Goal: Transaction & Acquisition: Book appointment/travel/reservation

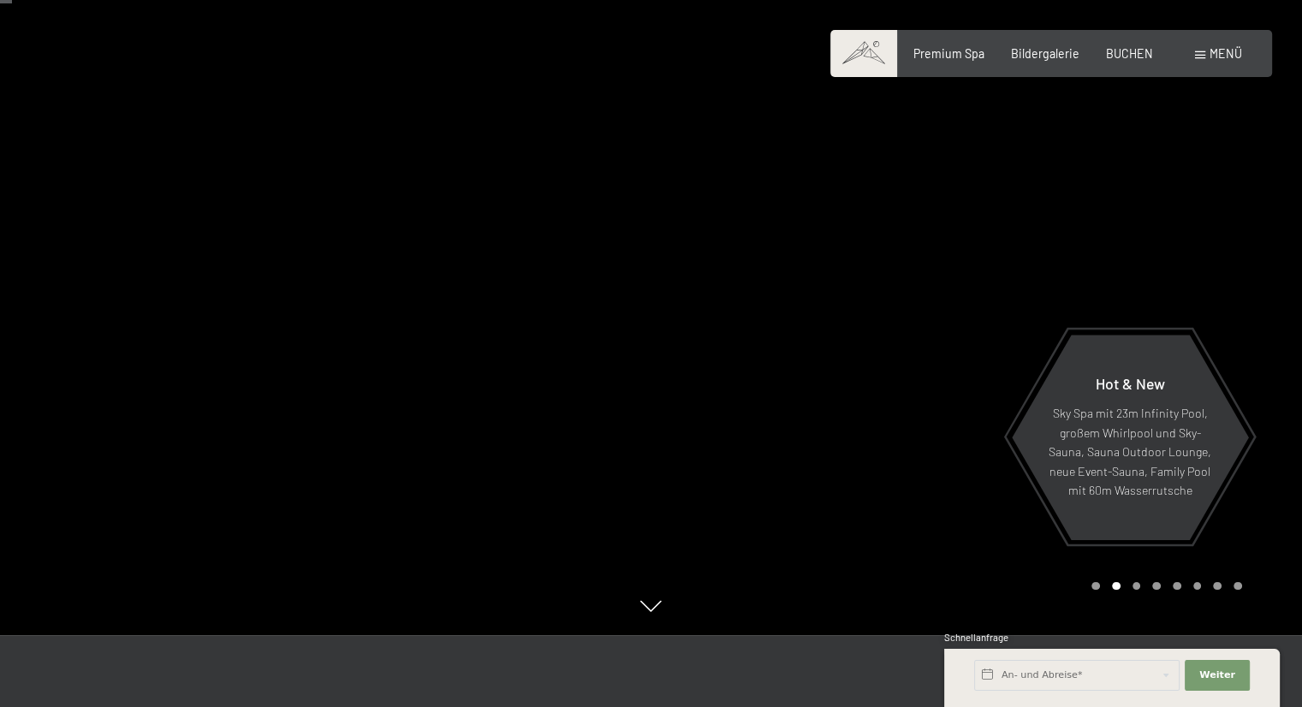
scroll to position [75, 0]
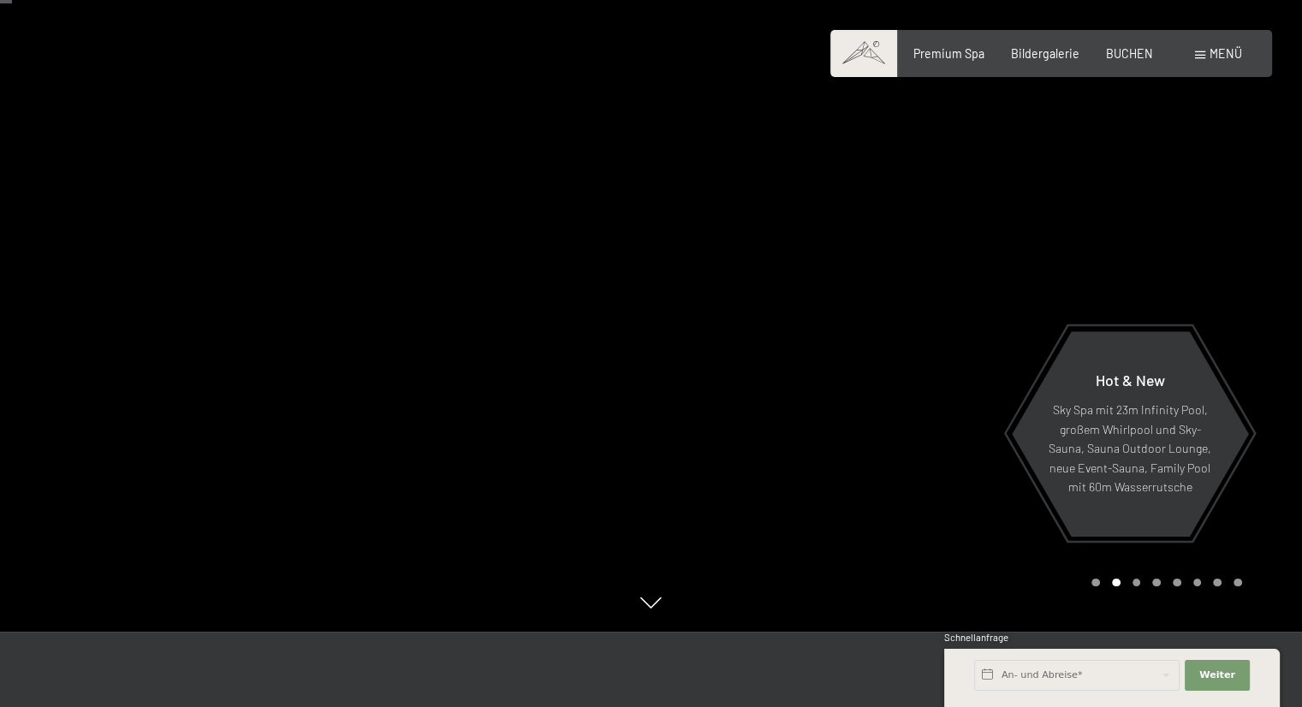
click at [1049, 62] on div "Buchen Anfragen Premium Spa Bildergalerie BUCHEN Menü DE IT EN Gutschein Bilder…" at bounding box center [1050, 53] width 381 height 17
click at [1058, 55] on span "Bildergalerie" at bounding box center [1045, 51] width 68 height 15
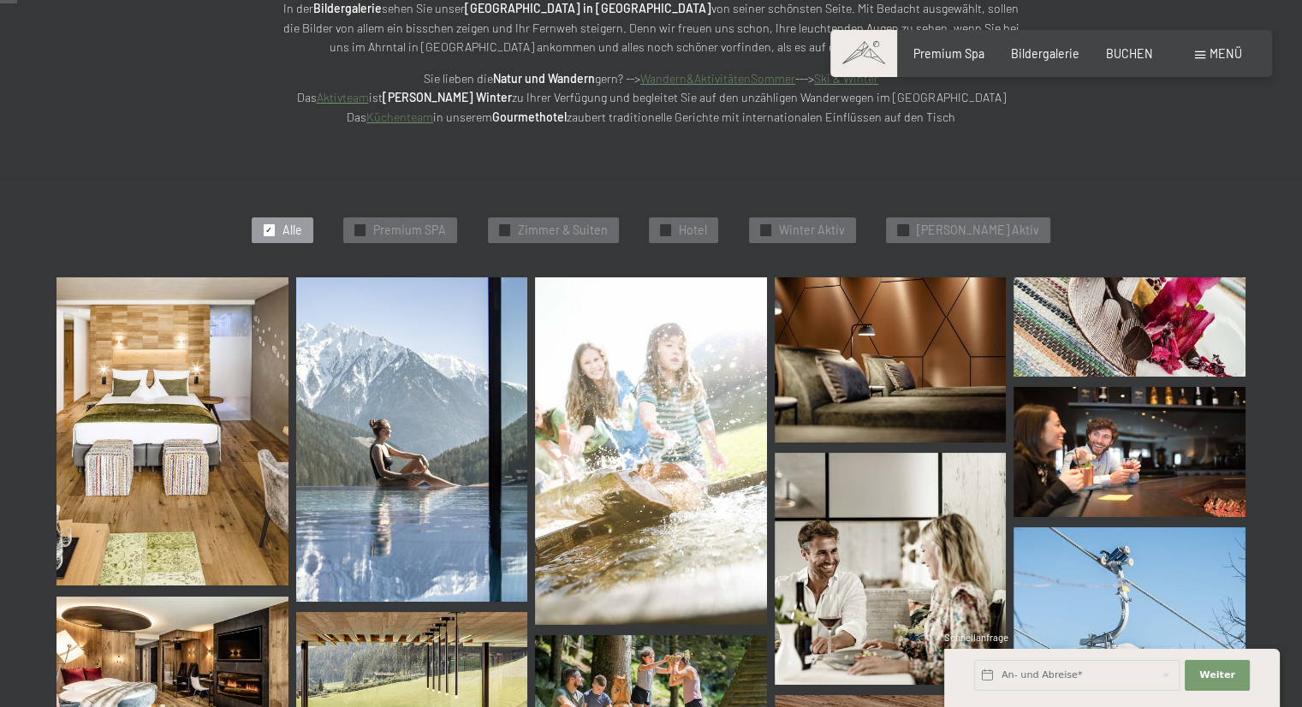
scroll to position [303, 0]
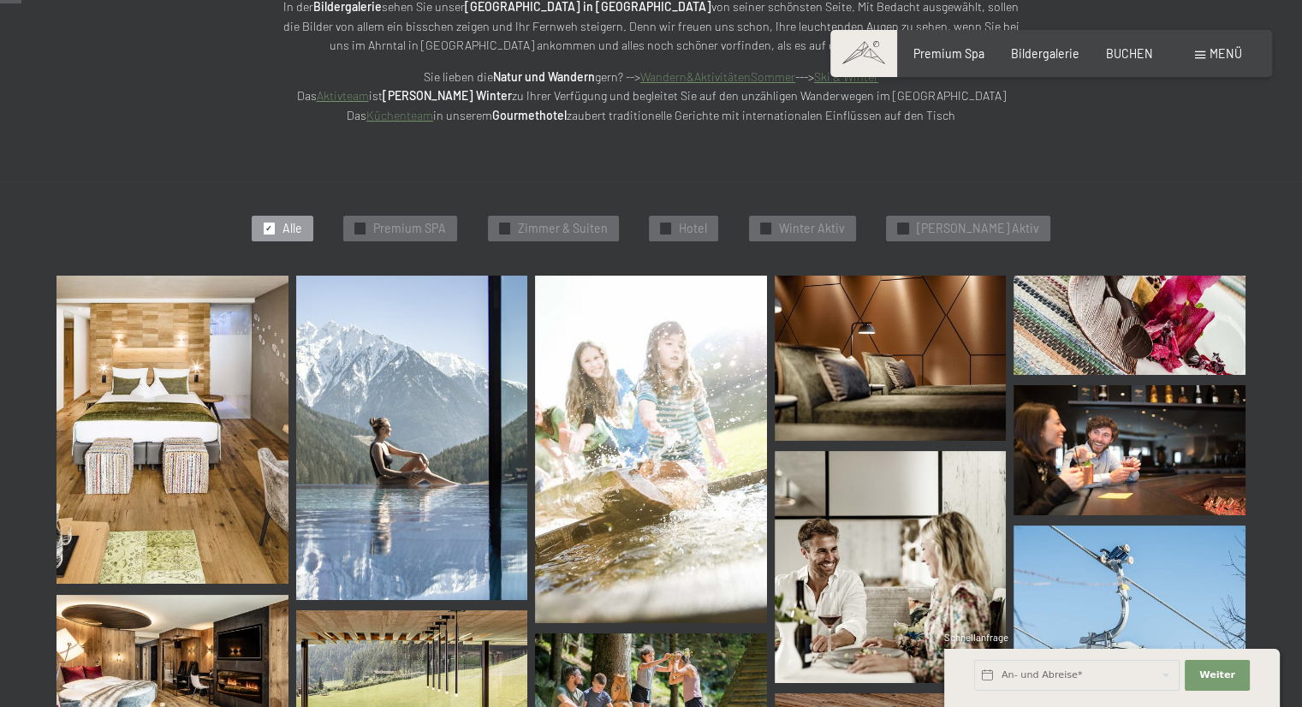
click at [137, 418] on img at bounding box center [172, 430] width 232 height 309
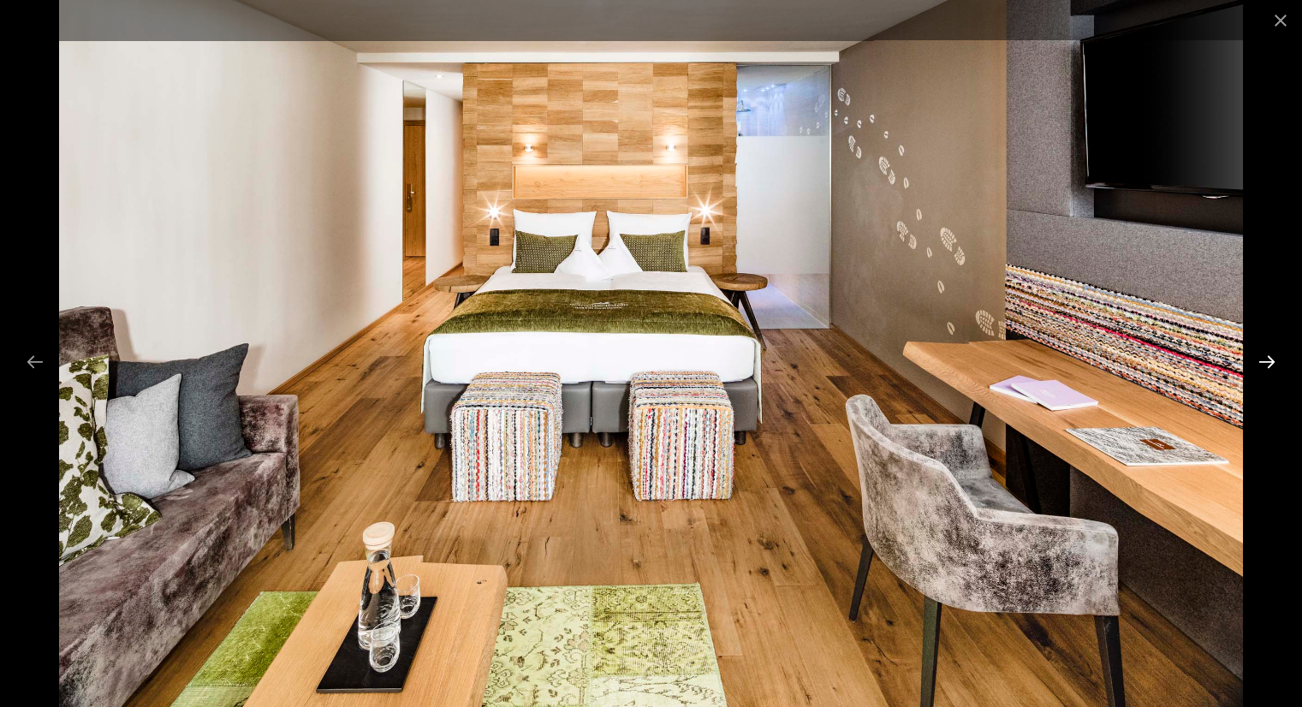
click at [1278, 361] on button "Next slide" at bounding box center [1267, 361] width 36 height 33
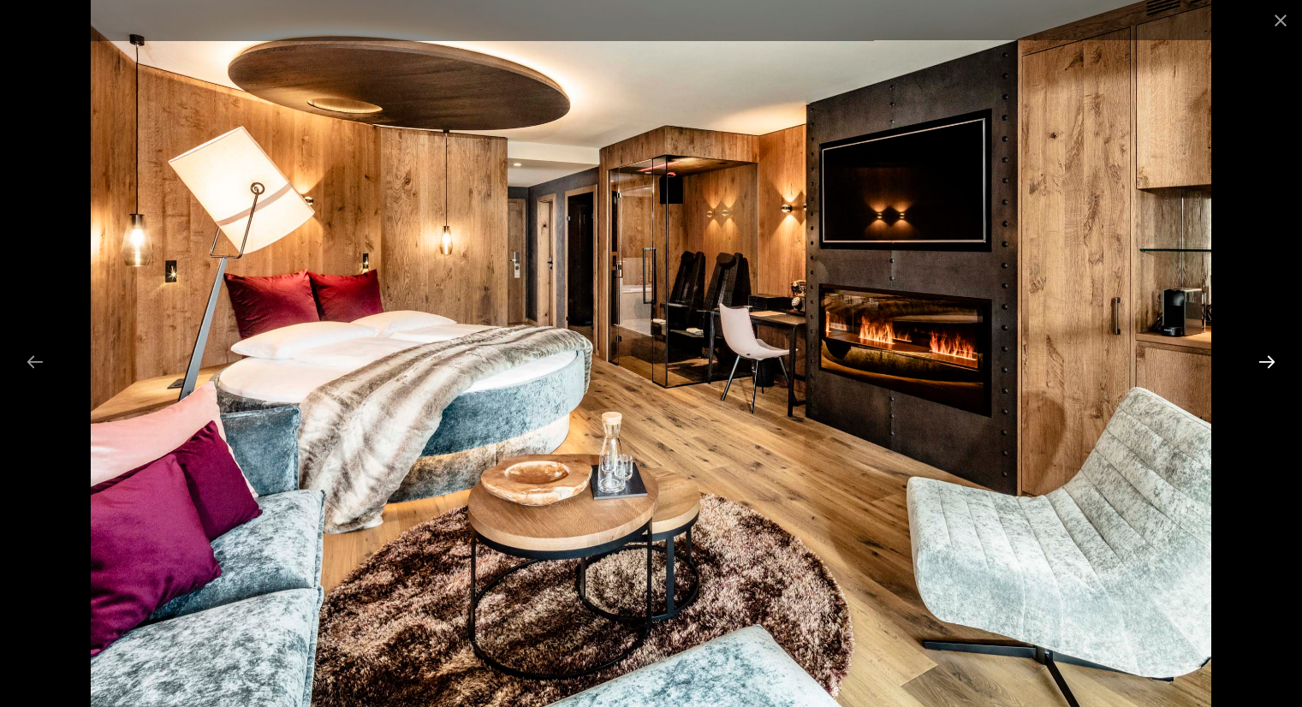
click at [1278, 361] on button "Next slide" at bounding box center [1267, 361] width 36 height 33
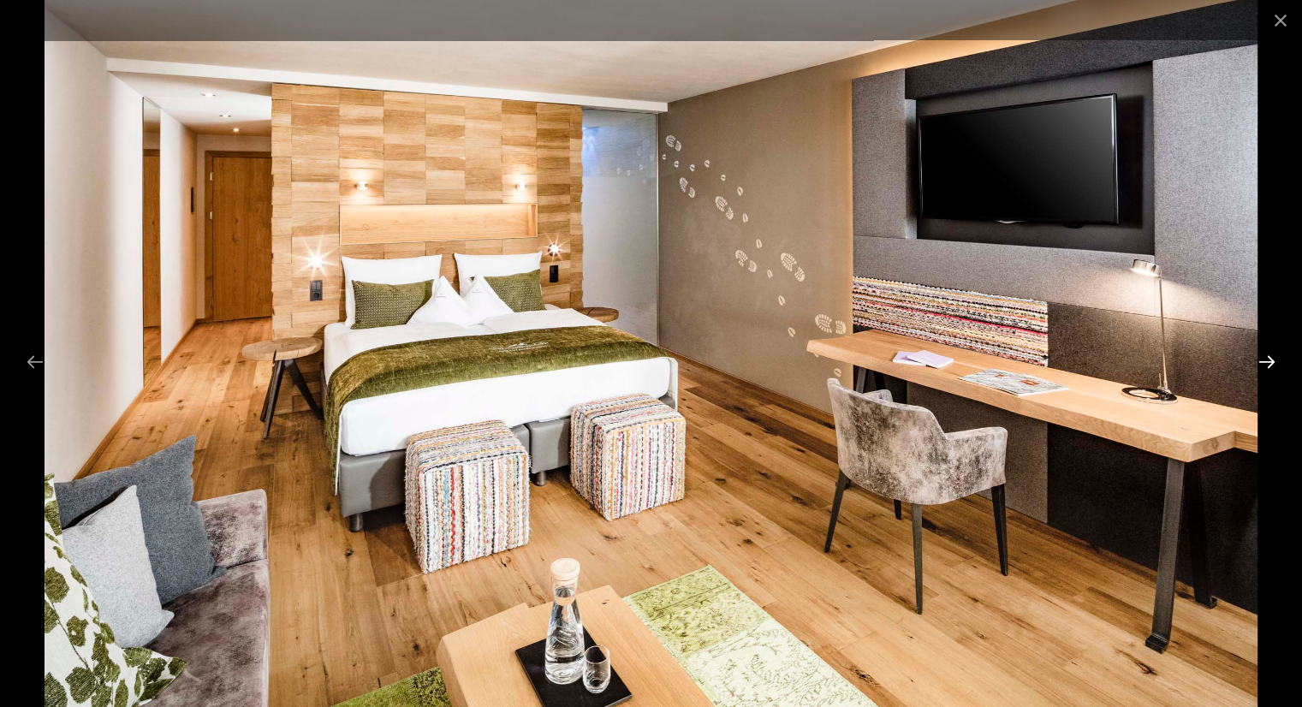
click at [1278, 361] on button "Next slide" at bounding box center [1267, 361] width 36 height 33
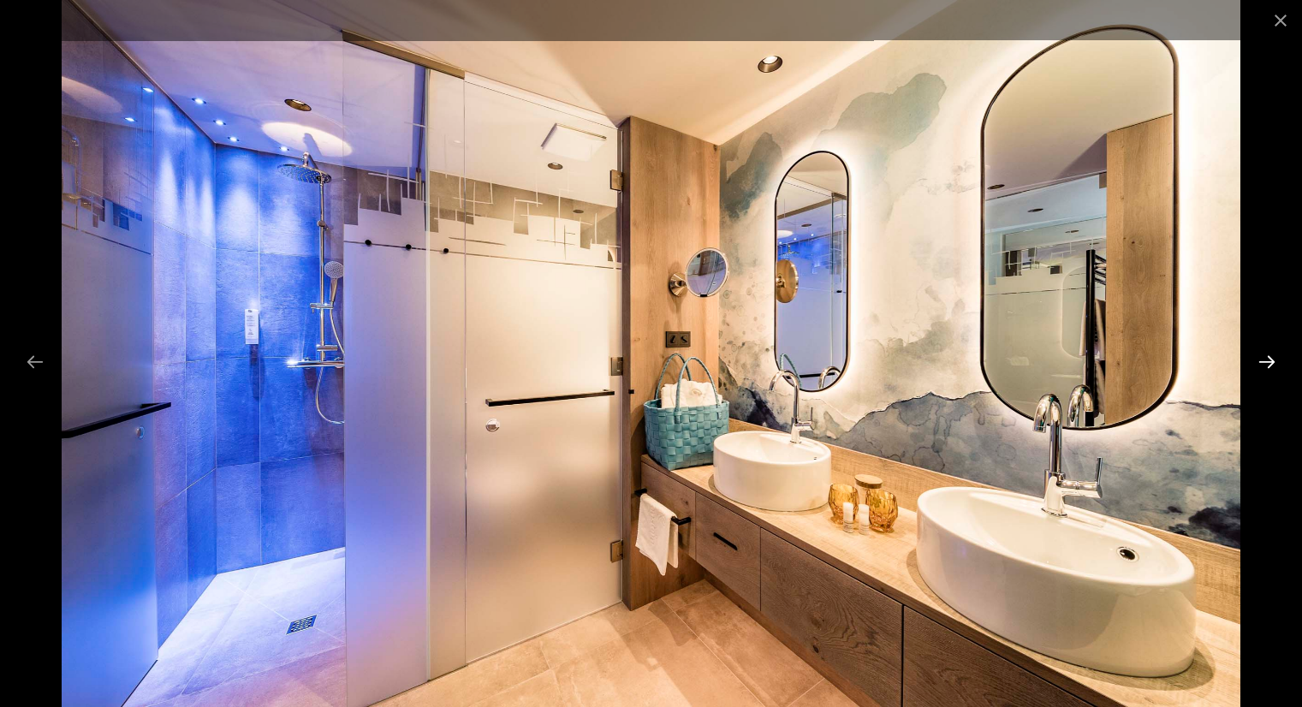
click at [1278, 361] on button "Next slide" at bounding box center [1267, 361] width 36 height 33
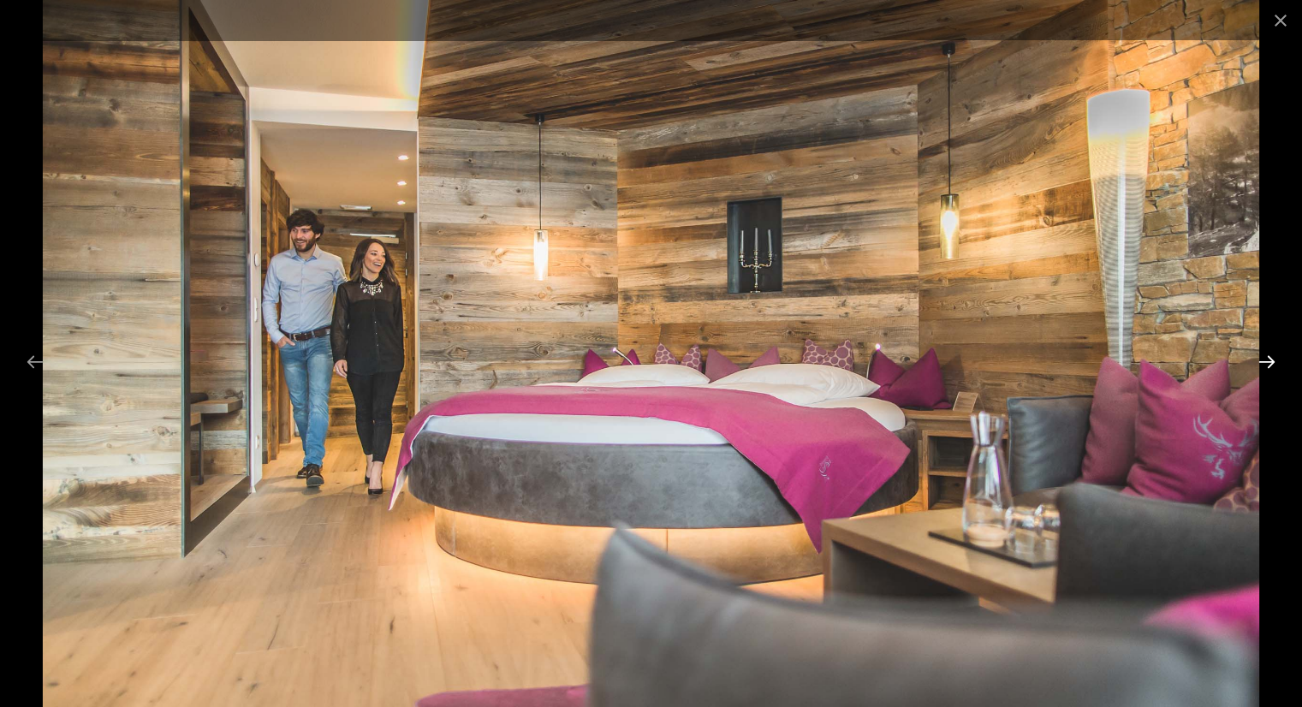
click at [1278, 361] on button "Next slide" at bounding box center [1267, 361] width 36 height 33
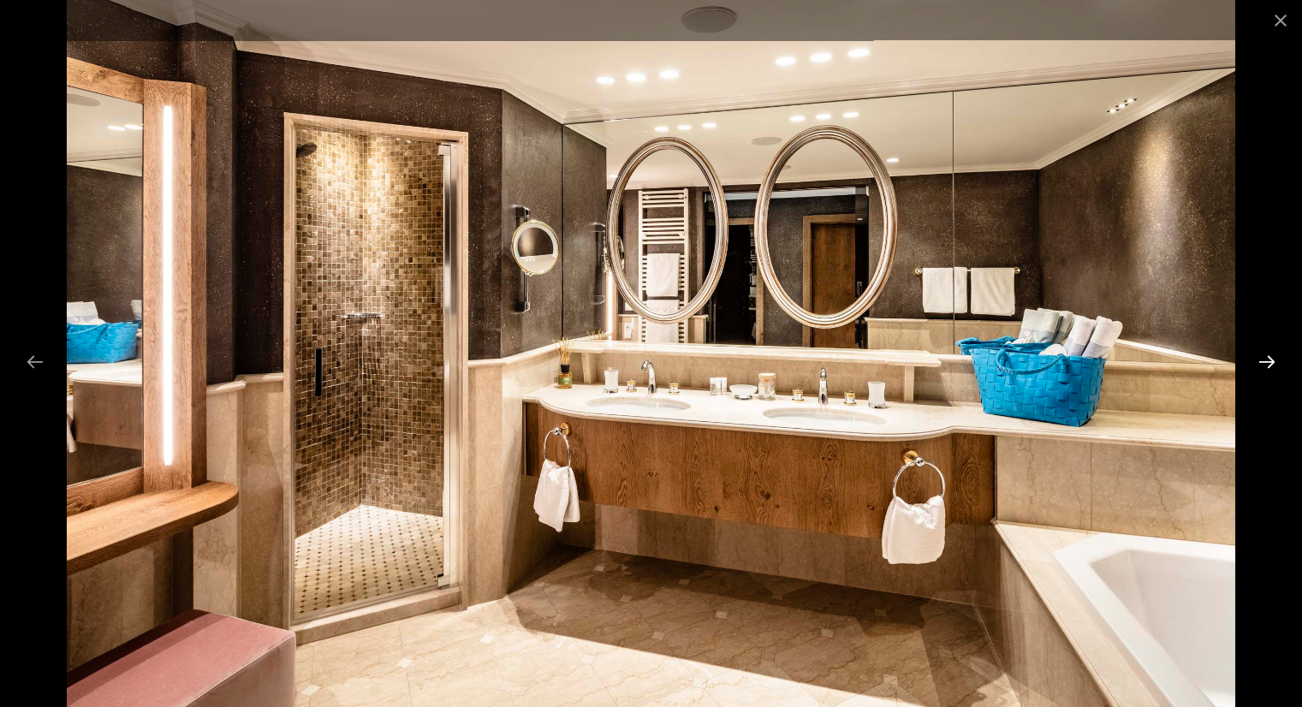
click at [1278, 361] on button "Next slide" at bounding box center [1267, 361] width 36 height 33
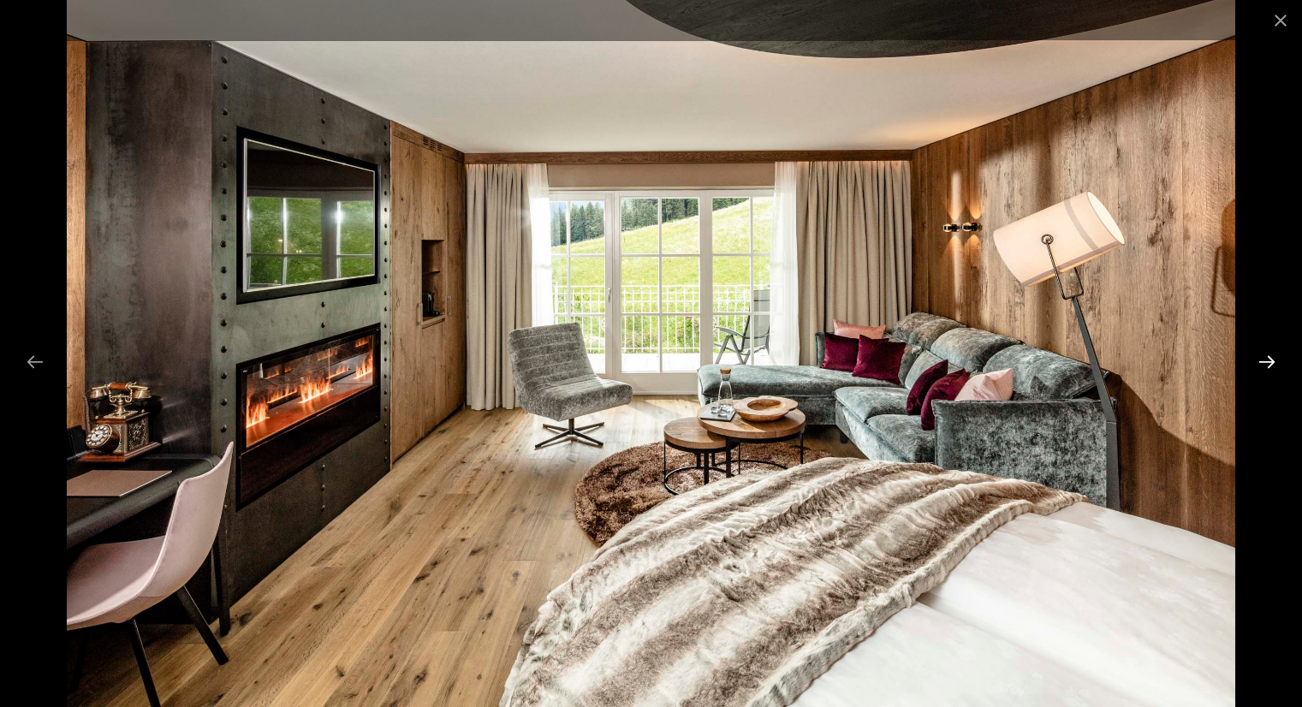
click at [1278, 361] on button "Next slide" at bounding box center [1267, 361] width 36 height 33
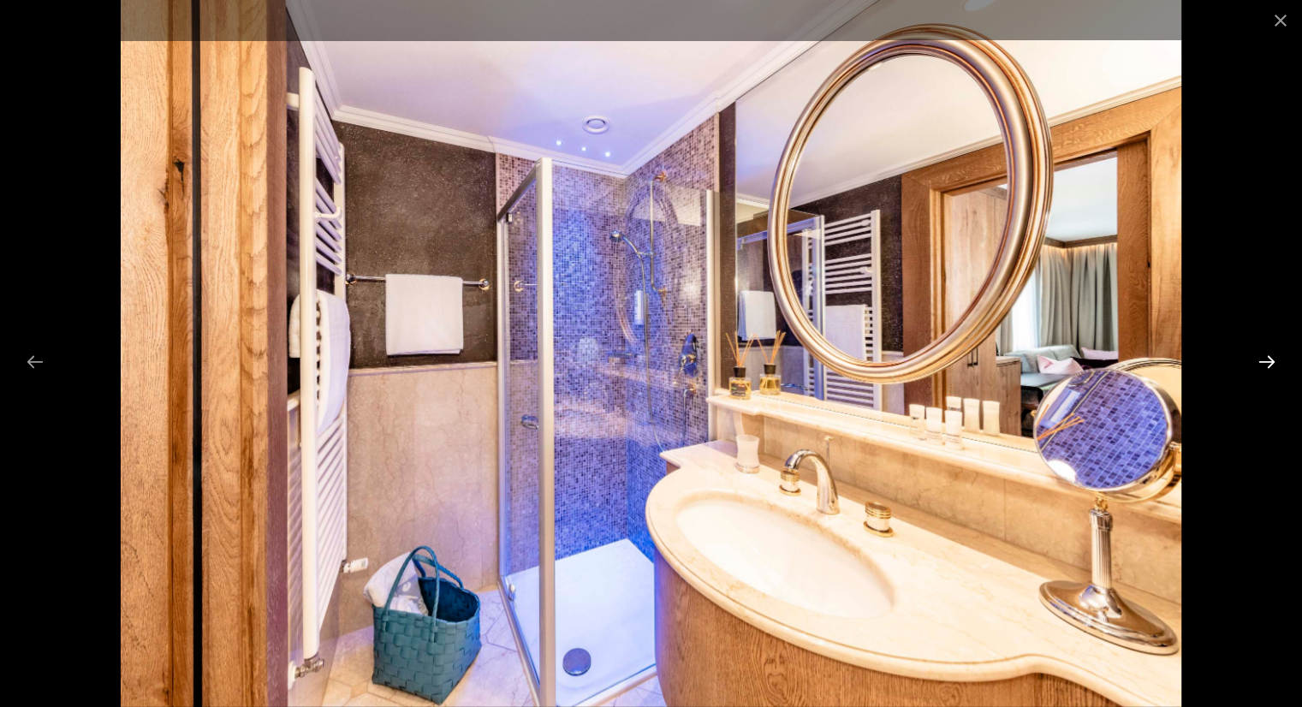
click at [1278, 361] on button "Next slide" at bounding box center [1267, 361] width 36 height 33
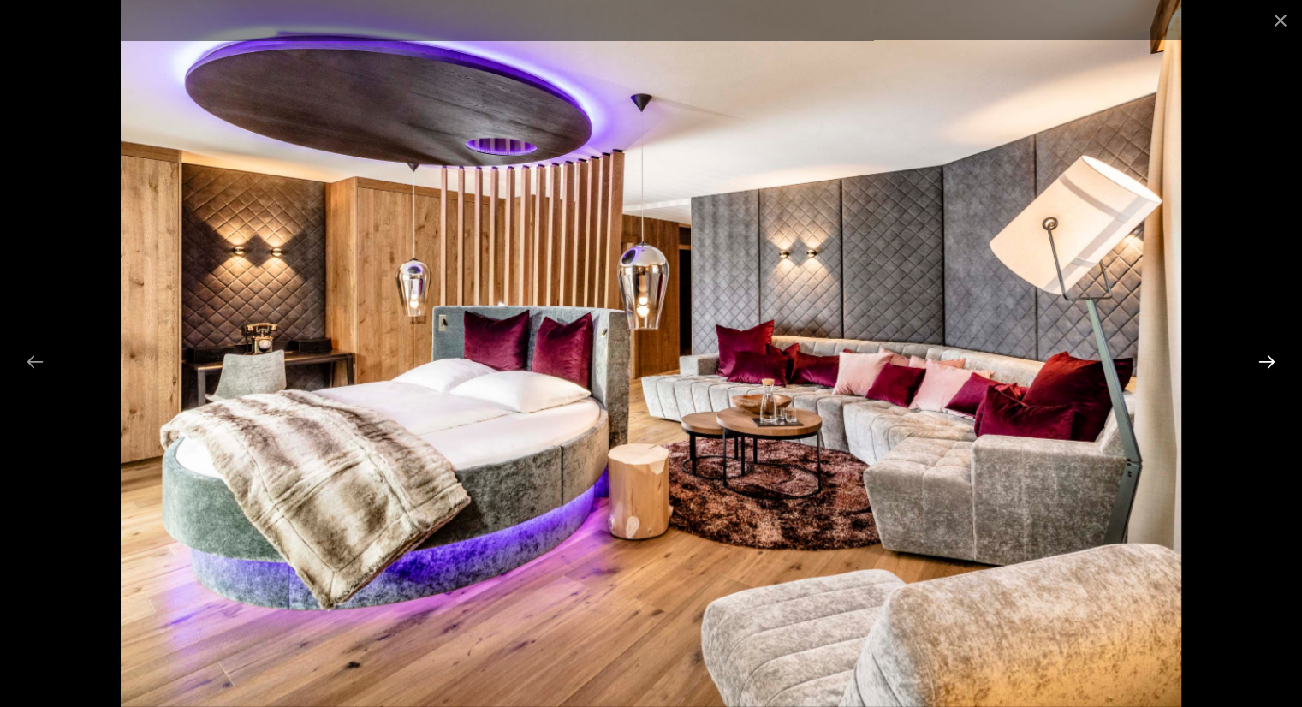
click at [1278, 361] on button "Next slide" at bounding box center [1267, 361] width 36 height 33
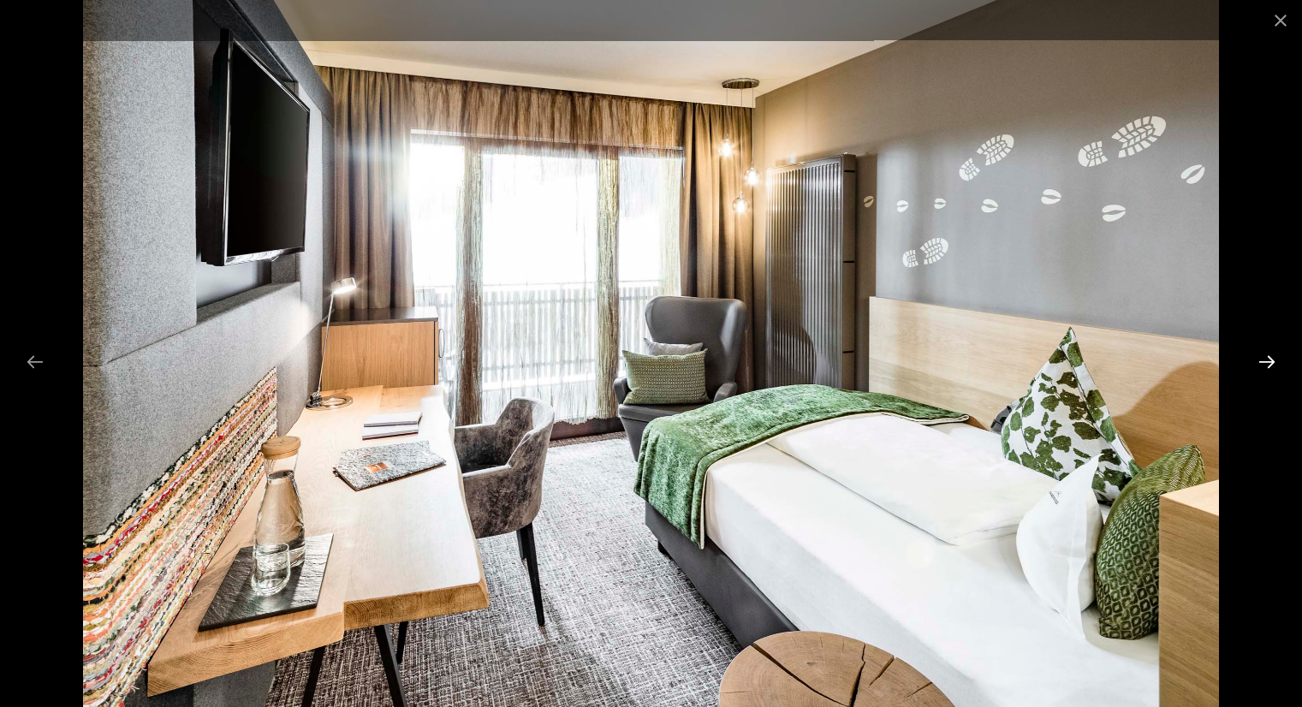
click at [1278, 361] on button "Next slide" at bounding box center [1267, 361] width 36 height 33
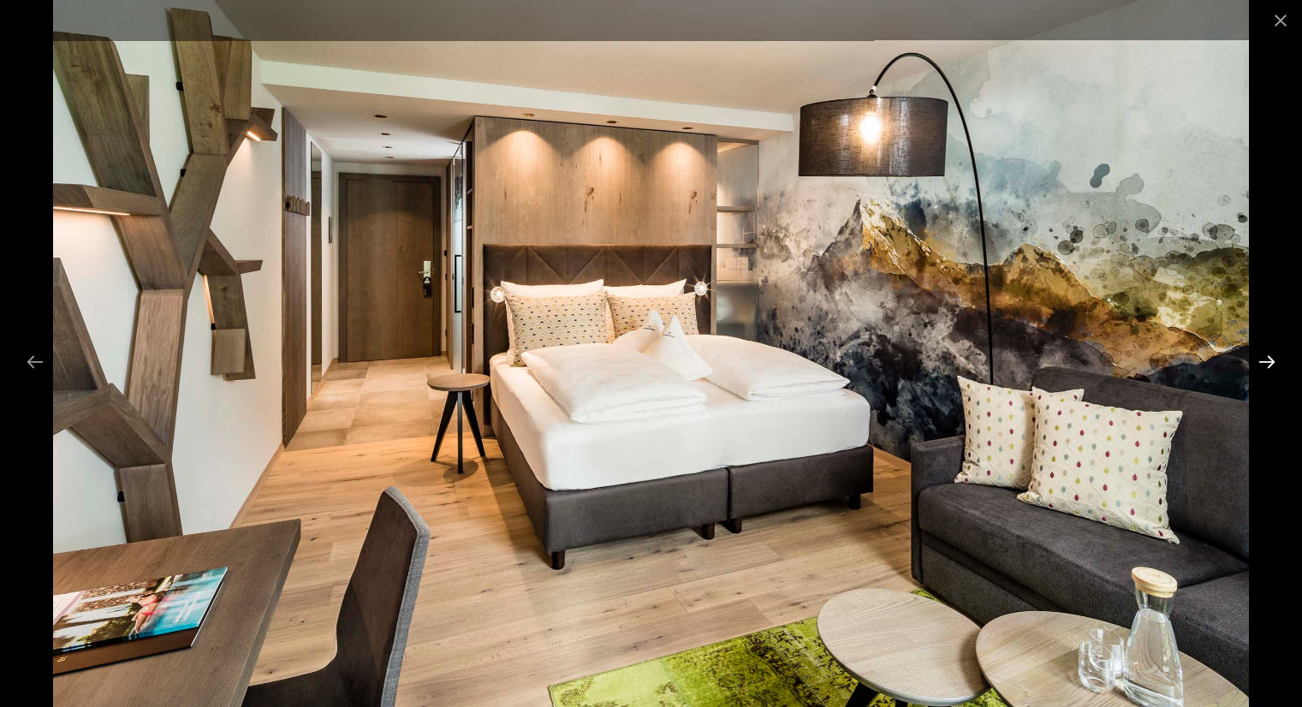
click at [1278, 361] on button "Next slide" at bounding box center [1267, 361] width 36 height 33
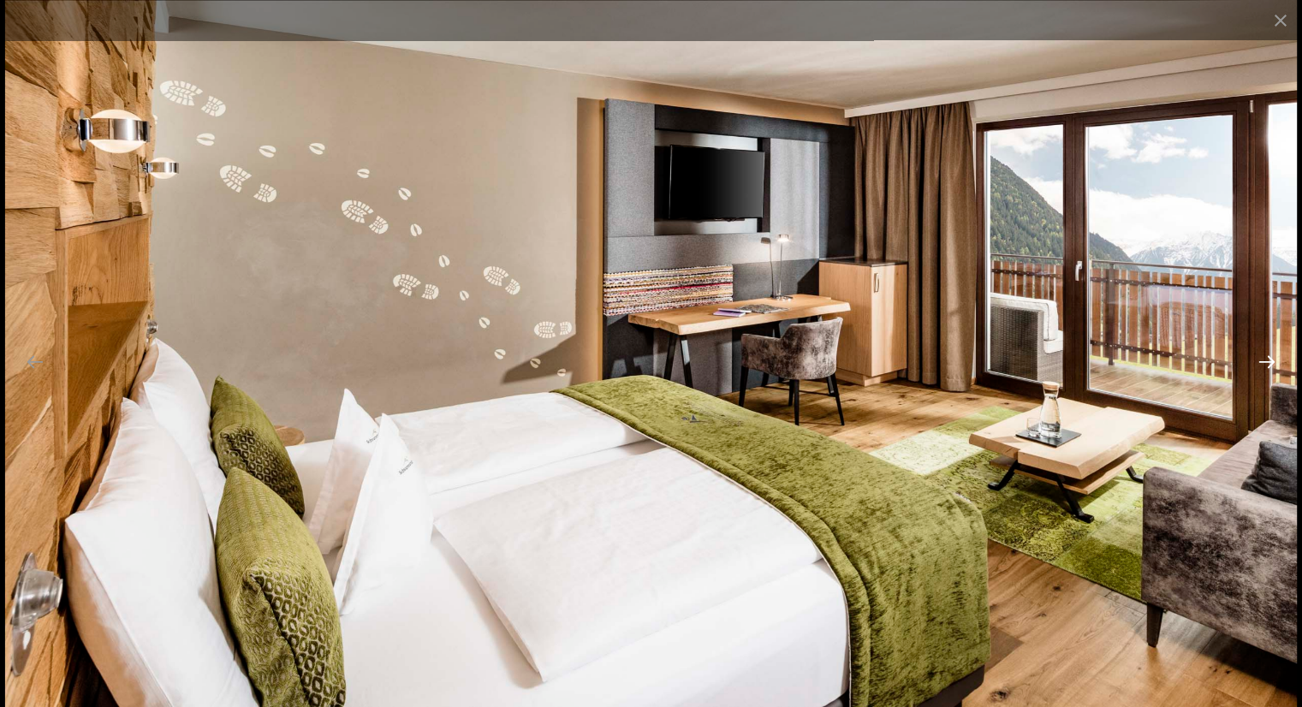
click at [1278, 361] on button "Next slide" at bounding box center [1267, 361] width 36 height 33
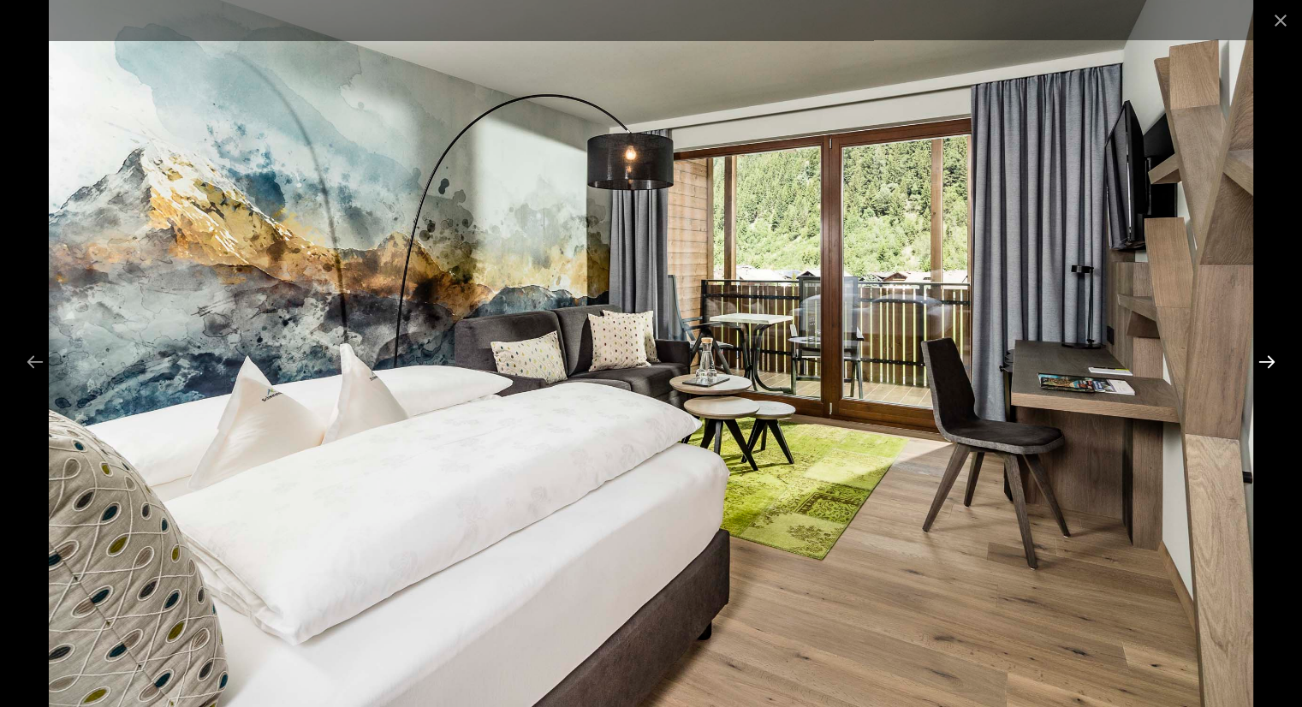
click at [1278, 361] on button "Next slide" at bounding box center [1267, 361] width 36 height 33
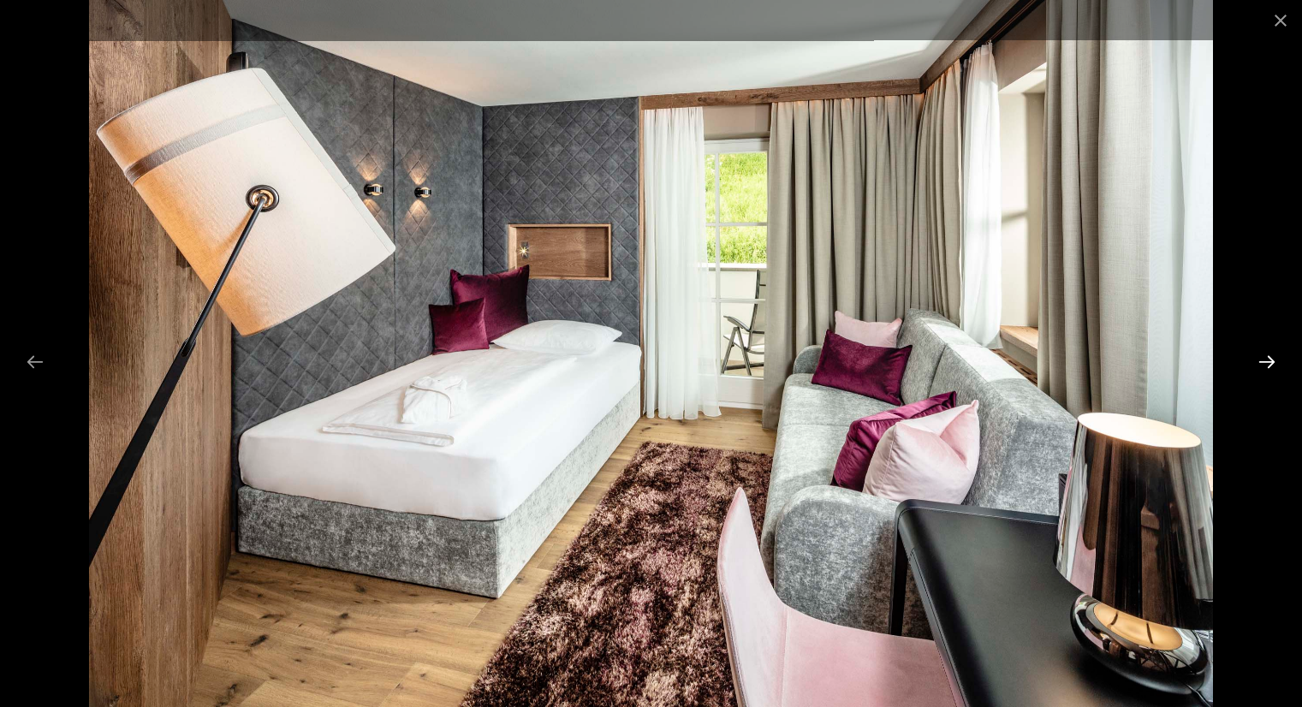
click at [1278, 361] on button "Next slide" at bounding box center [1267, 361] width 36 height 33
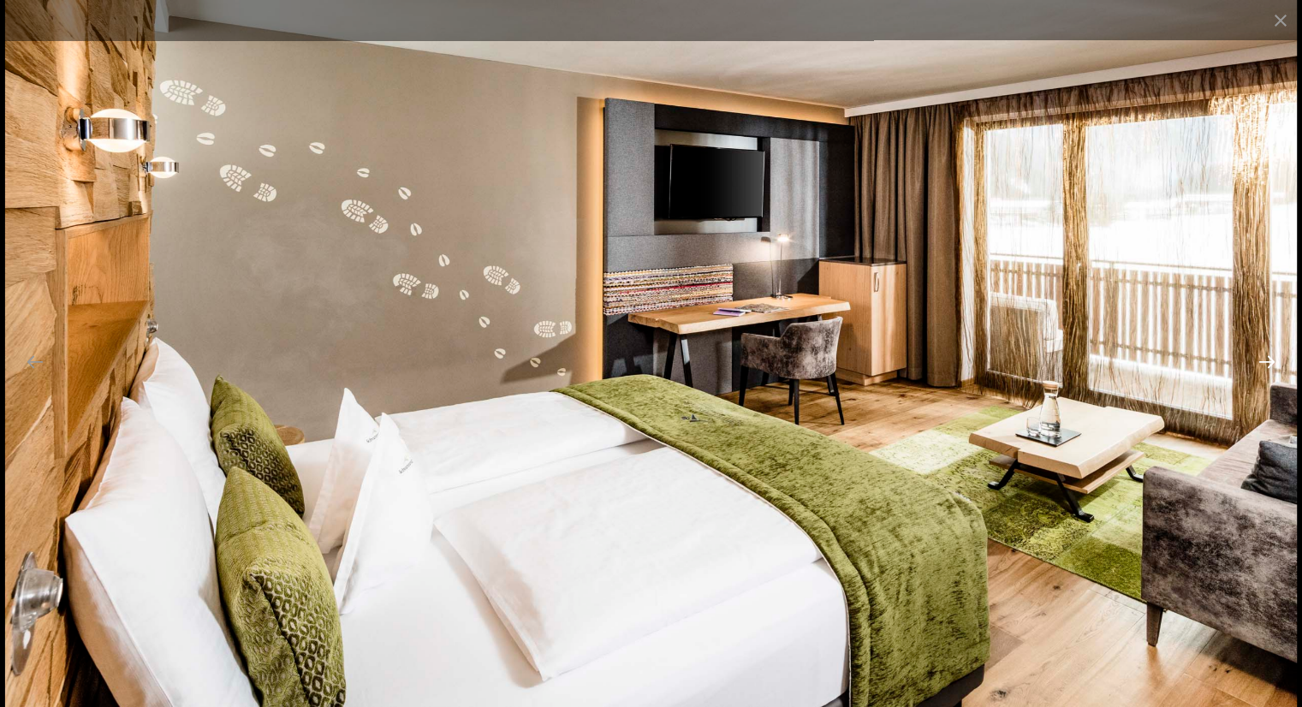
click at [1278, 361] on button "Next slide" at bounding box center [1267, 361] width 36 height 33
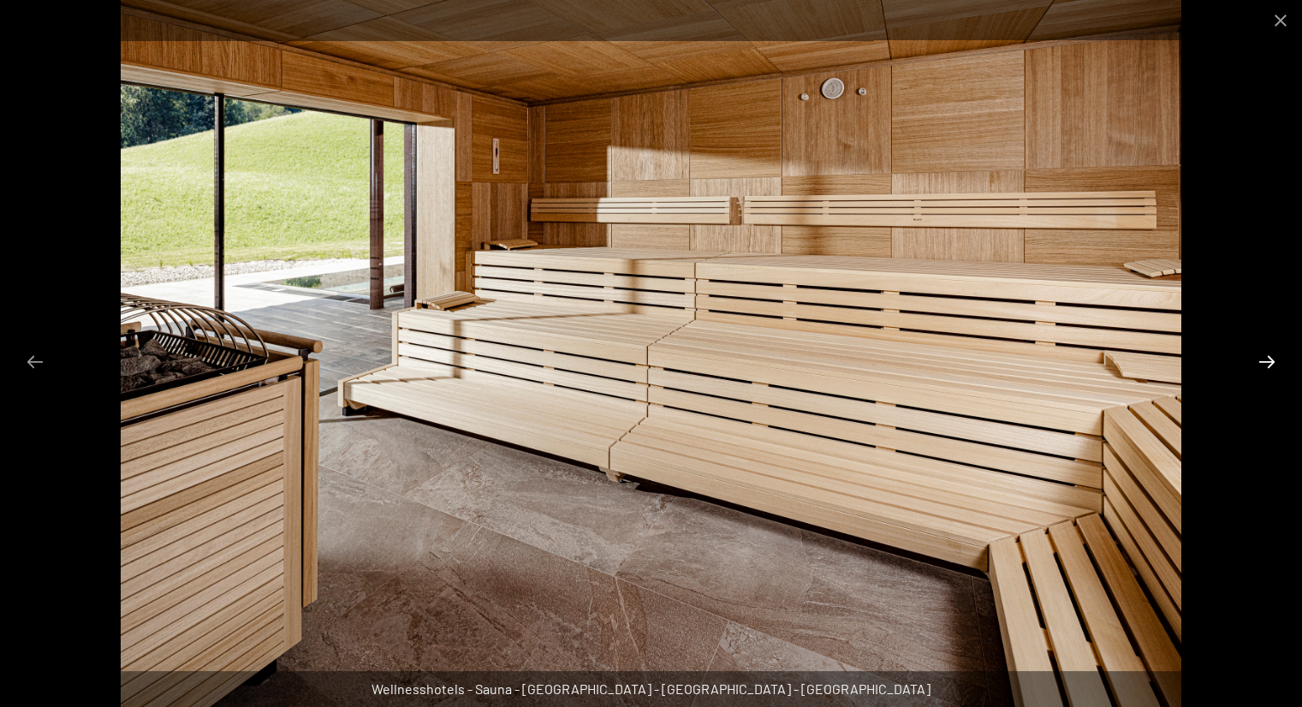
click at [1278, 361] on button "Next slide" at bounding box center [1267, 361] width 36 height 33
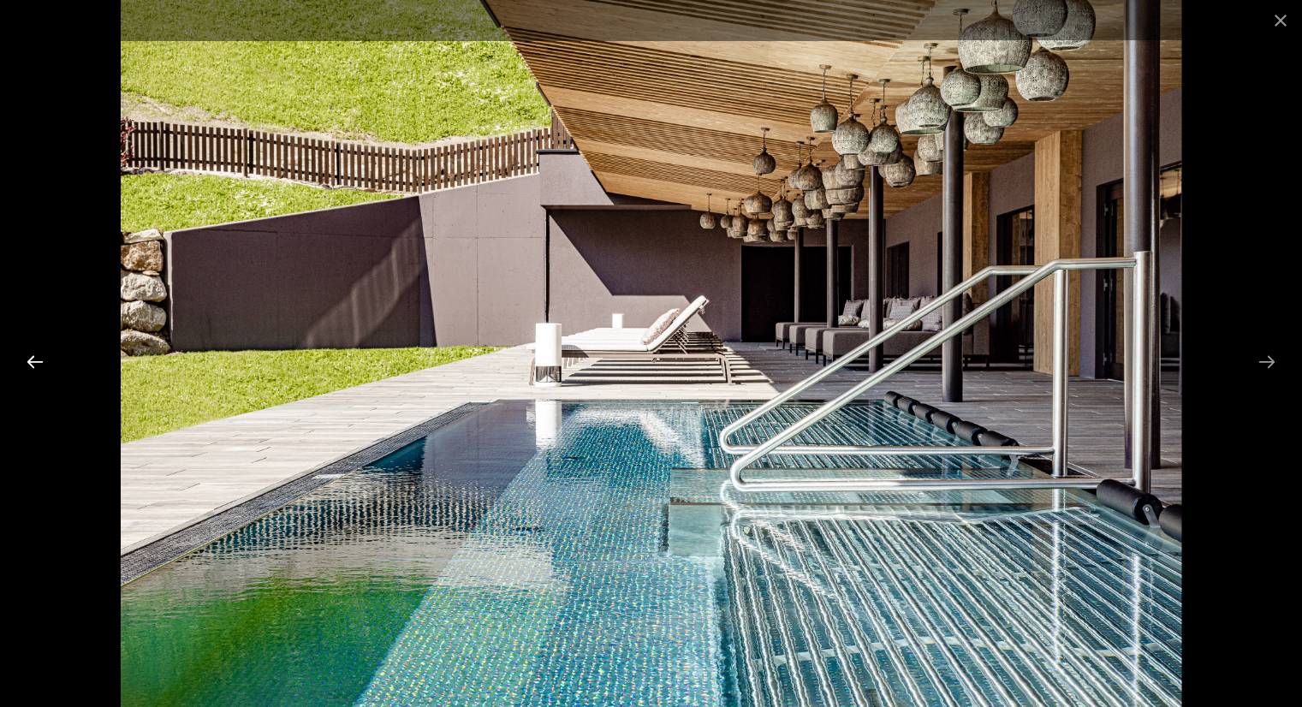
click at [20, 365] on button "Previous slide" at bounding box center [35, 361] width 36 height 33
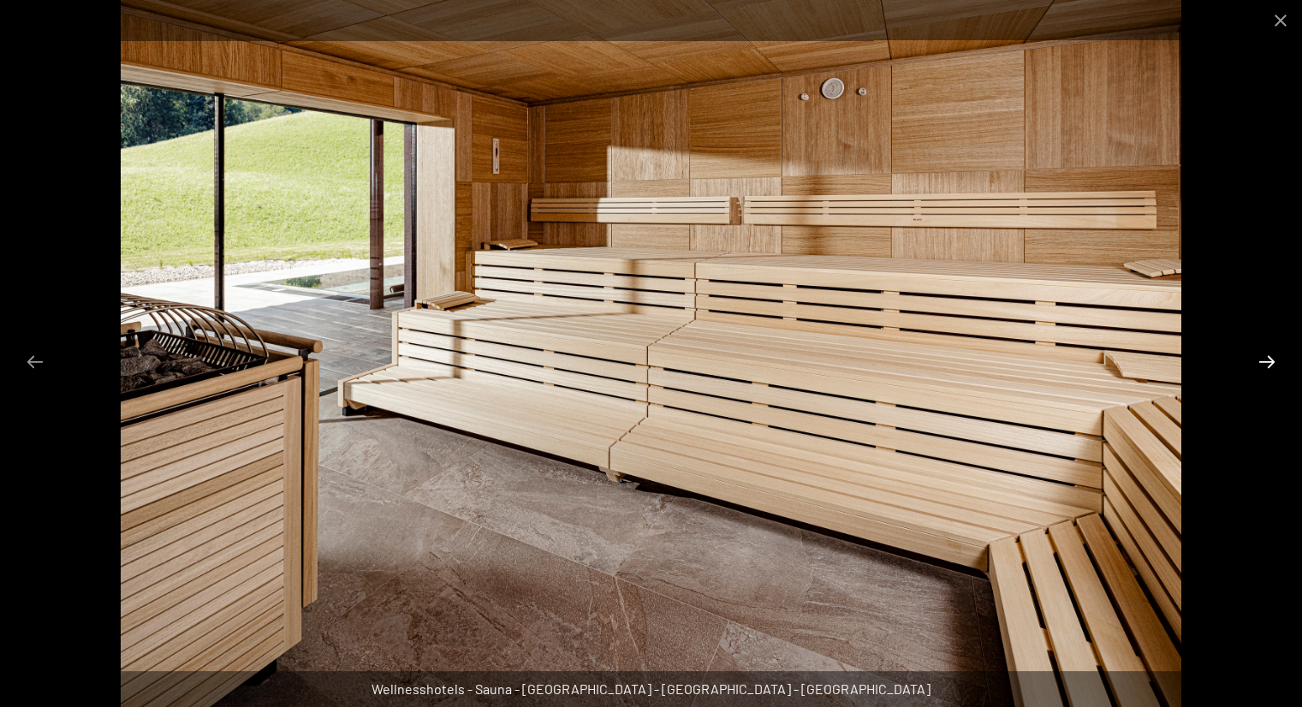
click at [1271, 365] on button "Next slide" at bounding box center [1267, 361] width 36 height 33
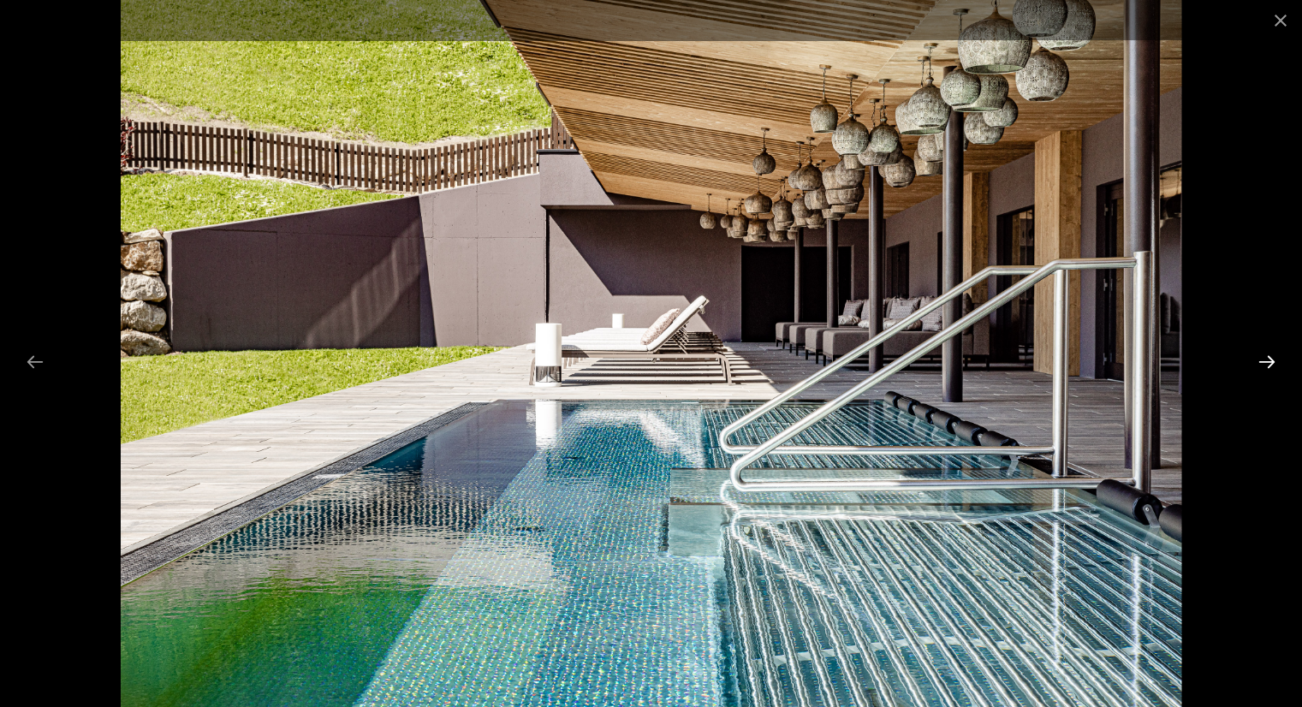
click at [1271, 365] on button "Next slide" at bounding box center [1267, 361] width 36 height 33
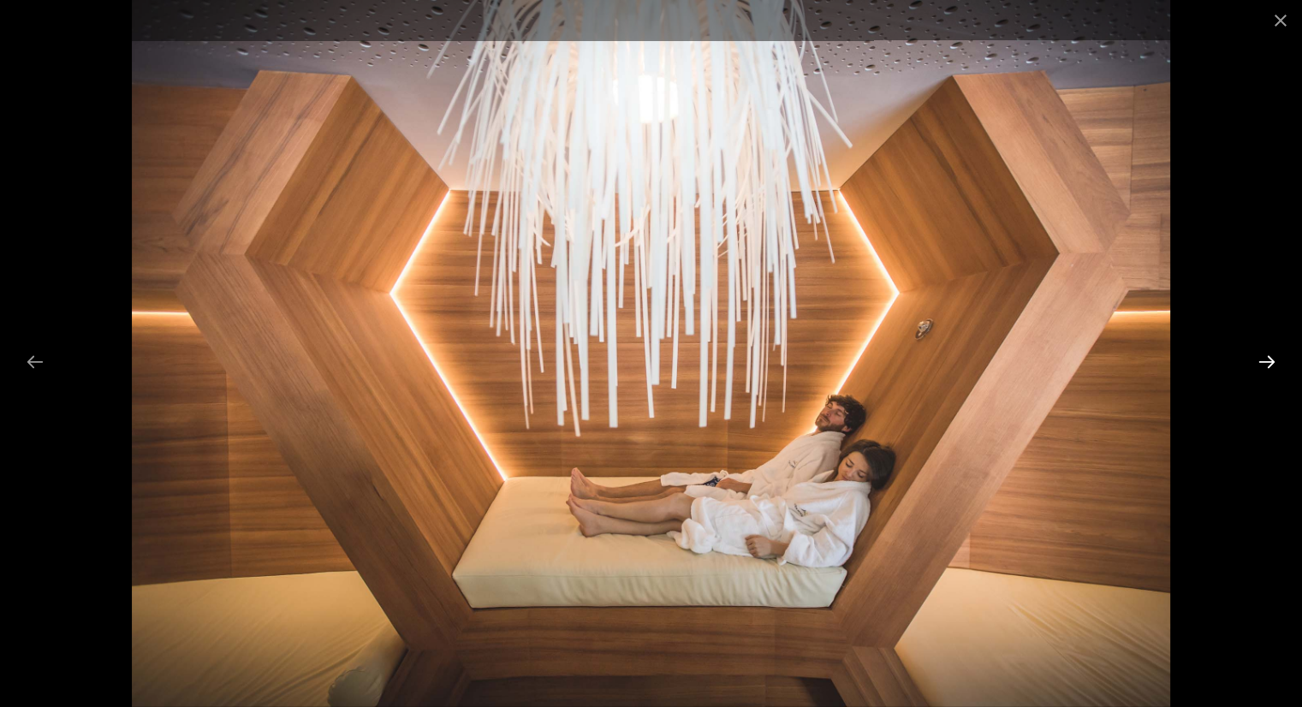
click at [1271, 365] on button "Next slide" at bounding box center [1267, 361] width 36 height 33
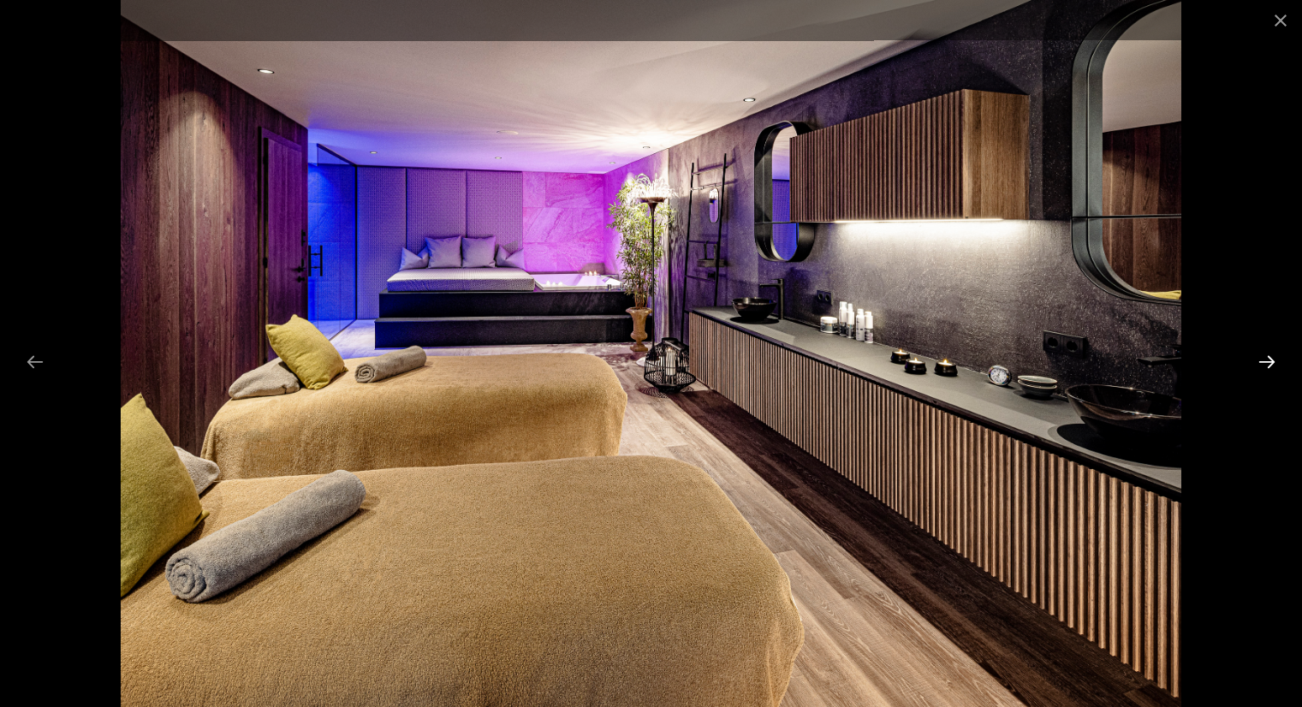
click at [1271, 365] on button "Next slide" at bounding box center [1267, 361] width 36 height 33
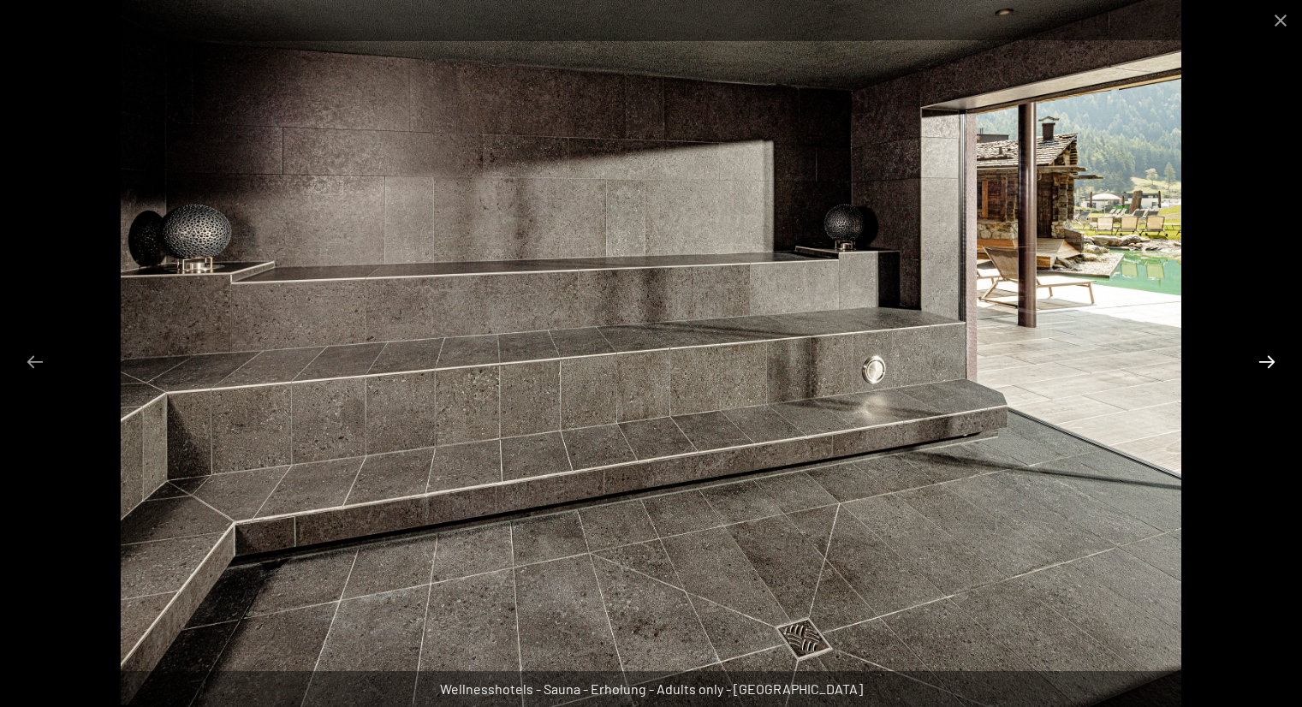
click at [1271, 365] on button "Next slide" at bounding box center [1267, 361] width 36 height 33
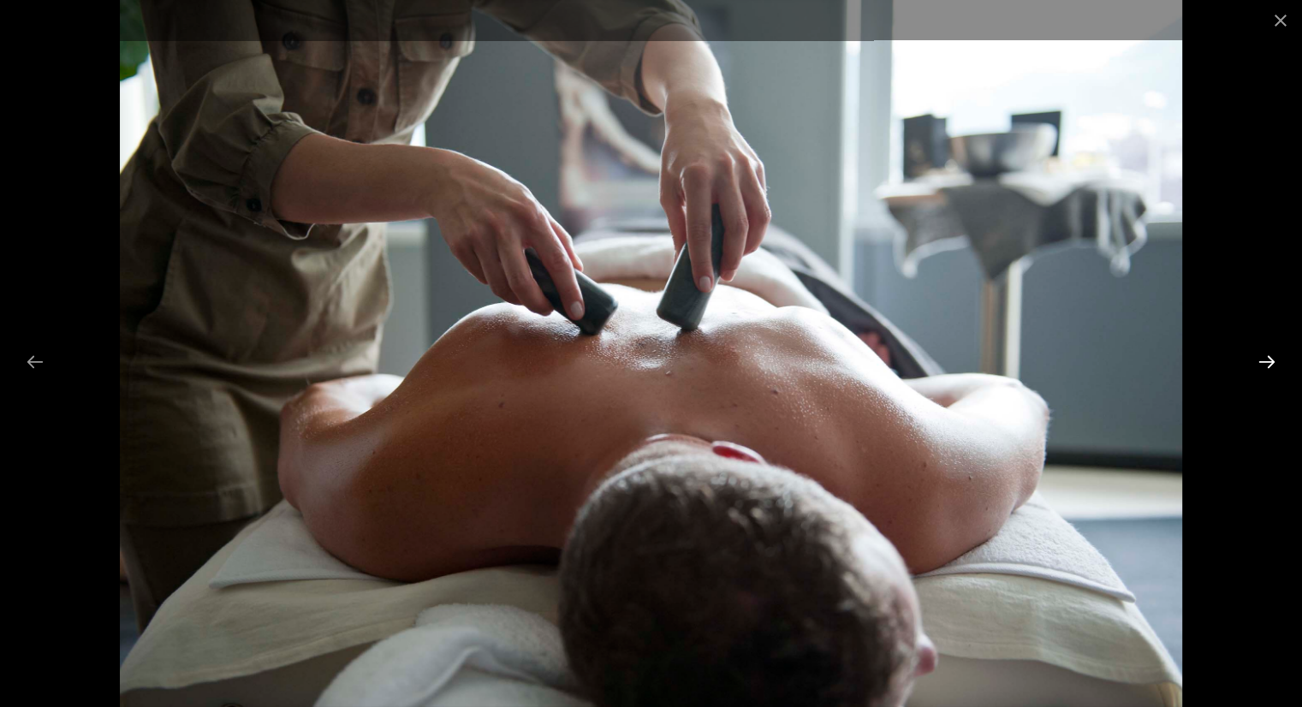
click at [1271, 365] on button "Next slide" at bounding box center [1267, 361] width 36 height 33
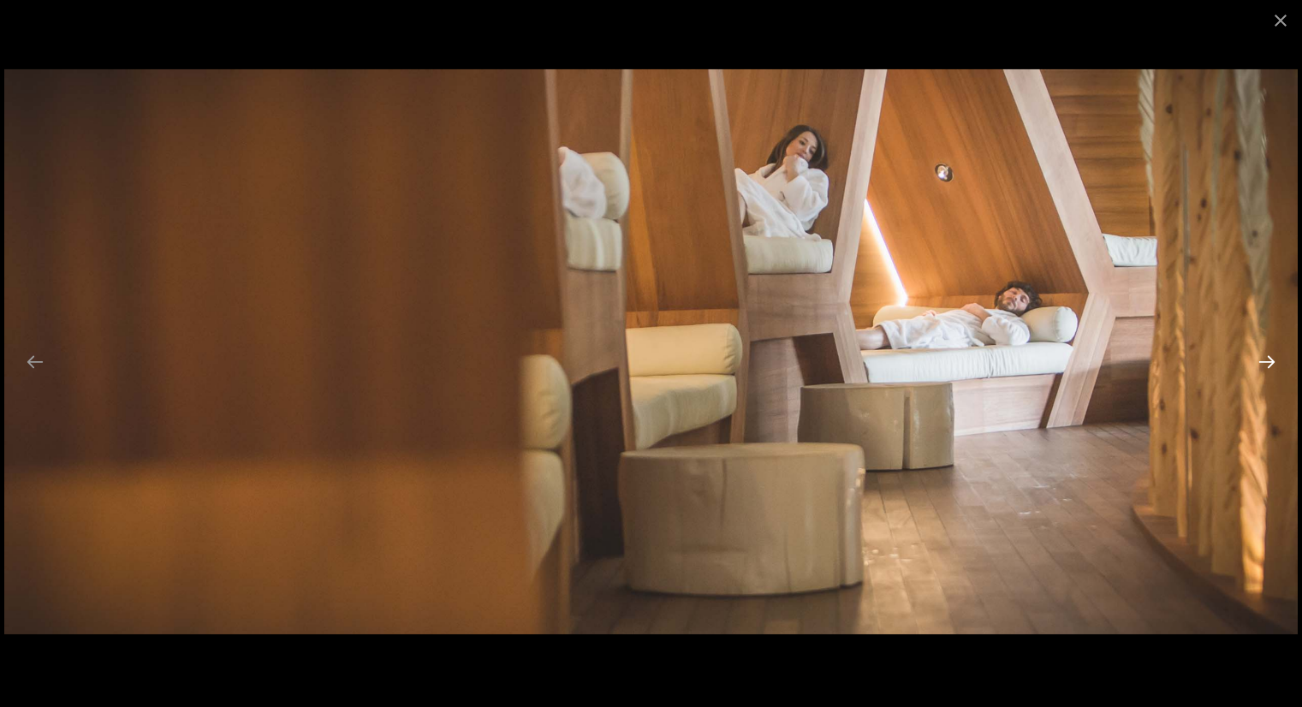
click at [1271, 365] on button "Next slide" at bounding box center [1267, 361] width 36 height 33
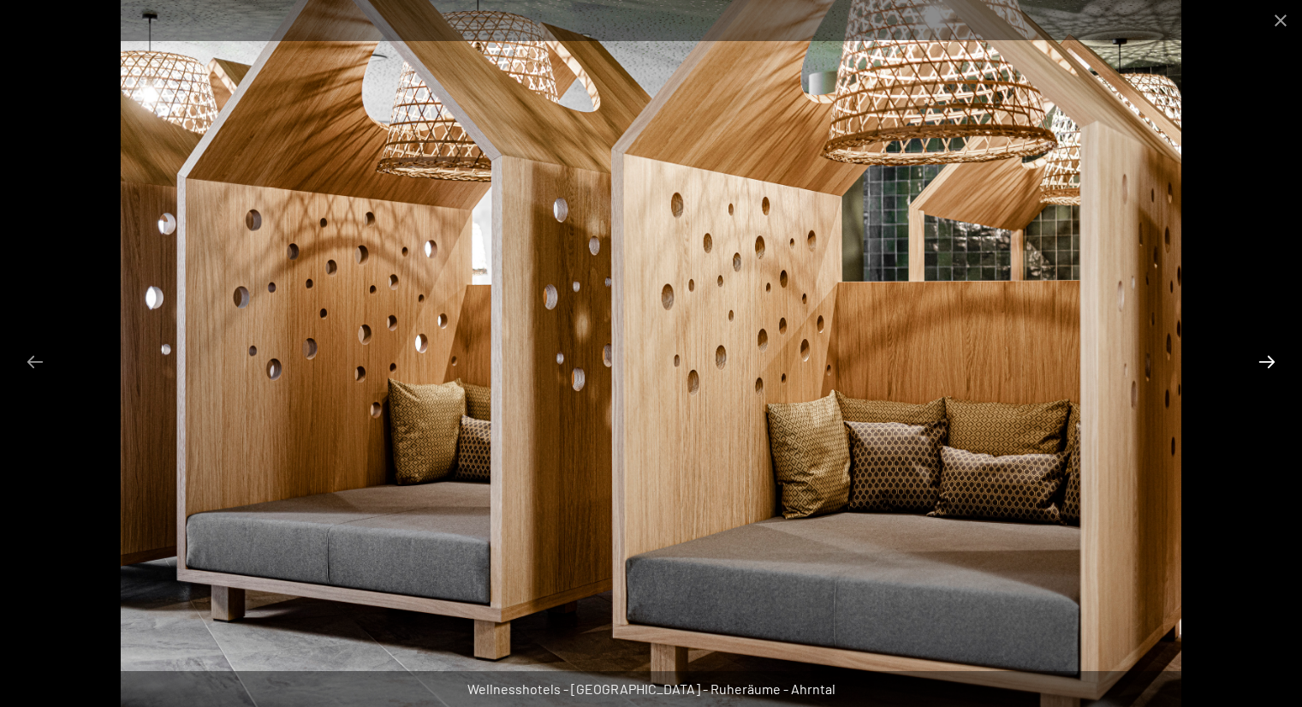
click at [1271, 365] on button "Next slide" at bounding box center [1267, 361] width 36 height 33
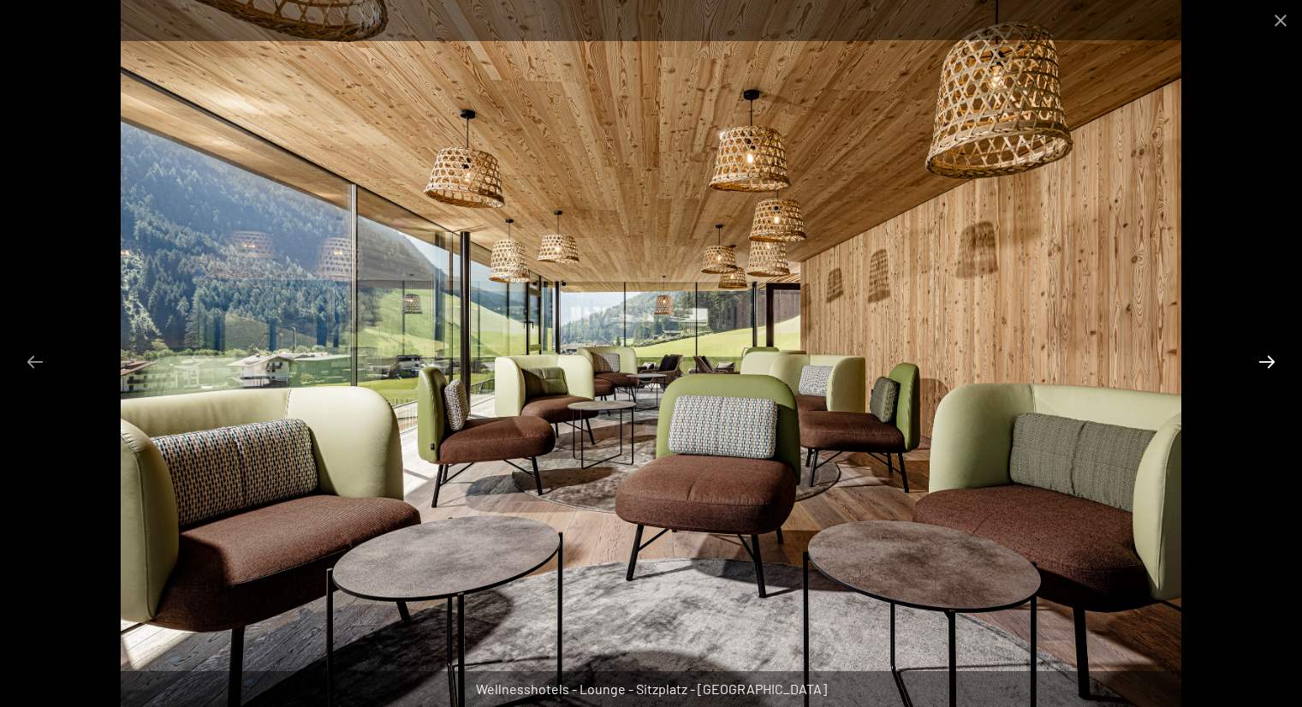
click at [1271, 365] on button "Next slide" at bounding box center [1267, 361] width 36 height 33
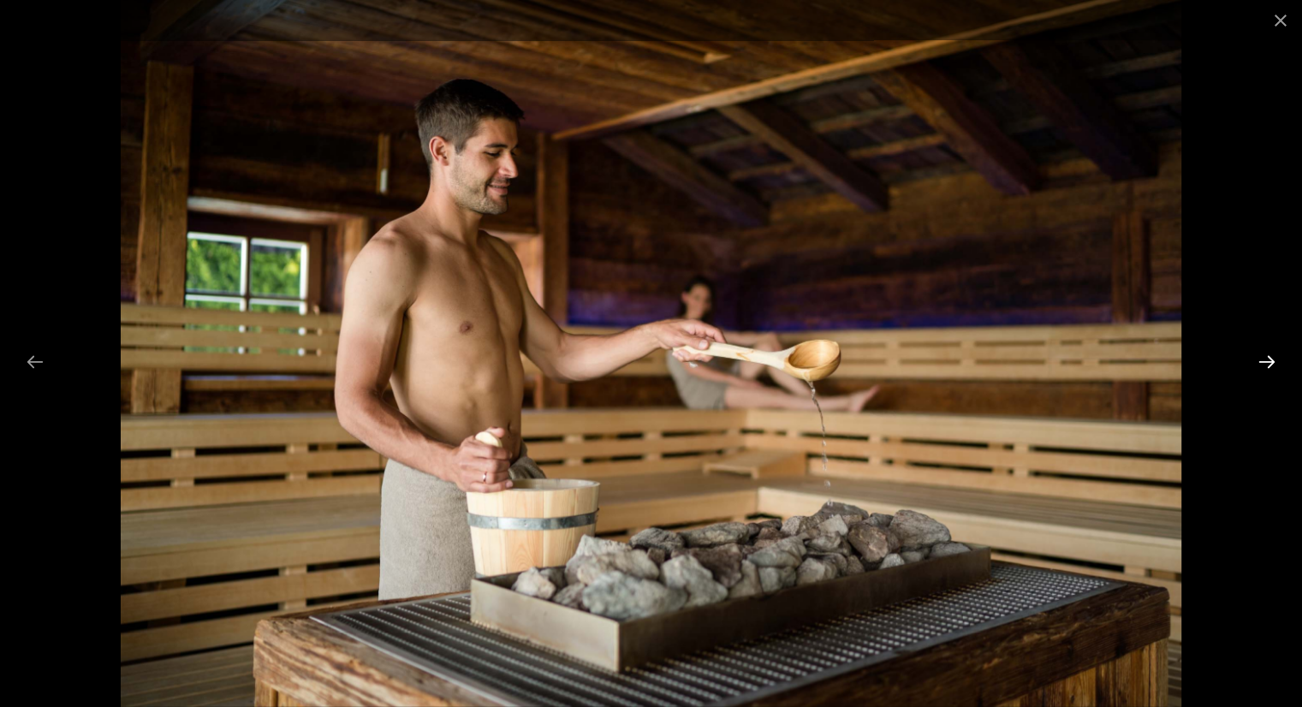
click at [1271, 365] on button "Next slide" at bounding box center [1267, 361] width 36 height 33
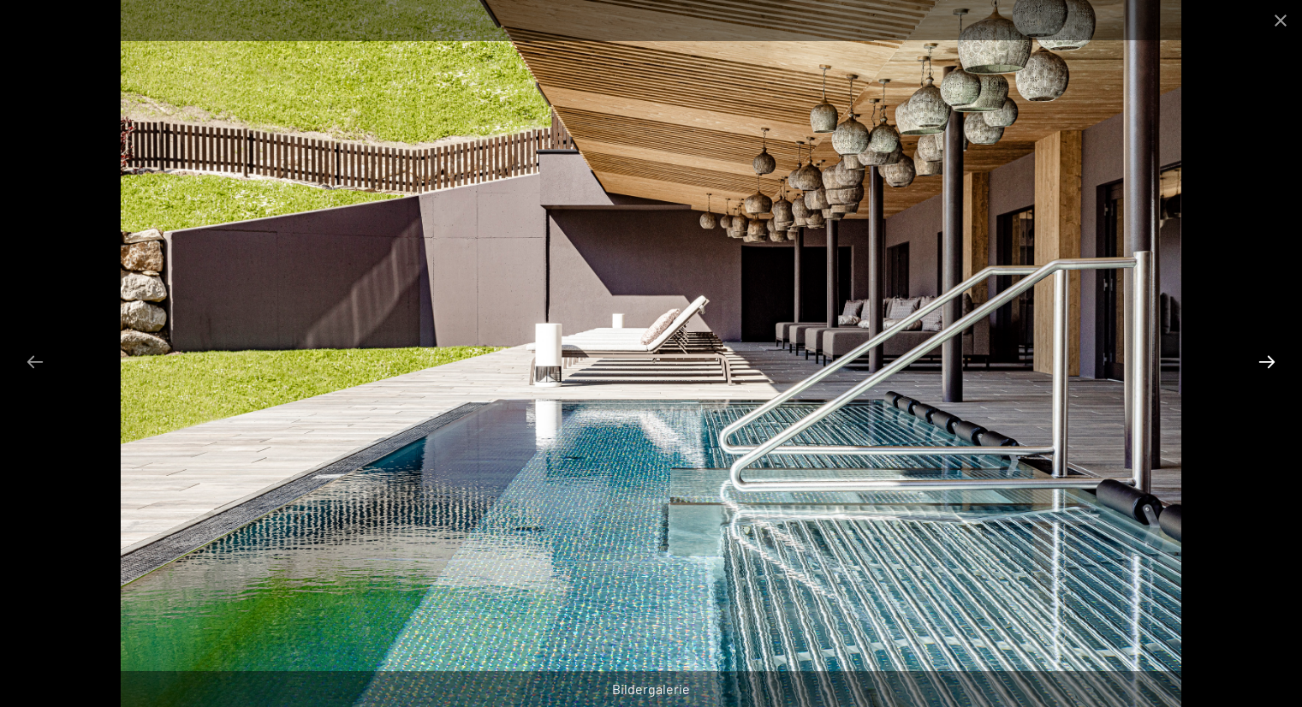
click at [1271, 365] on button "Next slide" at bounding box center [1267, 361] width 36 height 33
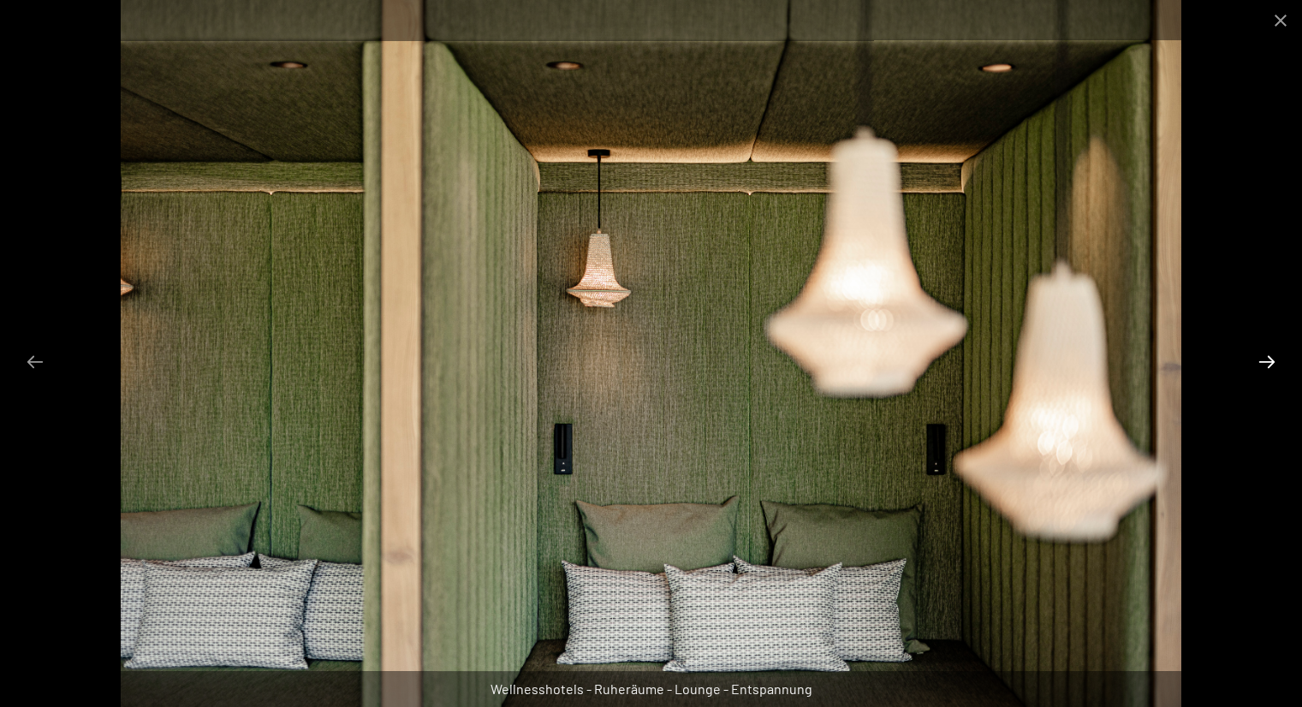
click at [1271, 365] on button "Next slide" at bounding box center [1267, 361] width 36 height 33
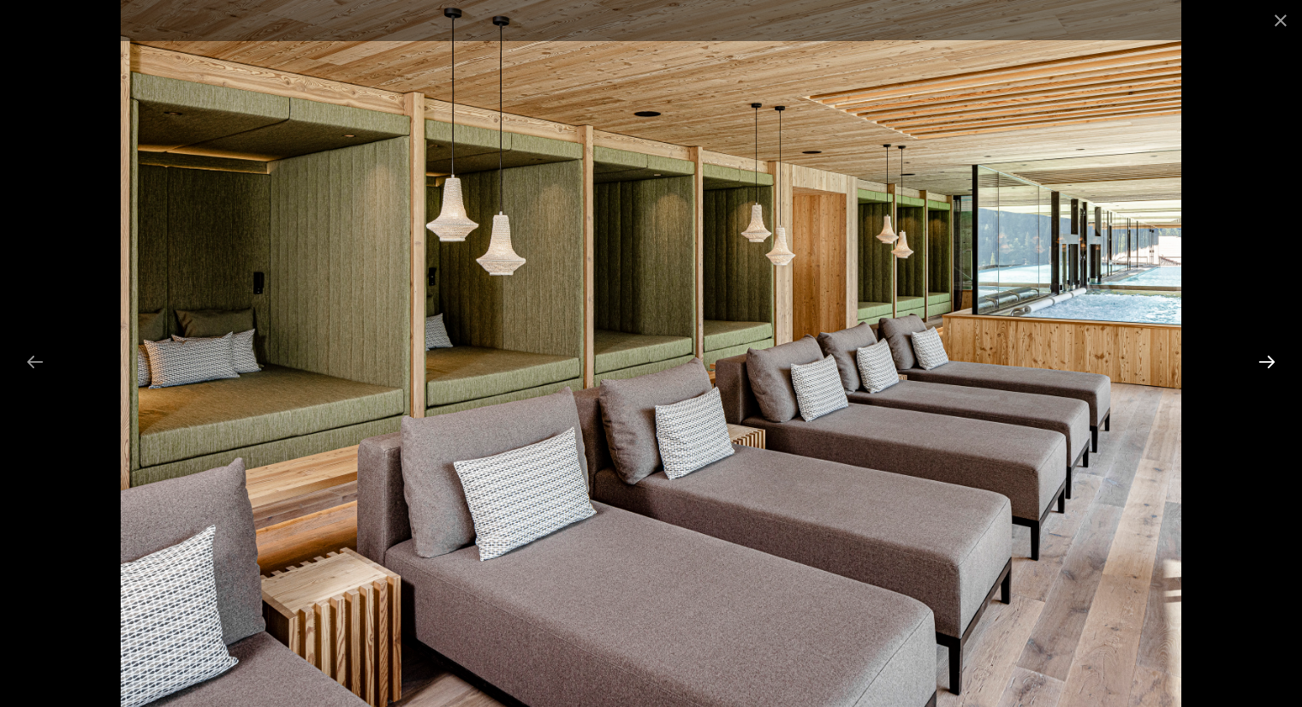
click at [1271, 365] on button "Next slide" at bounding box center [1267, 361] width 36 height 33
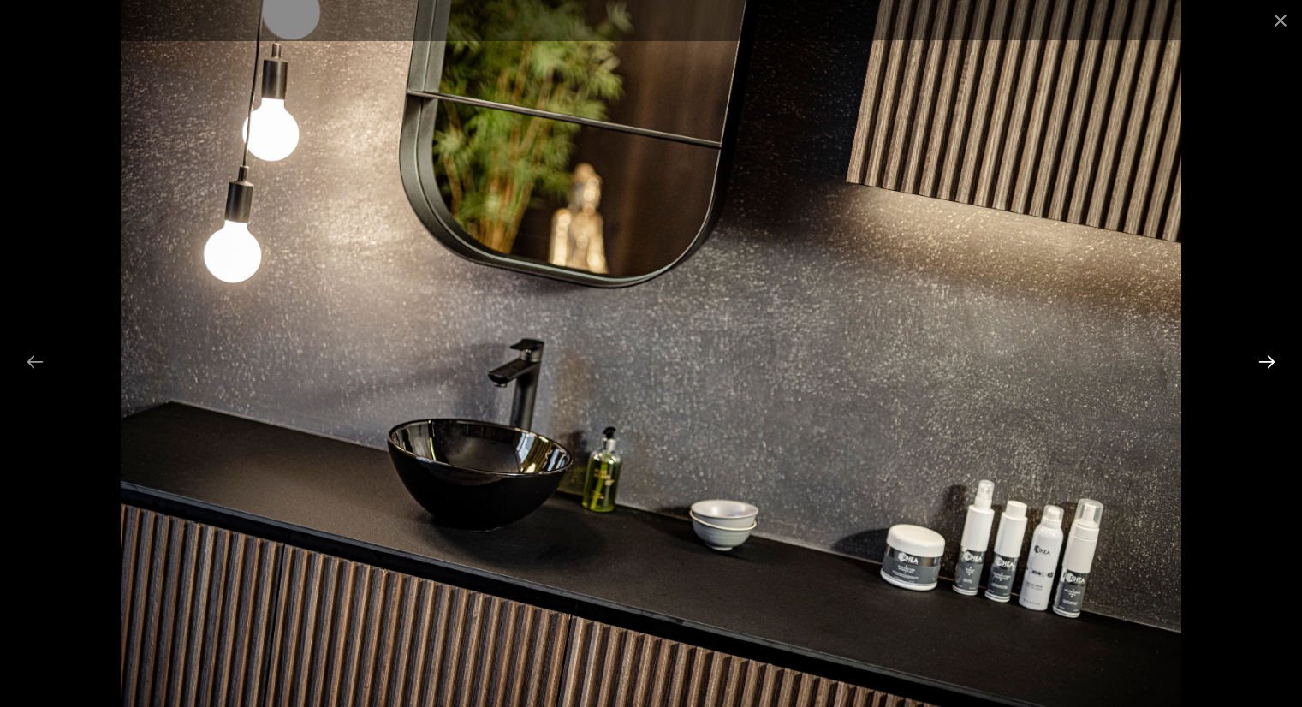
click at [1271, 365] on button "Next slide" at bounding box center [1267, 361] width 36 height 33
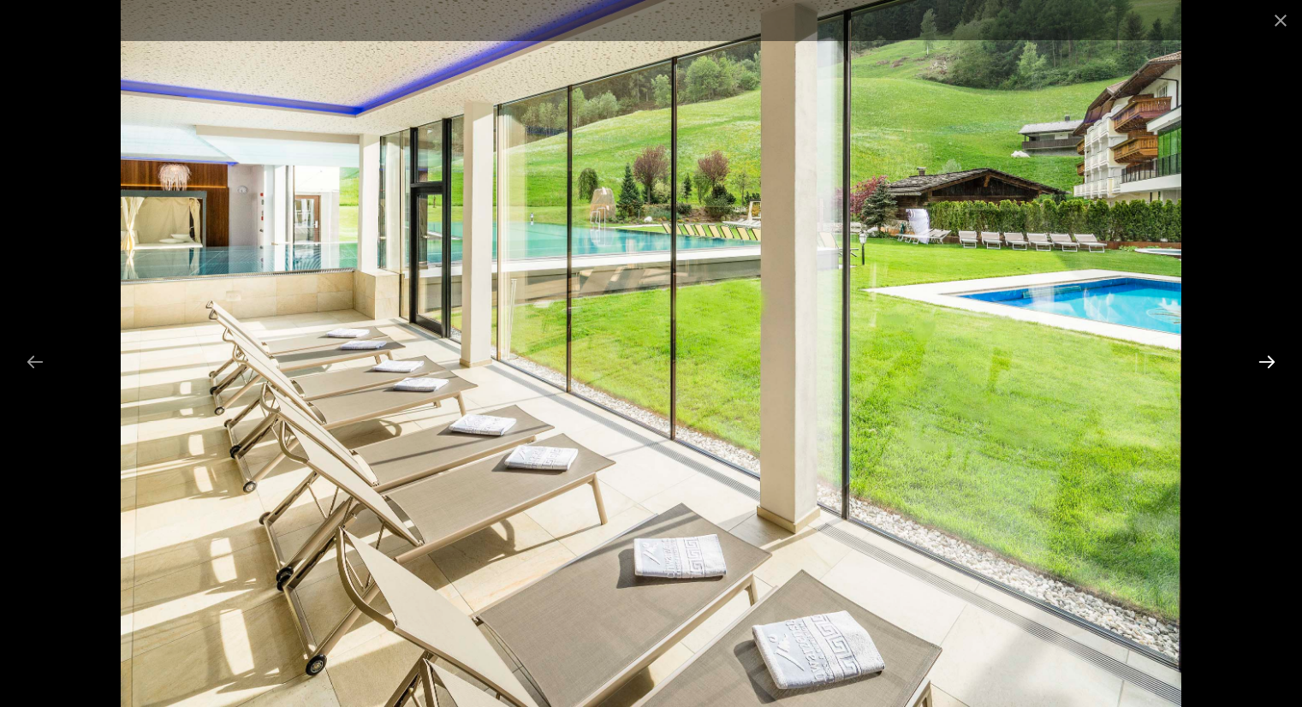
click at [1271, 365] on button "Next slide" at bounding box center [1267, 361] width 36 height 33
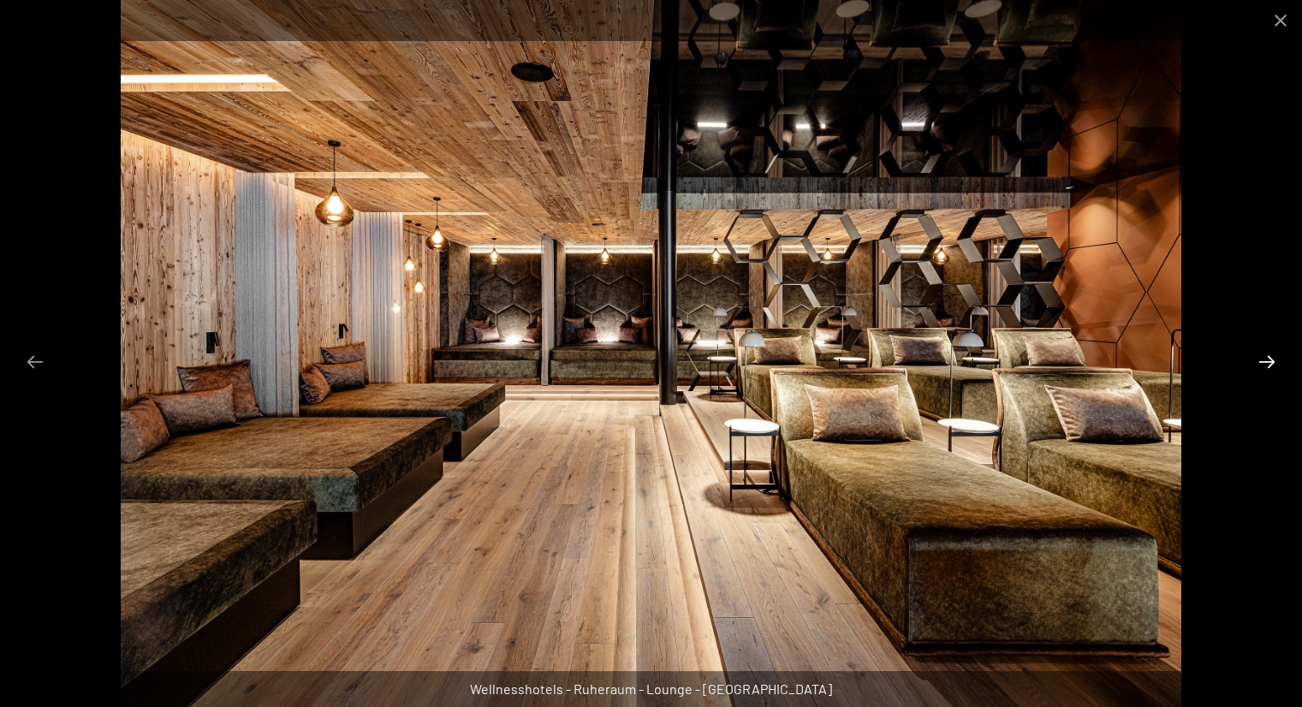
click at [1271, 365] on button "Next slide" at bounding box center [1267, 361] width 36 height 33
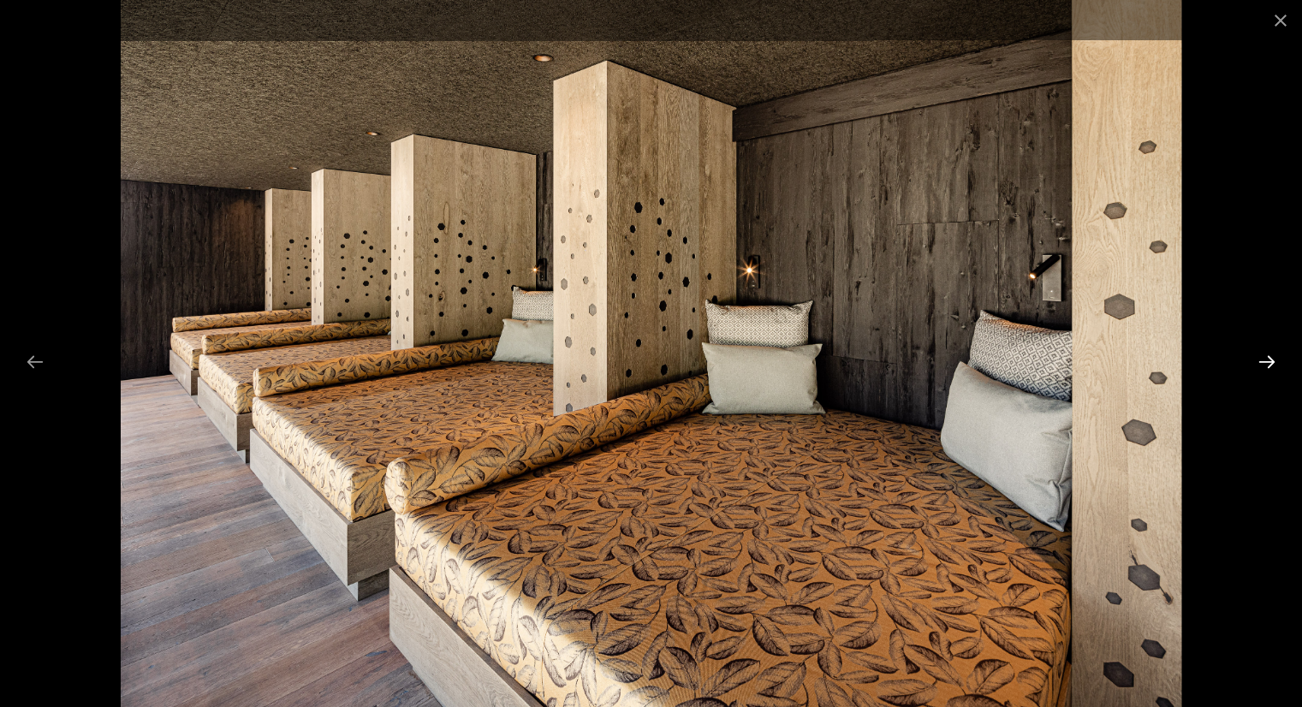
click at [1271, 365] on button "Next slide" at bounding box center [1267, 361] width 36 height 33
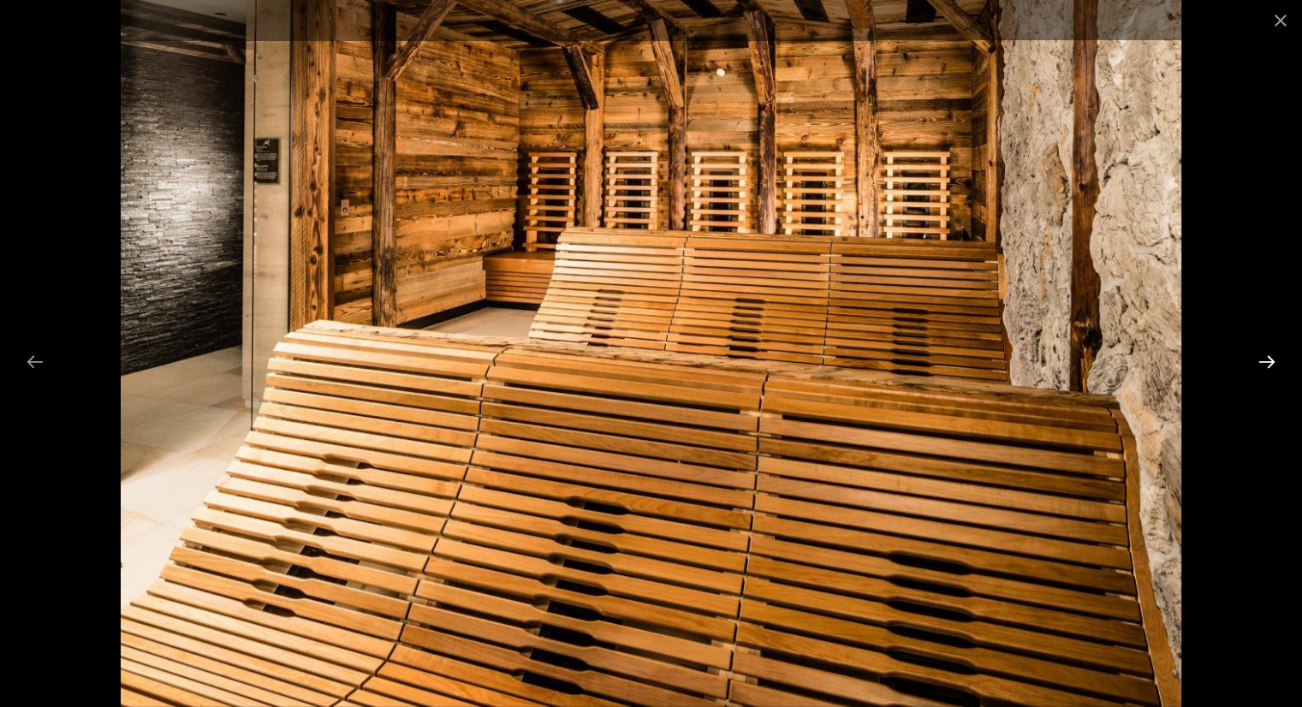
click at [1271, 365] on button "Next slide" at bounding box center [1267, 361] width 36 height 33
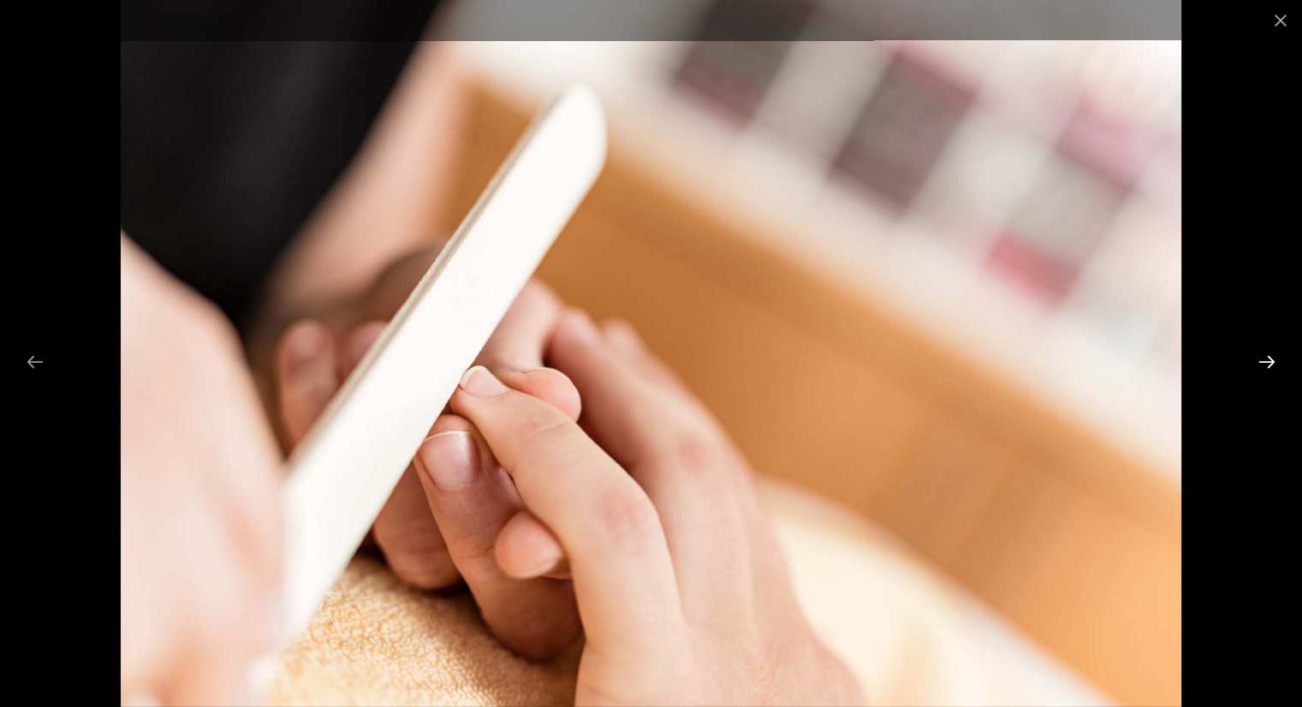
click at [1271, 365] on button "Next slide" at bounding box center [1267, 361] width 36 height 33
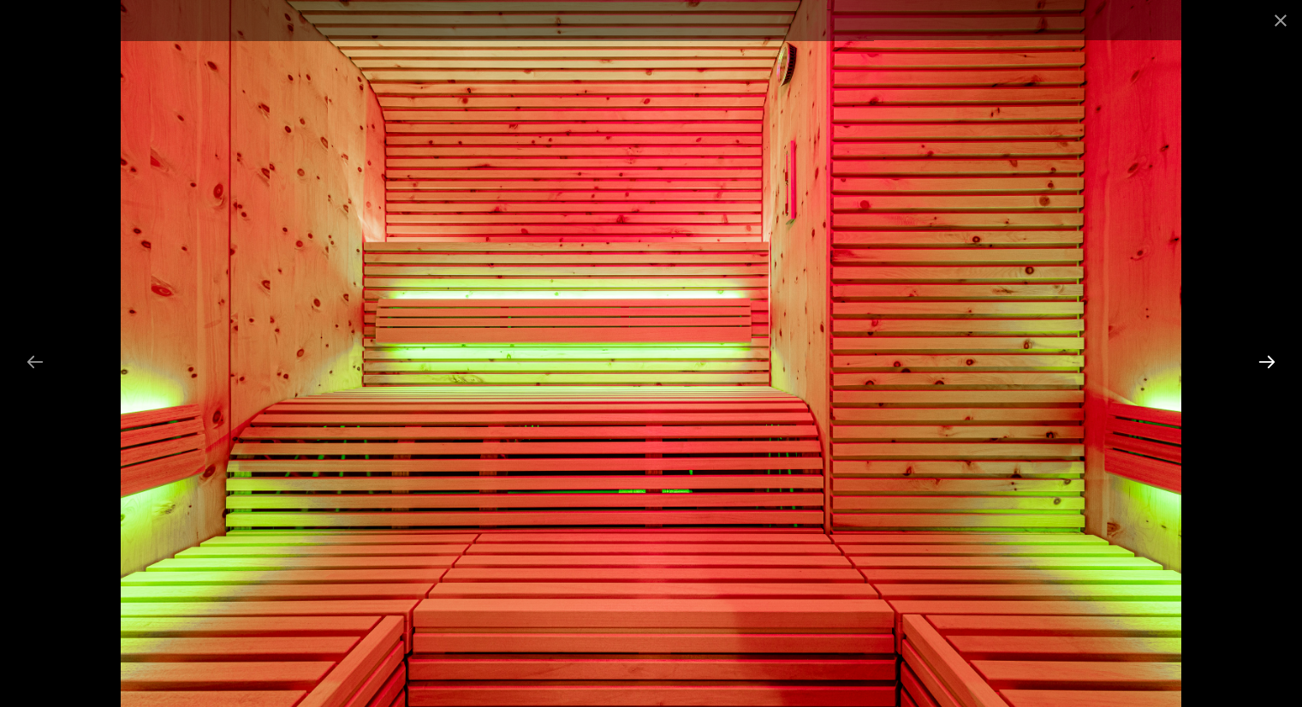
click at [1271, 365] on button "Next slide" at bounding box center [1267, 361] width 36 height 33
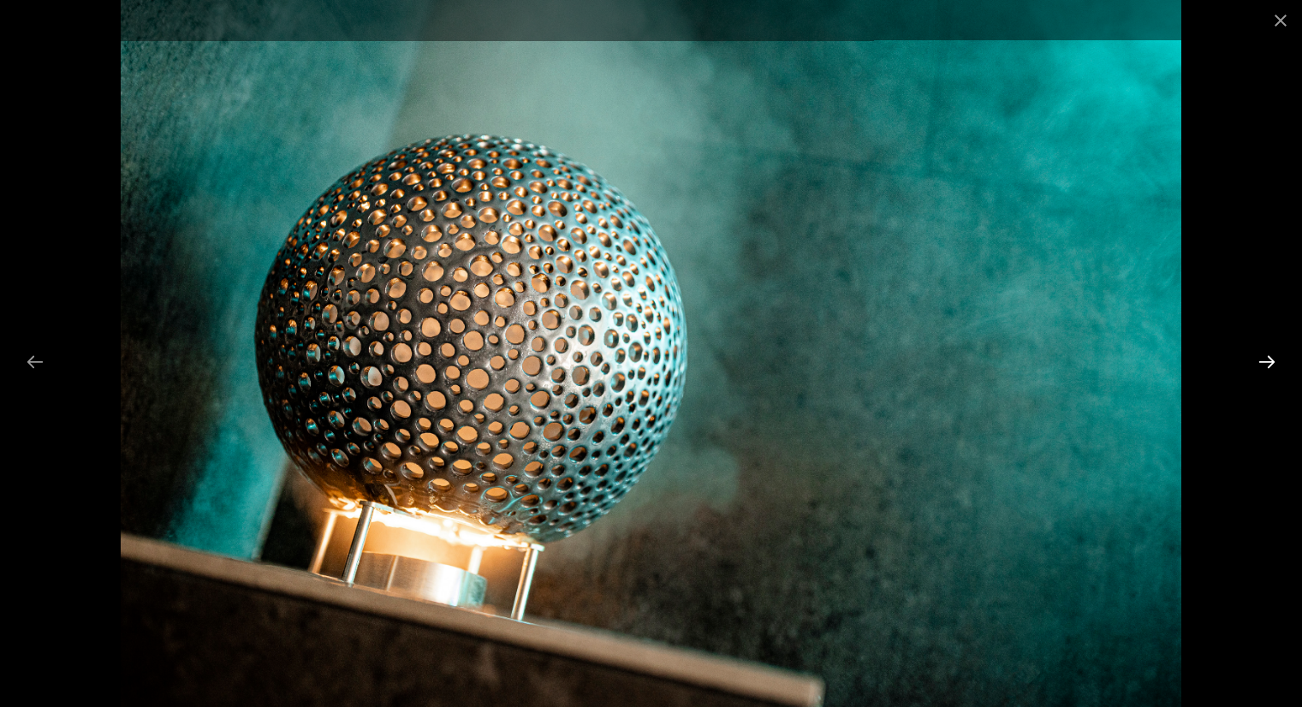
click at [1271, 365] on button "Next slide" at bounding box center [1267, 361] width 36 height 33
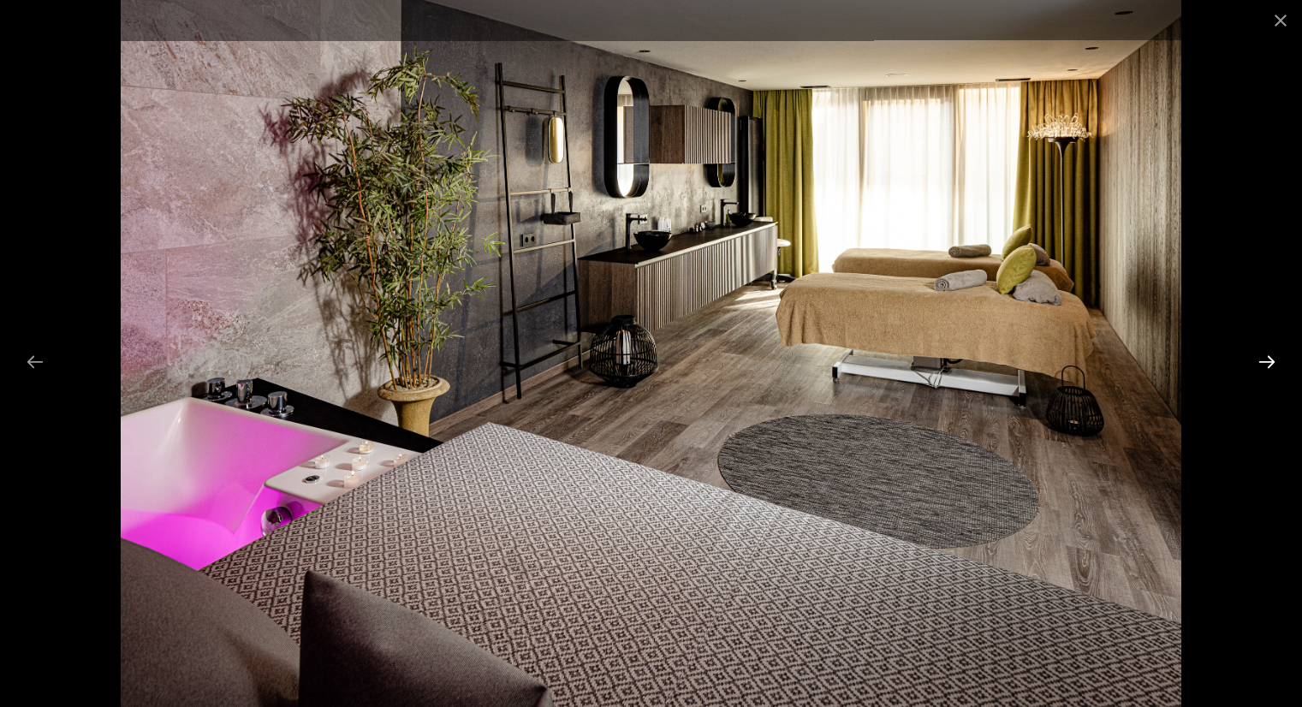
click at [1271, 365] on button "Next slide" at bounding box center [1267, 361] width 36 height 33
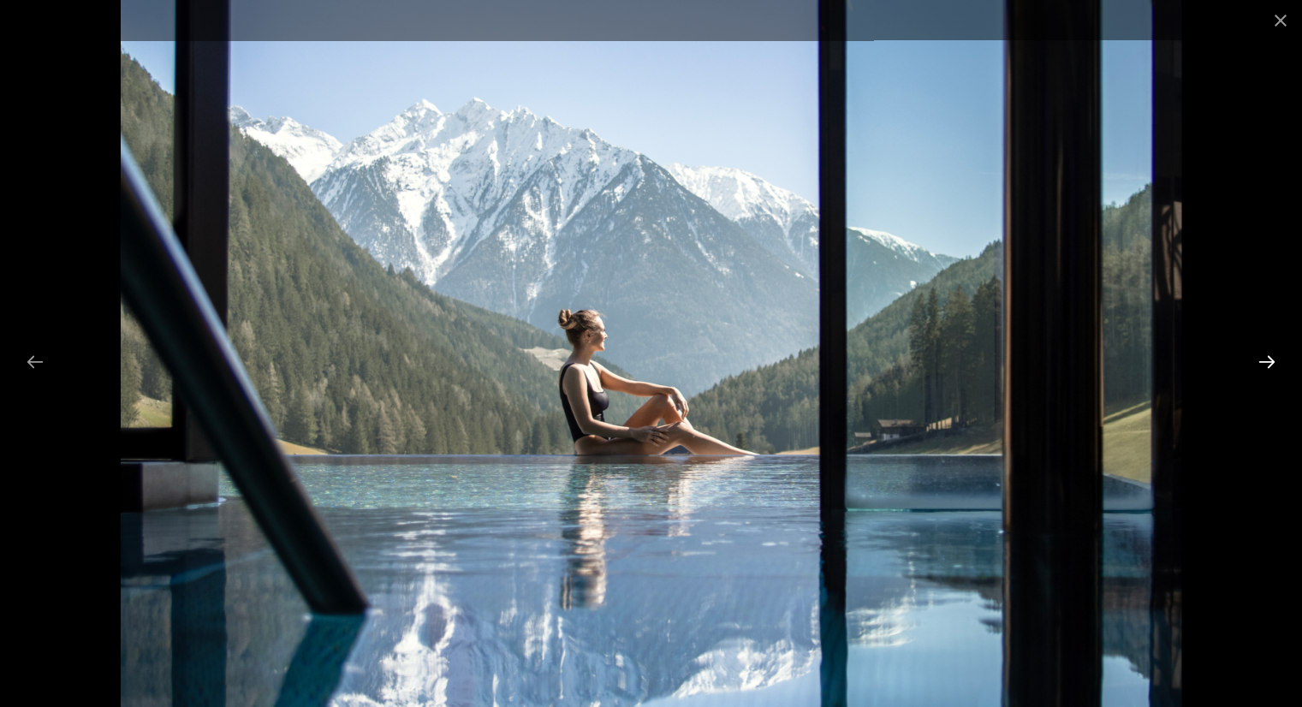
click at [1271, 365] on button "Next slide" at bounding box center [1267, 361] width 36 height 33
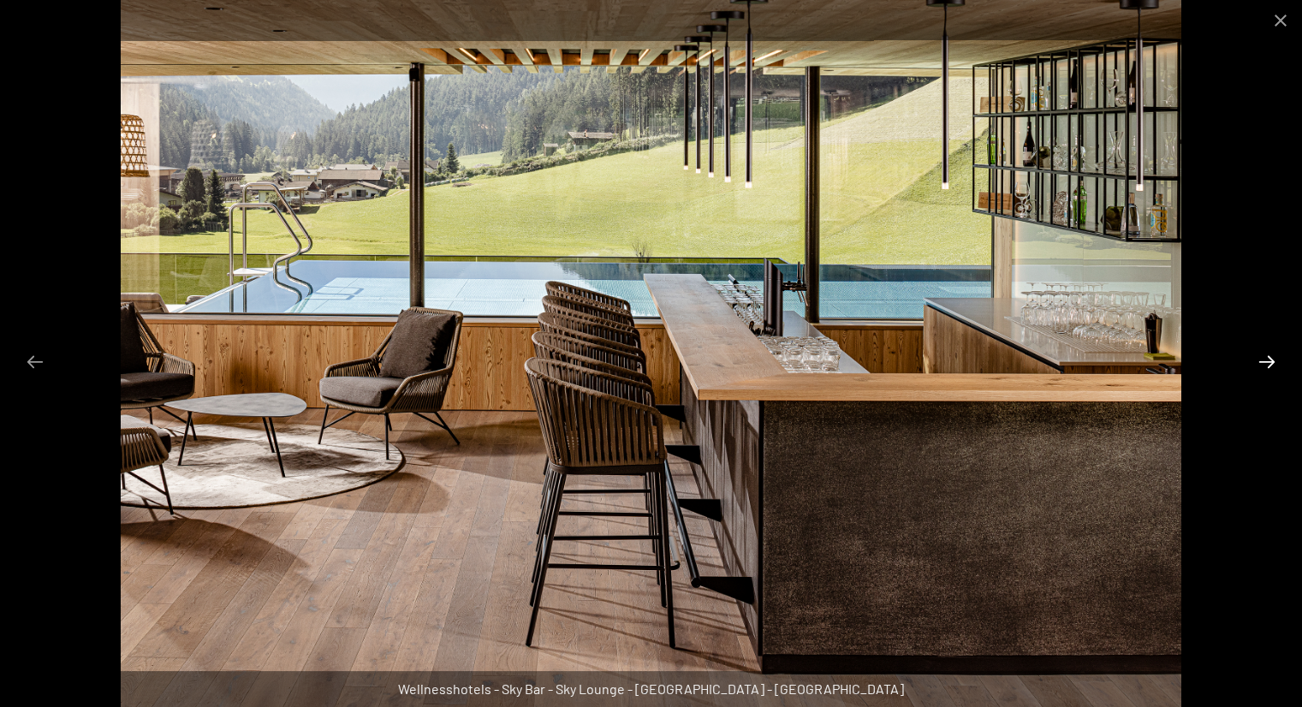
click at [1271, 365] on button "Next slide" at bounding box center [1267, 361] width 36 height 33
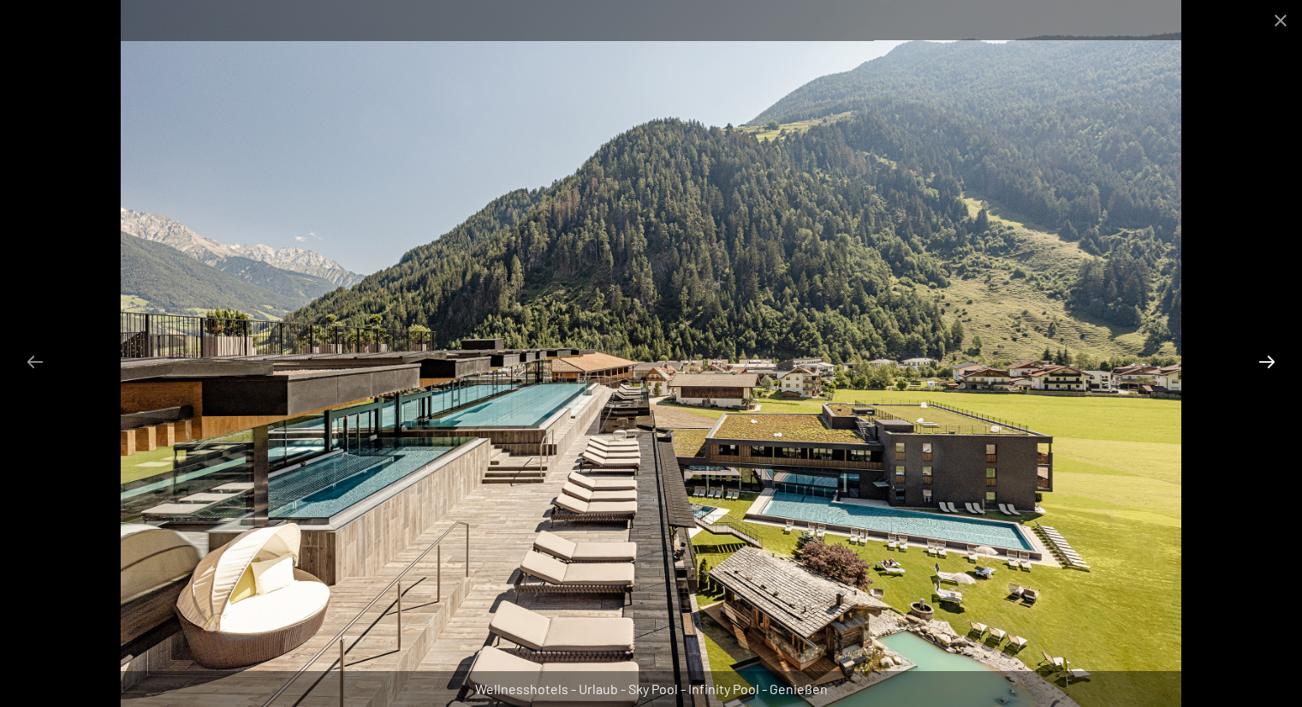
click at [1271, 365] on button "Next slide" at bounding box center [1267, 361] width 36 height 33
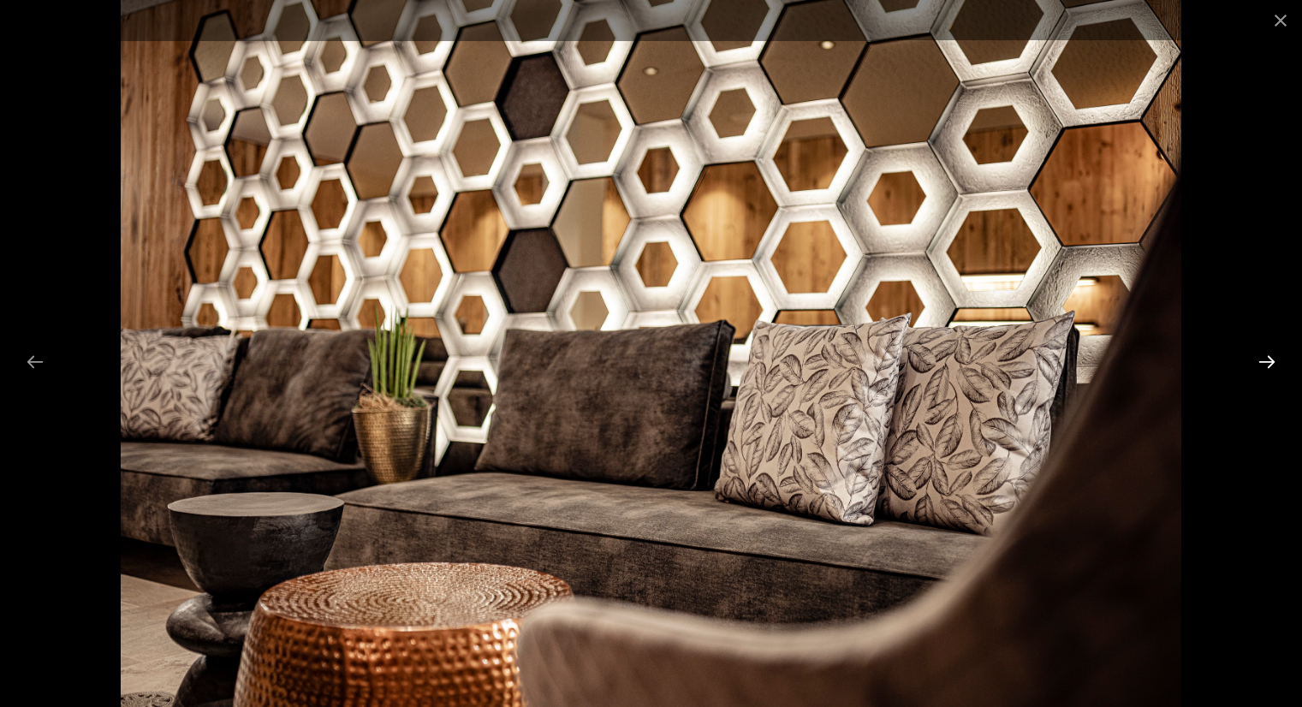
click at [1271, 365] on button "Next slide" at bounding box center [1267, 361] width 36 height 33
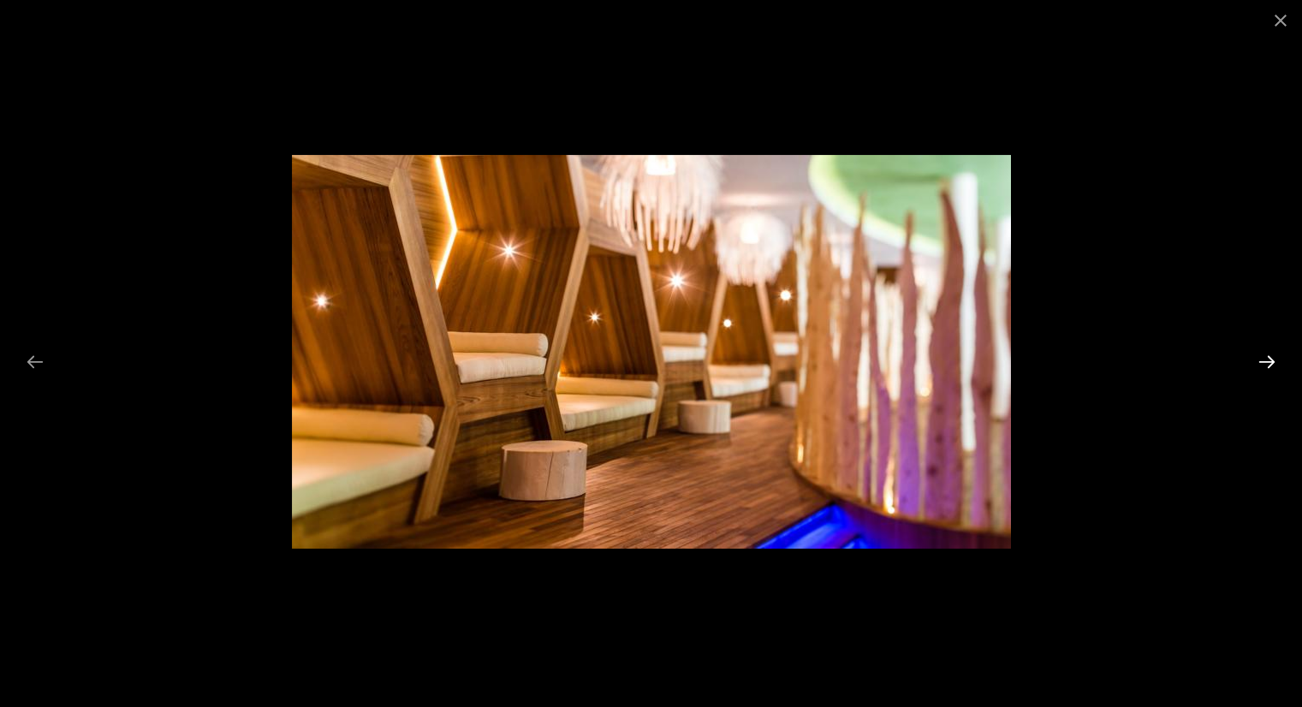
click at [1271, 365] on button "Next slide" at bounding box center [1267, 361] width 36 height 33
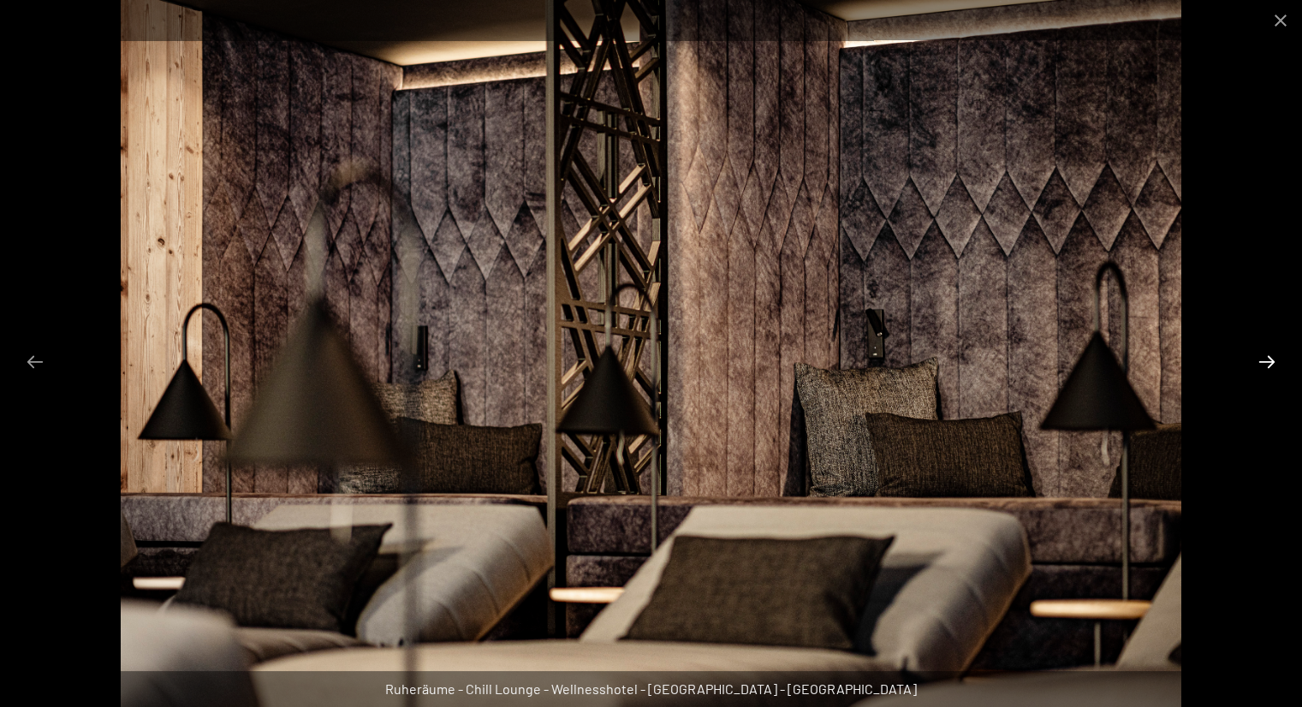
click at [1271, 365] on button "Next slide" at bounding box center [1267, 361] width 36 height 33
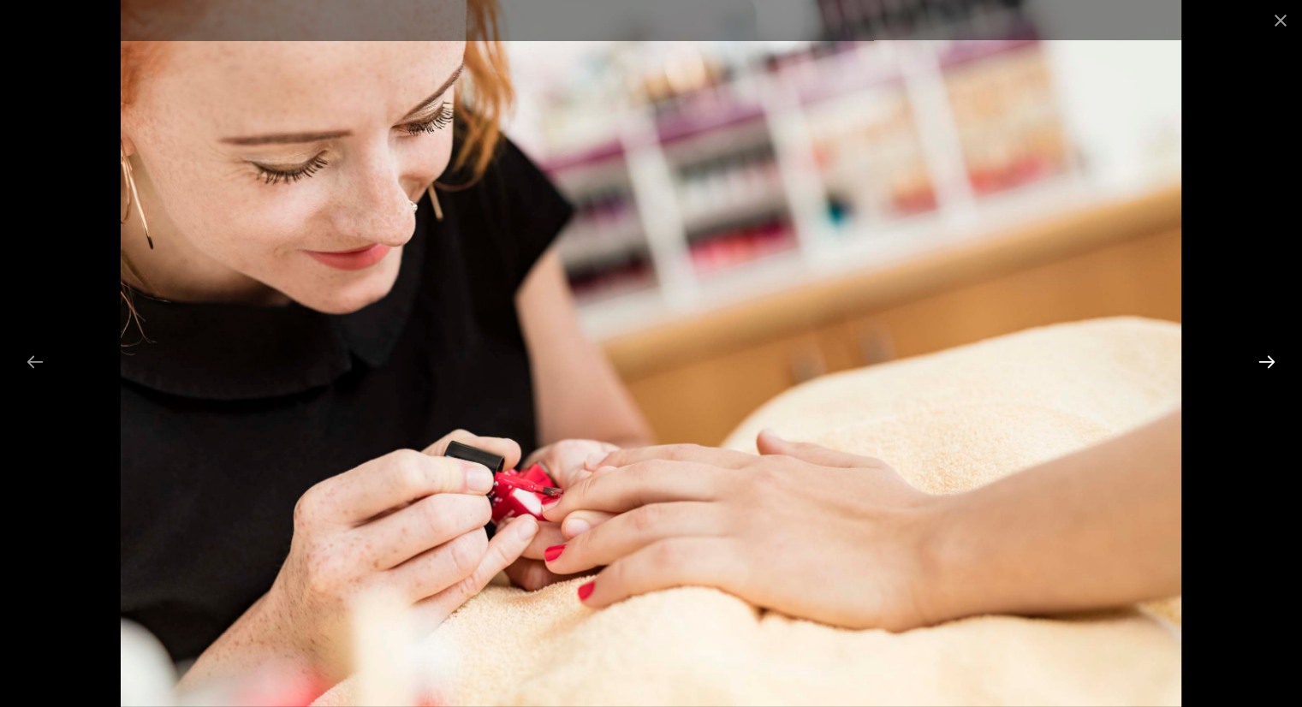
click at [1271, 365] on button "Next slide" at bounding box center [1267, 361] width 36 height 33
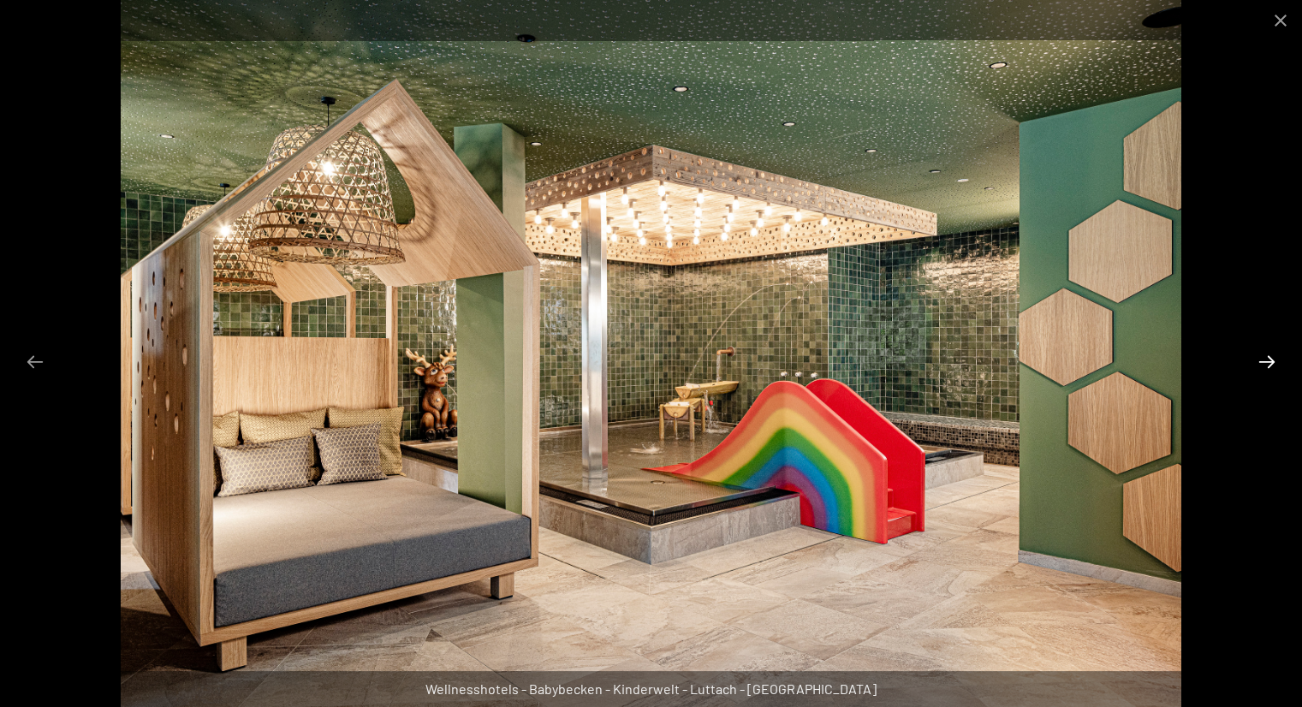
click at [1264, 364] on button "Next slide" at bounding box center [1267, 361] width 36 height 33
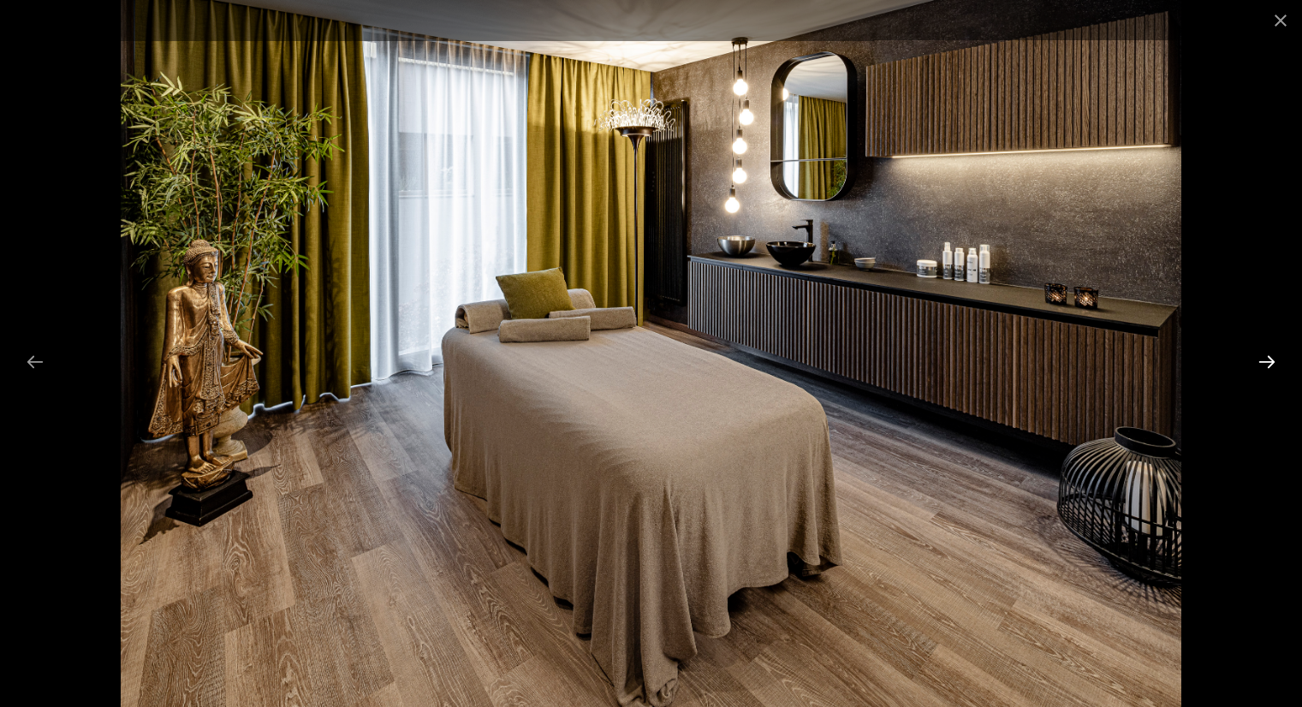
click at [1264, 364] on button "Next slide" at bounding box center [1267, 361] width 36 height 33
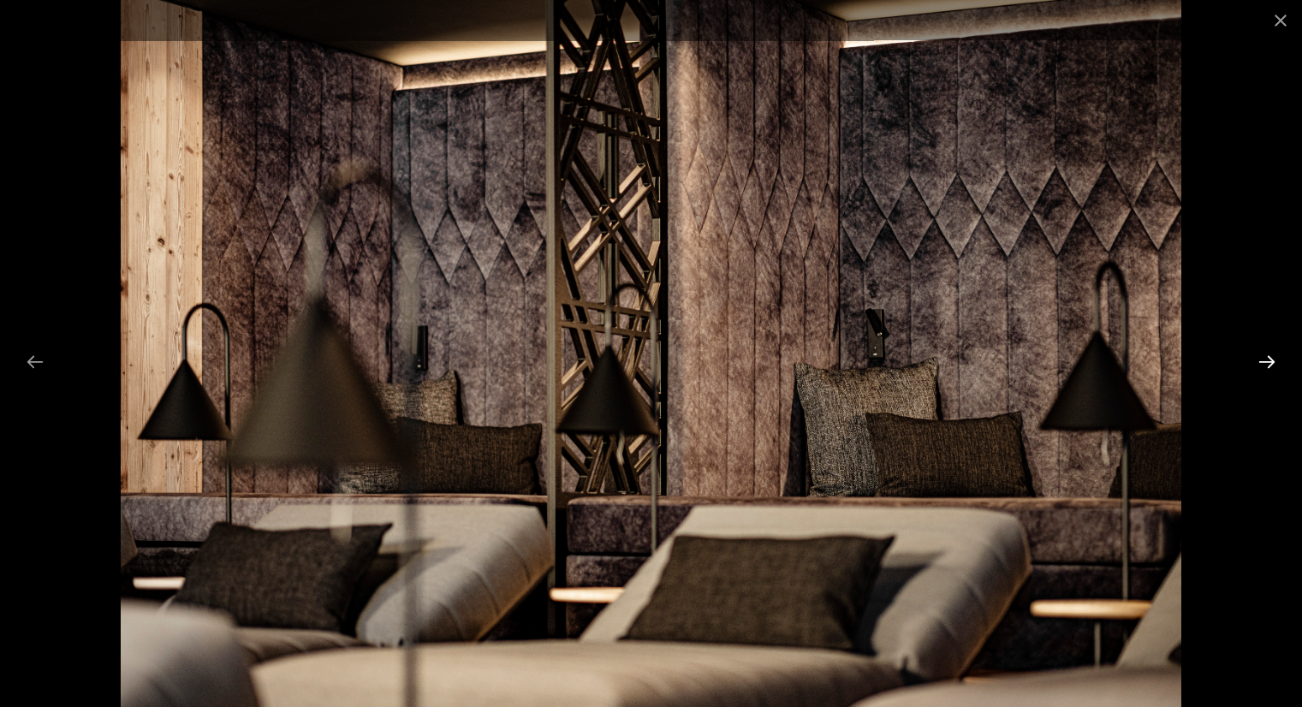
click at [1264, 364] on button "Next slide" at bounding box center [1267, 361] width 36 height 33
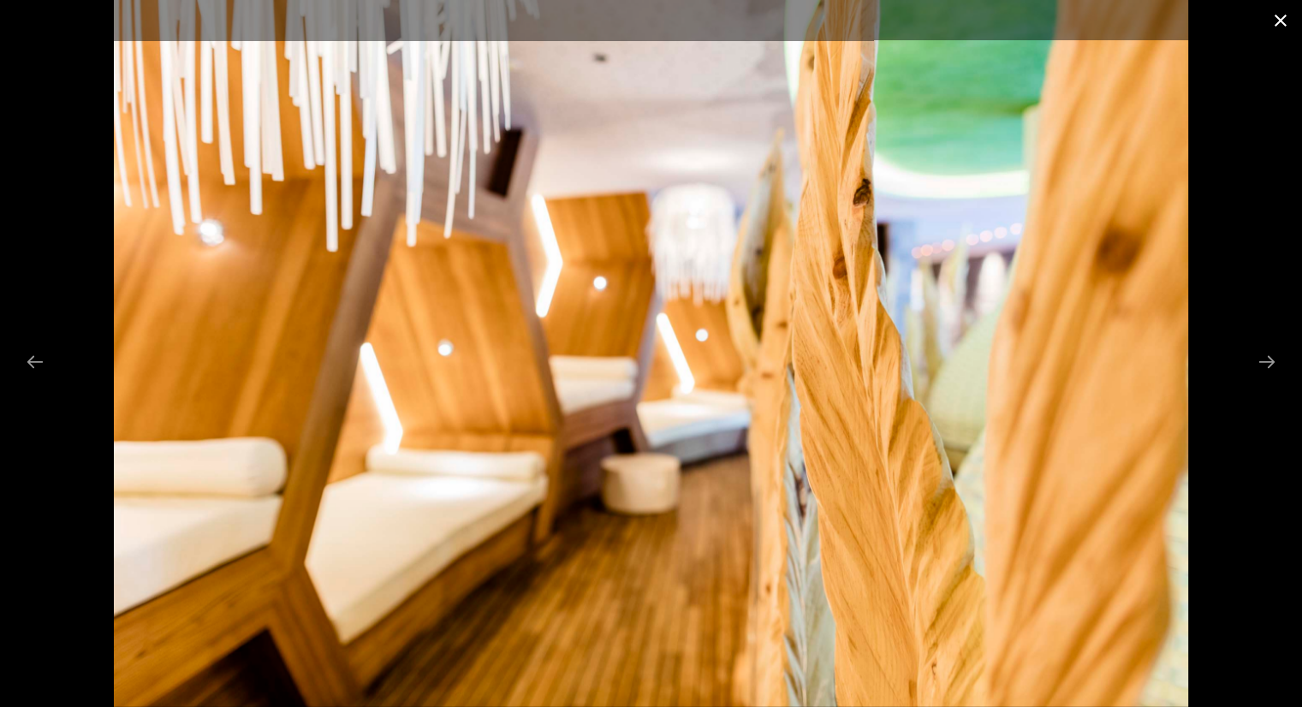
click at [1281, 19] on button "Close gallery" at bounding box center [1280, 20] width 43 height 40
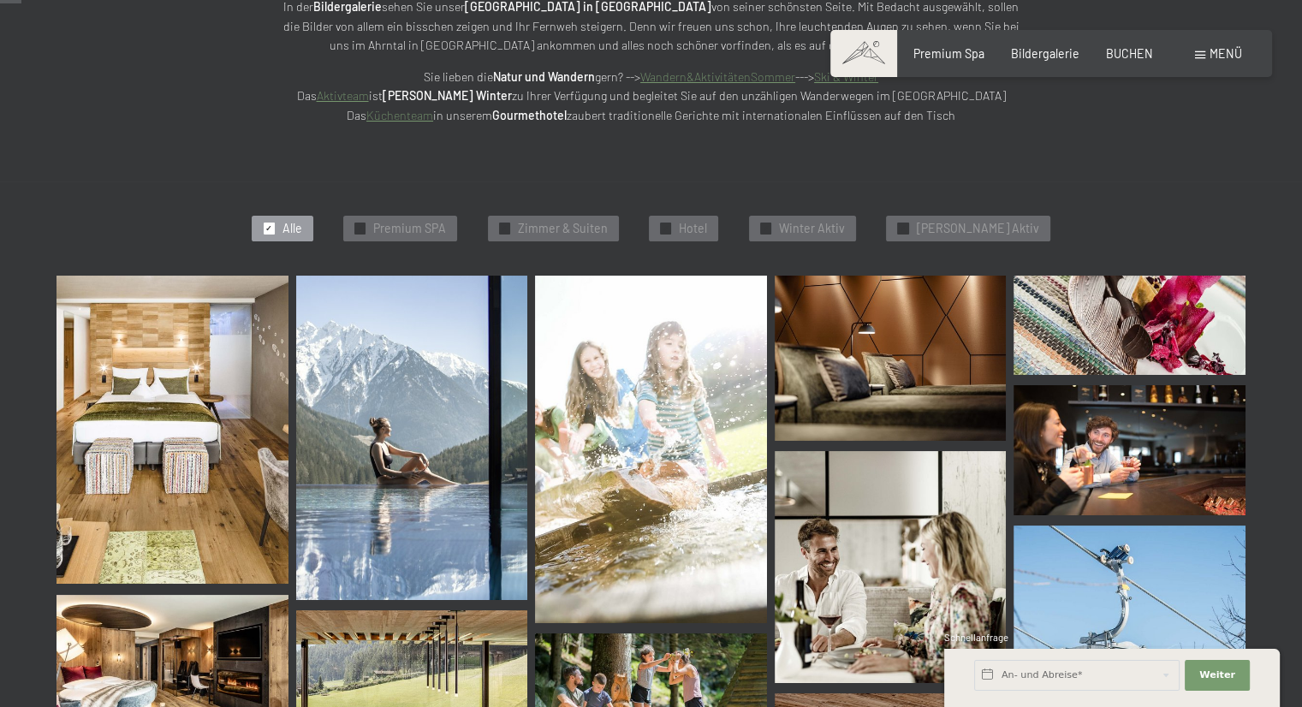
scroll to position [0, 0]
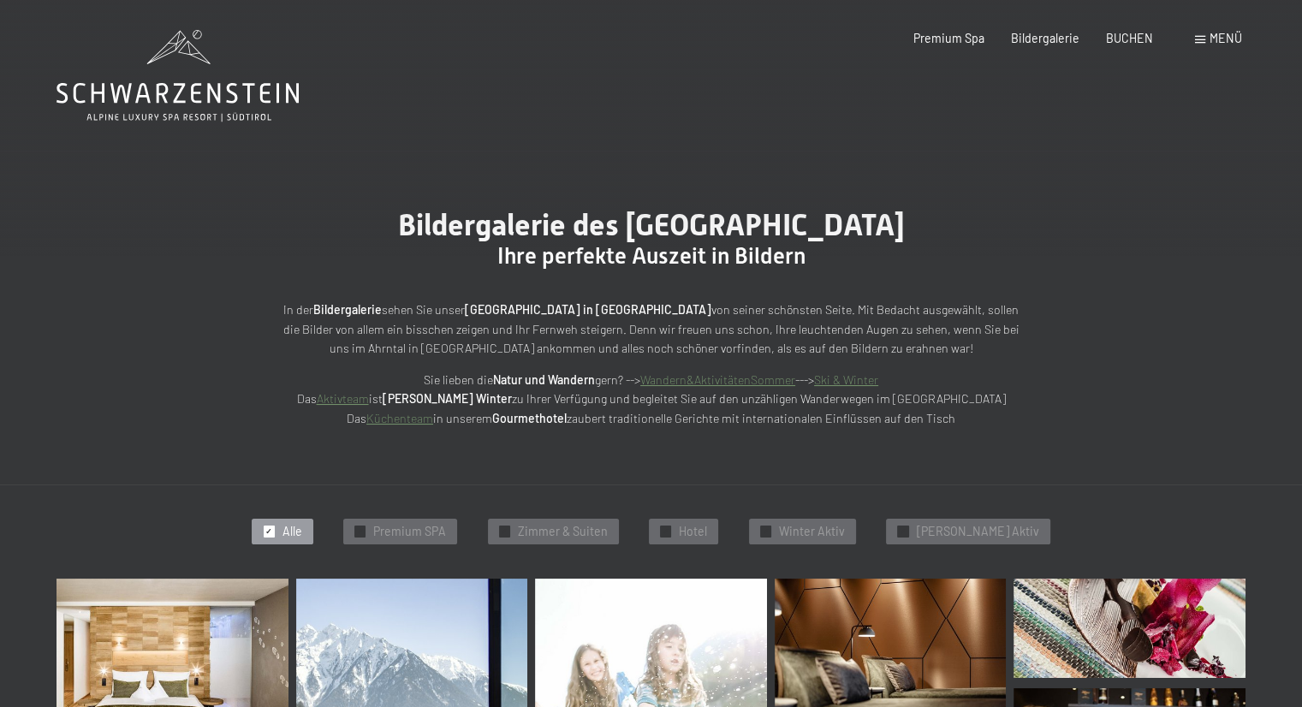
click at [240, 86] on icon at bounding box center [177, 76] width 242 height 92
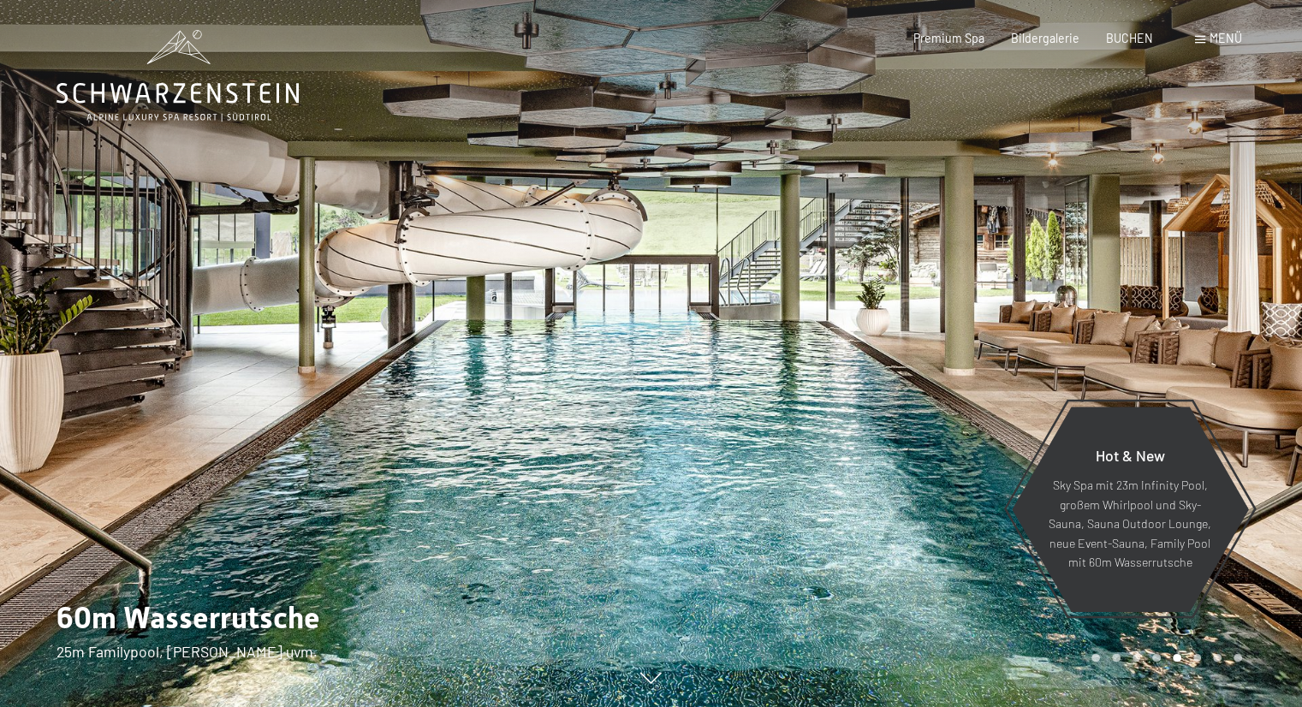
click at [1137, 47] on div "Buchen Anfragen Premium Spa Bildergalerie BUCHEN Menü DE IT EN Gutschein Bilder…" at bounding box center [1050, 38] width 381 height 17
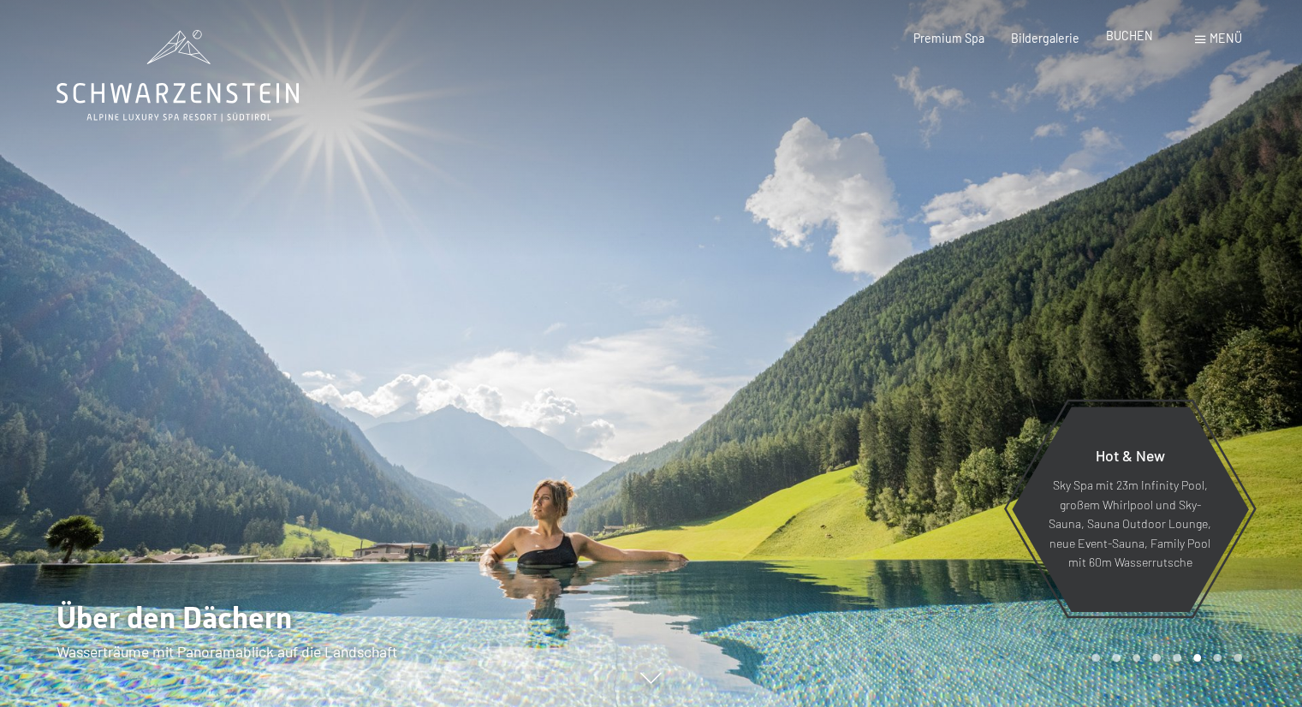
click at [1139, 43] on div "BUCHEN" at bounding box center [1129, 35] width 47 height 17
click at [1135, 35] on span "BUCHEN" at bounding box center [1129, 35] width 47 height 15
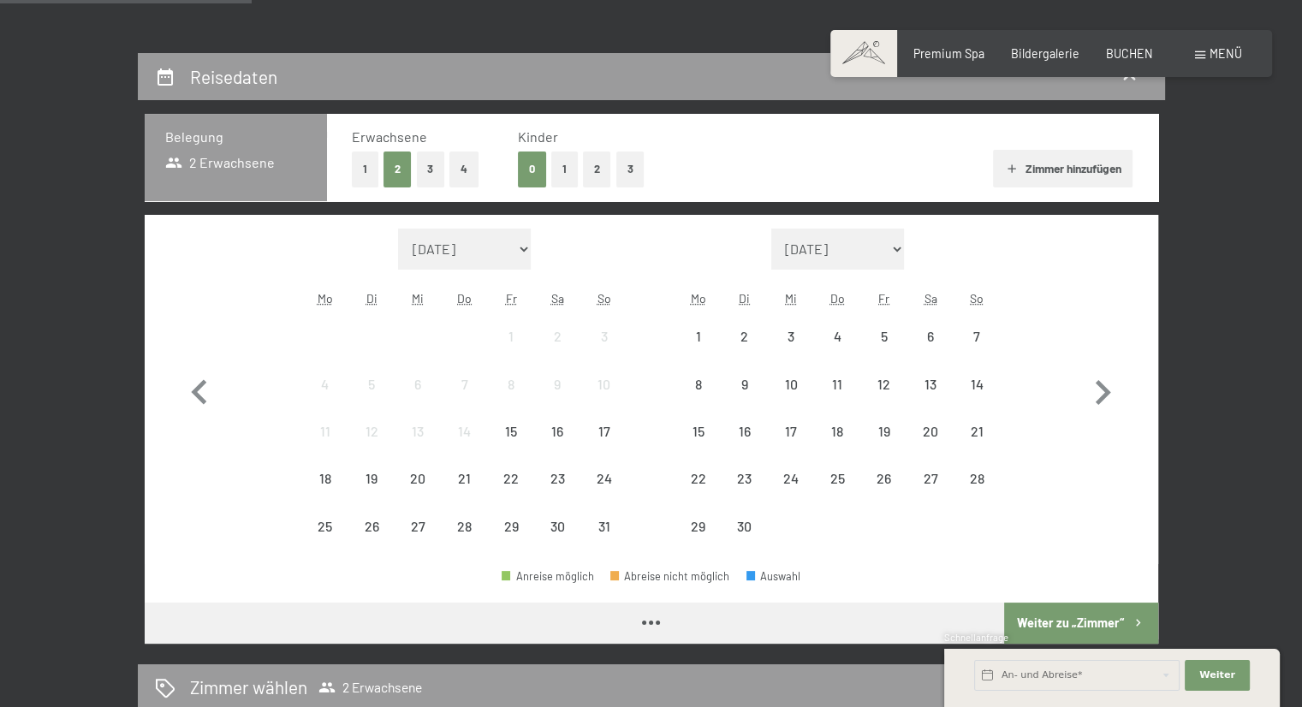
scroll to position [312, 0]
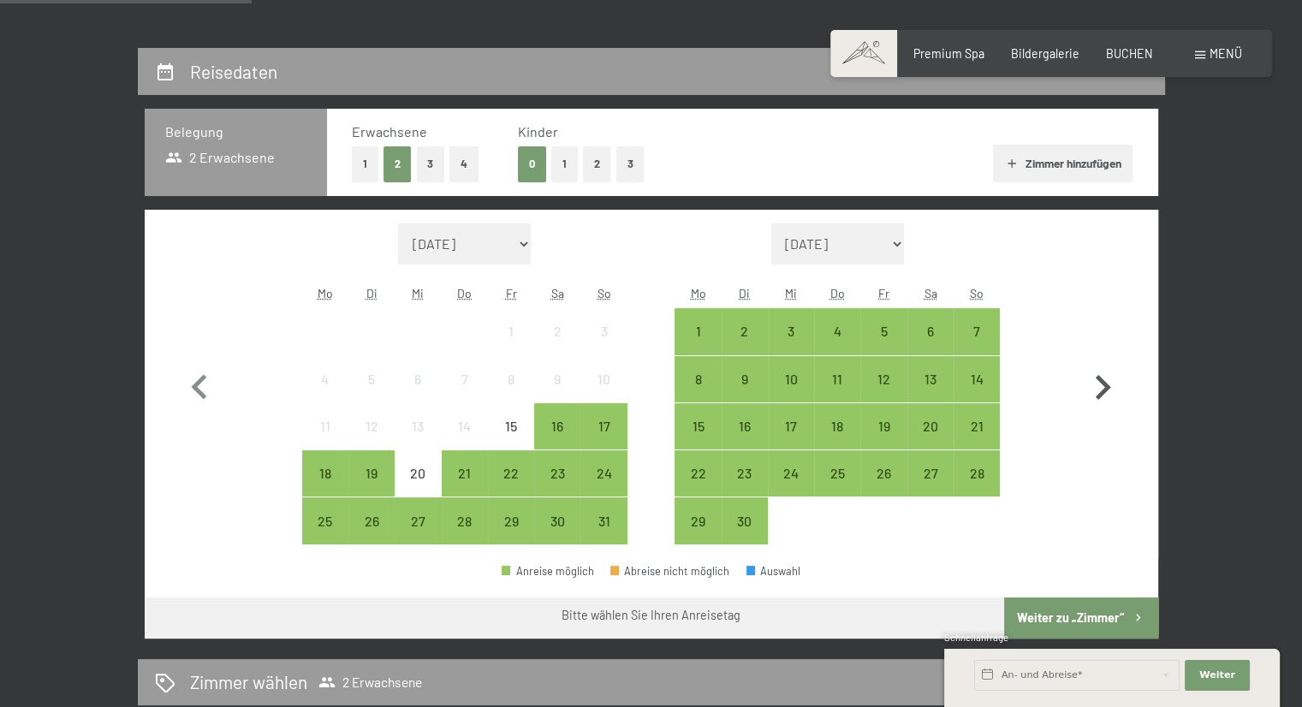
click at [1116, 390] on icon "button" at bounding box center [1103, 388] width 50 height 50
select select "2025-09-01"
select select "2025-10-01"
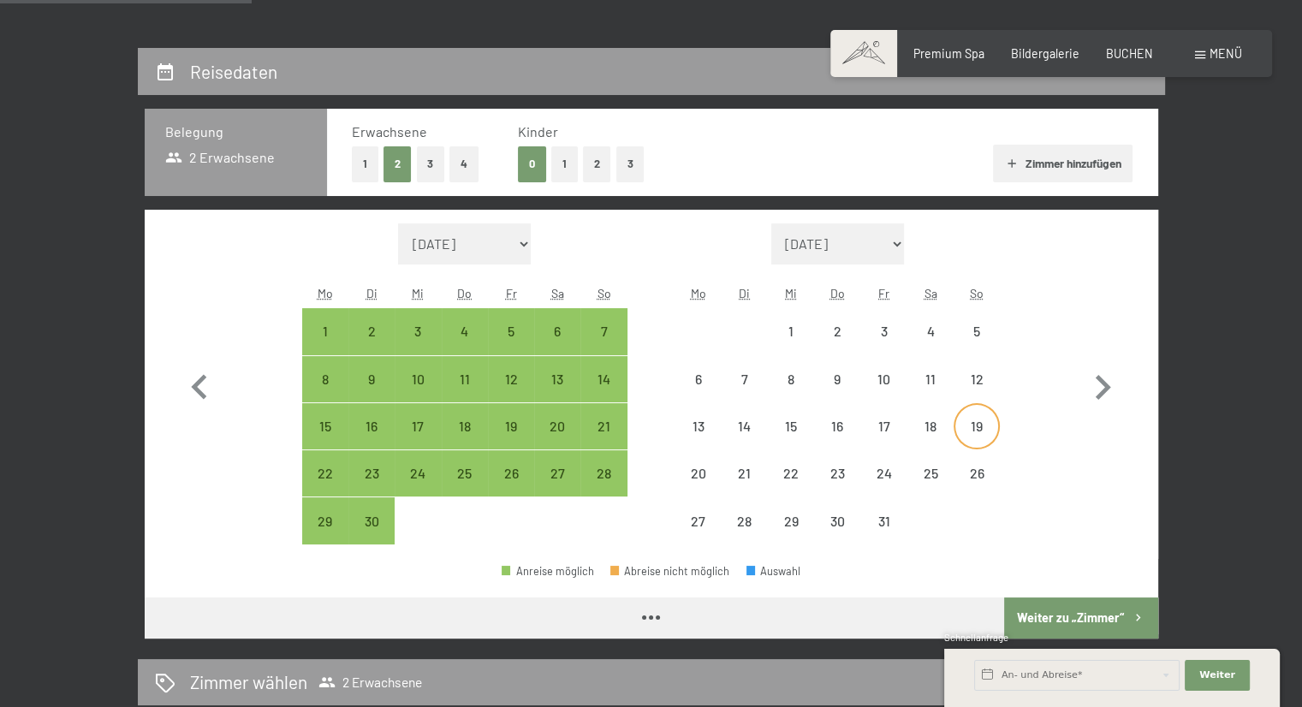
select select "2025-09-01"
select select "2025-10-01"
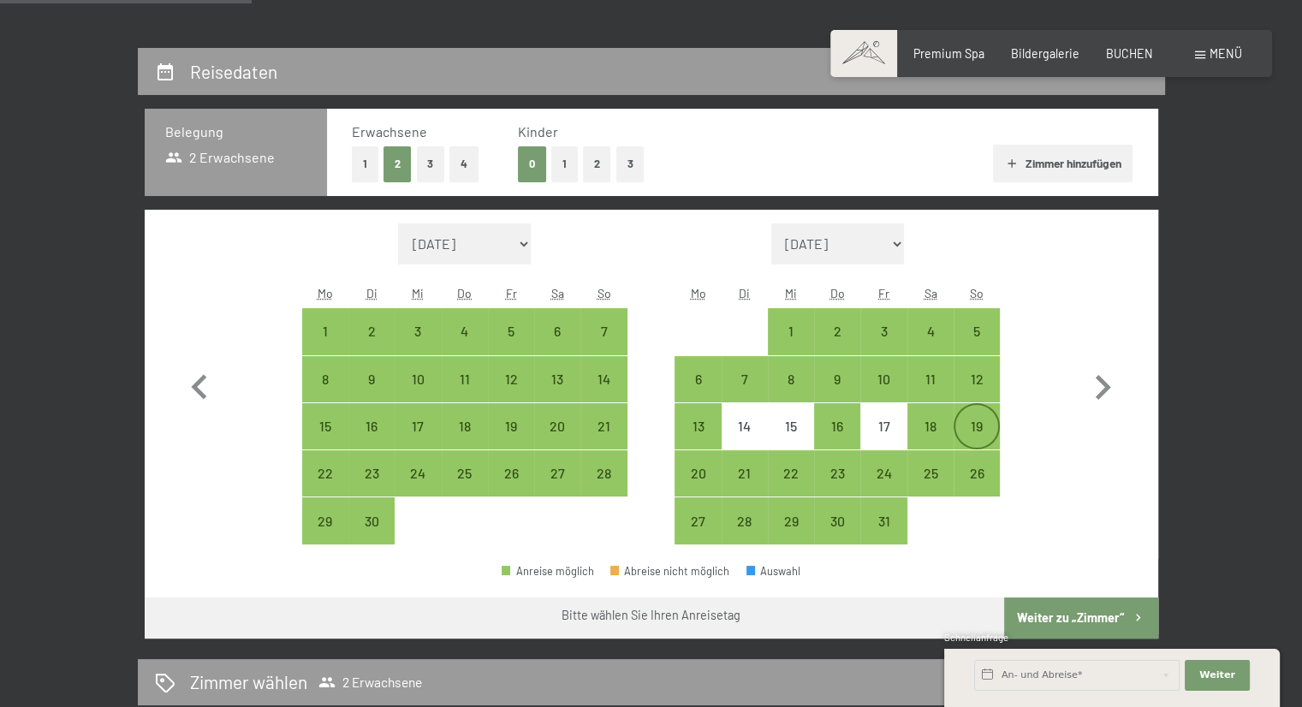
click at [988, 427] on div "19" at bounding box center [976, 440] width 43 height 43
select select "2025-09-01"
select select "2025-10-01"
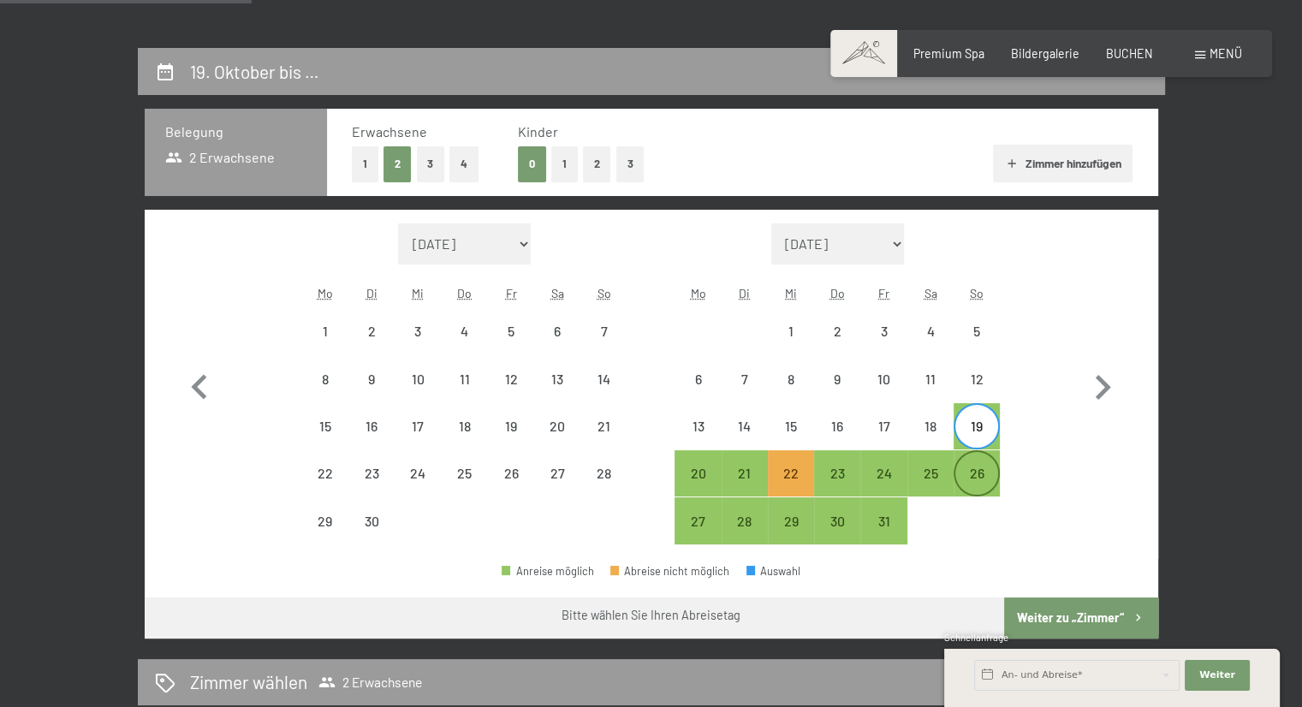
click at [977, 493] on div "26" at bounding box center [976, 487] width 43 height 43
select select "2025-09-01"
select select "2025-10-01"
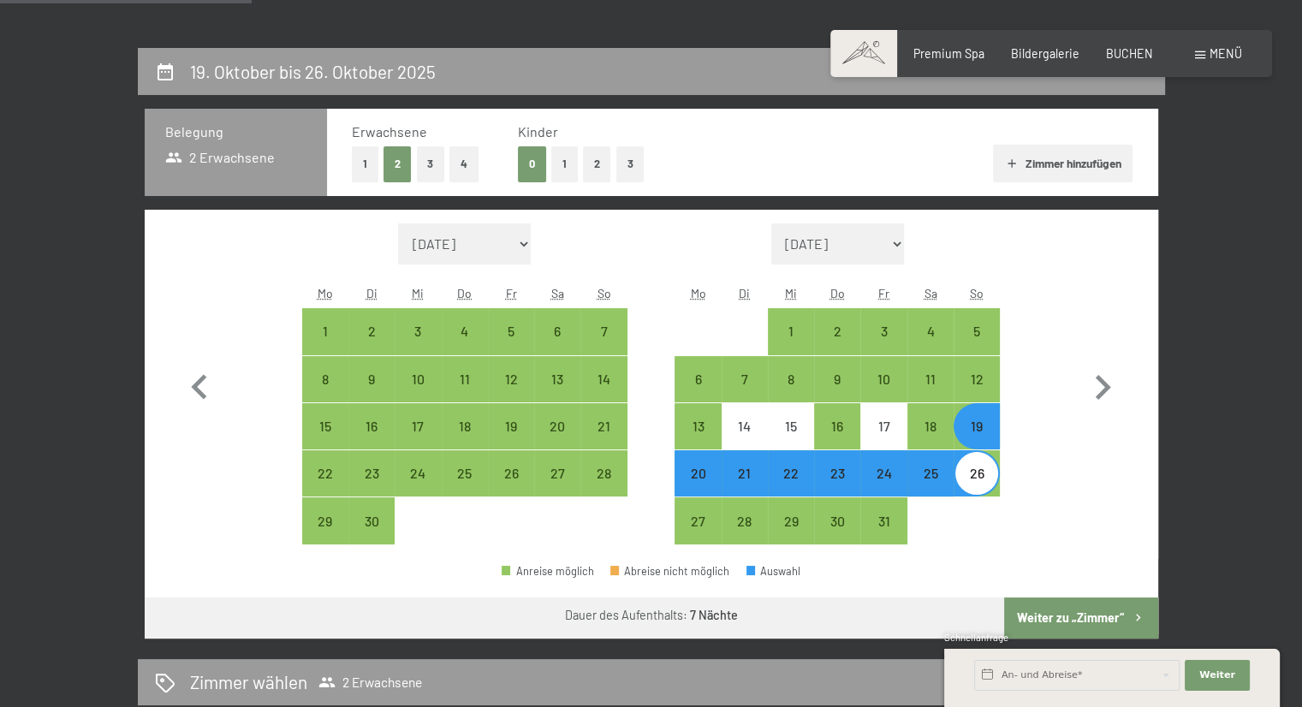
click at [1059, 604] on button "Weiter zu „Zimmer“" at bounding box center [1080, 617] width 153 height 41
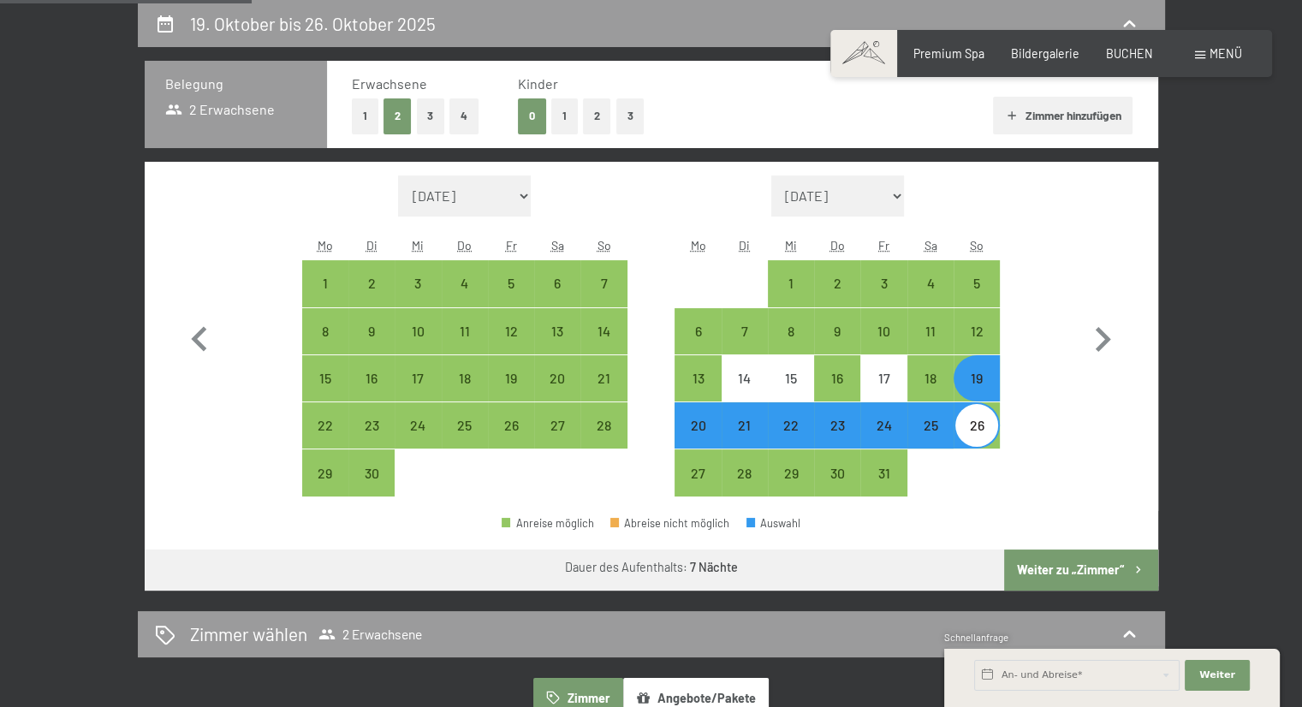
select select "2025-09-01"
select select "2025-10-01"
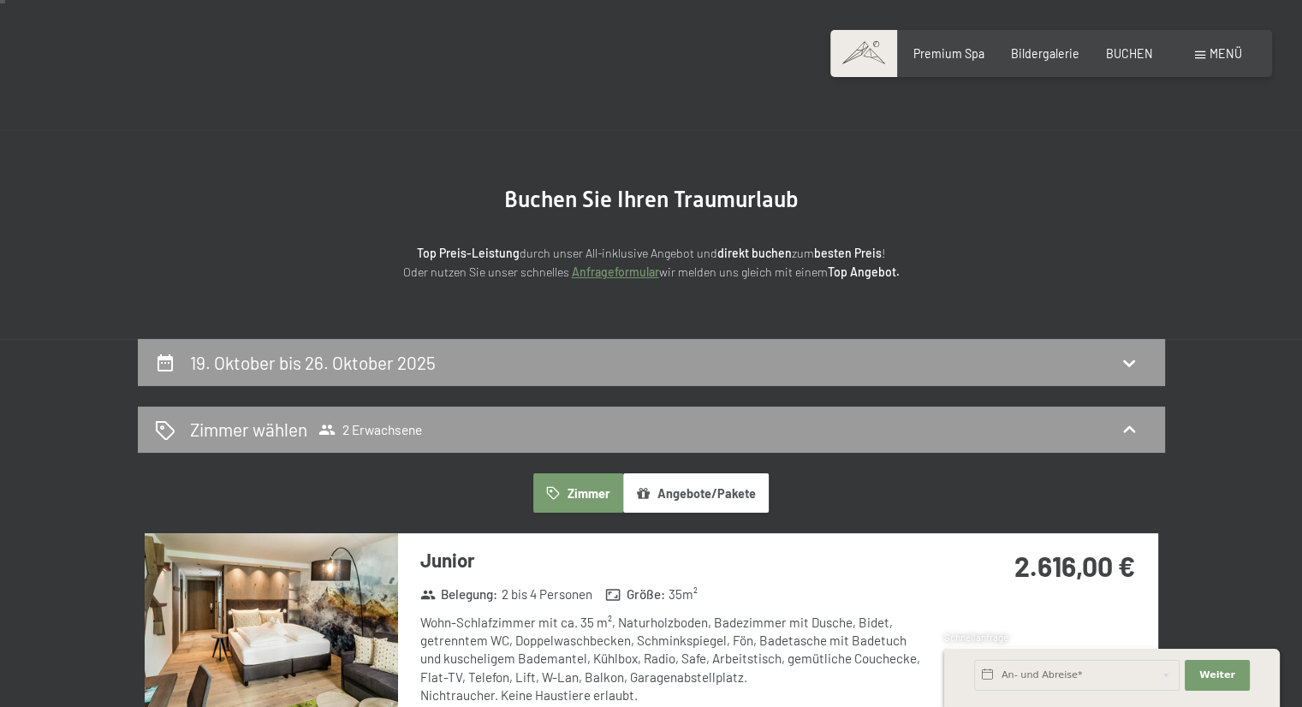
scroll to position [24, 0]
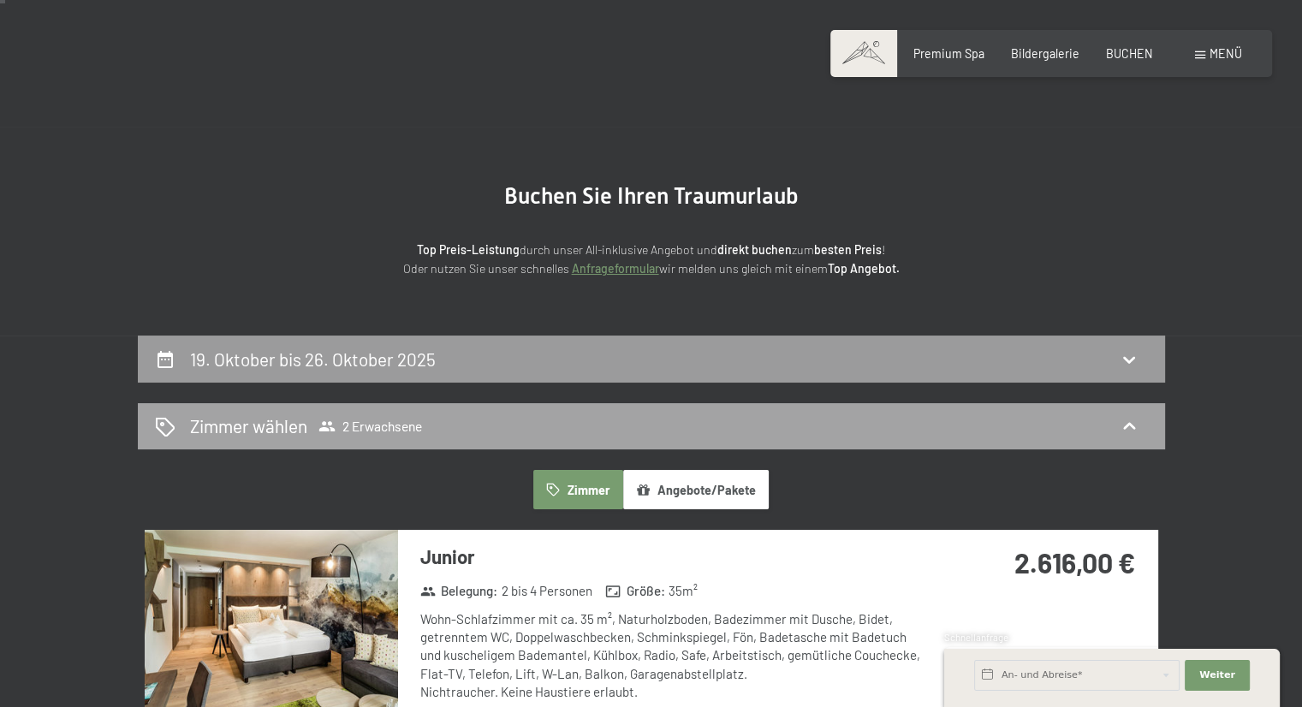
click at [894, 429] on div "Zimmer wählen 2 Erwachsene" at bounding box center [651, 425] width 993 height 25
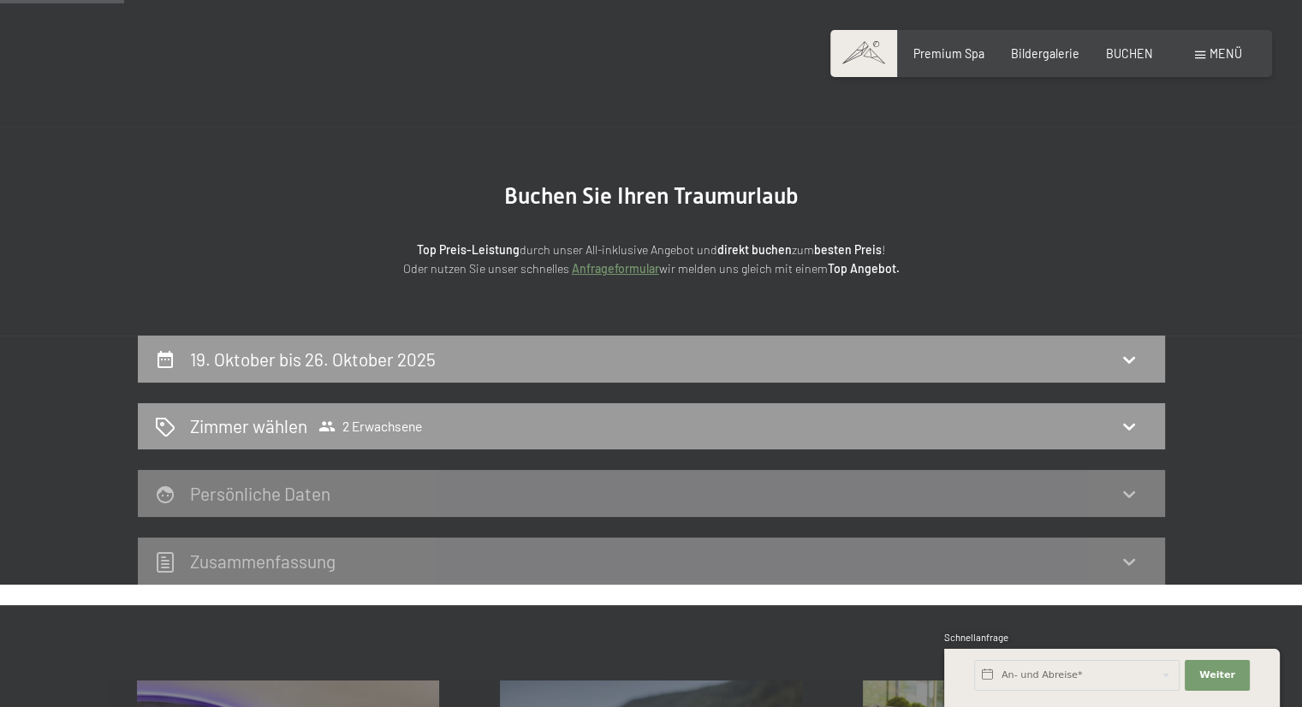
scroll to position [136, 0]
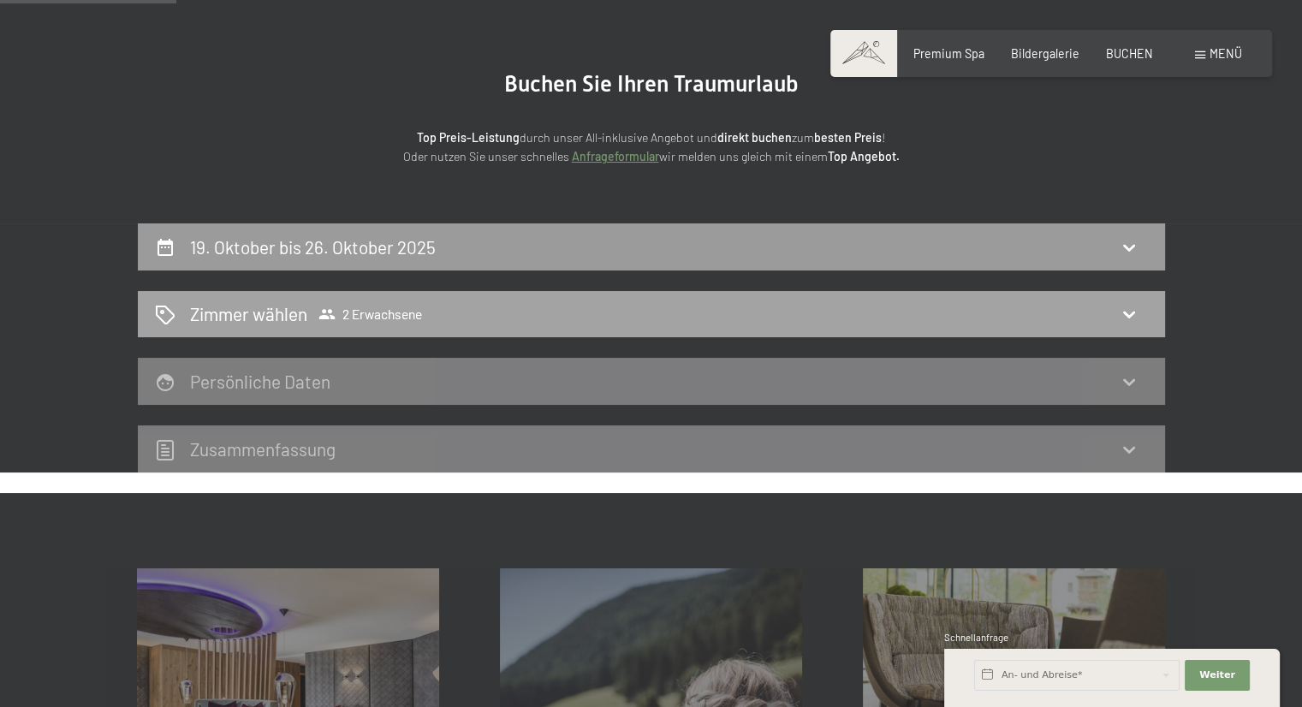
click at [1126, 315] on icon at bounding box center [1129, 315] width 12 height 7
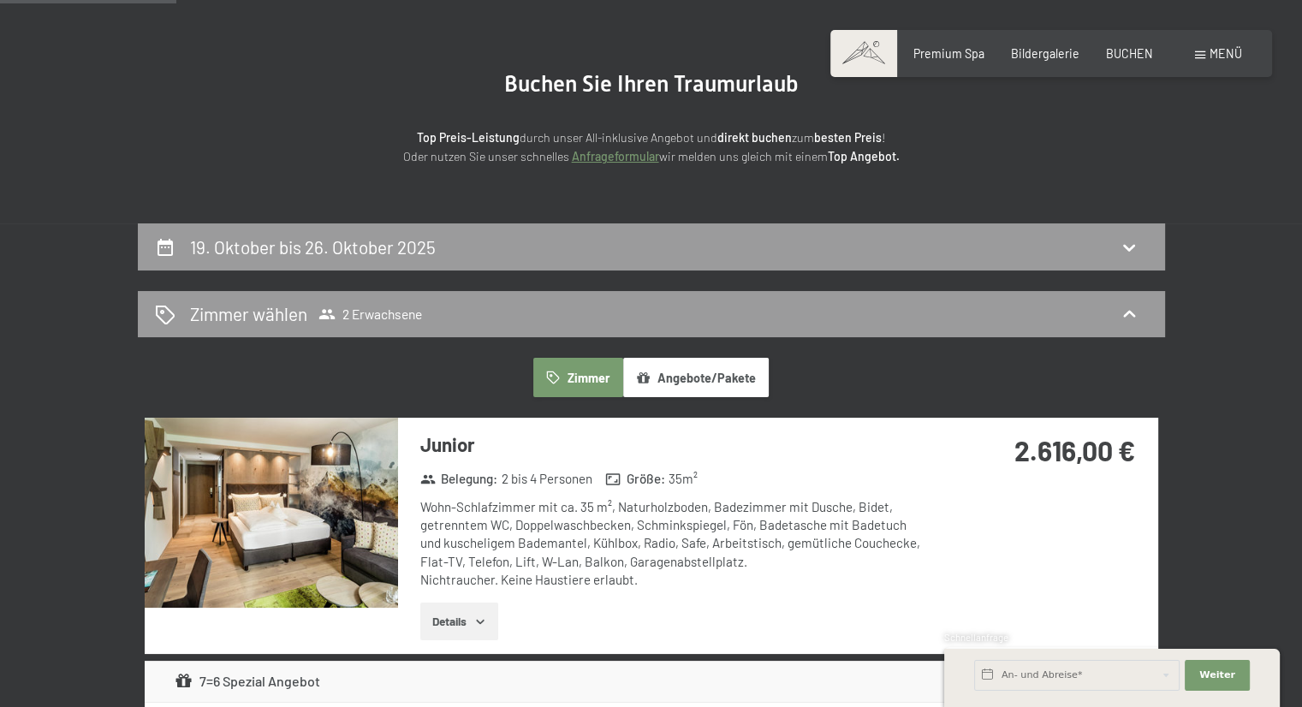
scroll to position [212, 0]
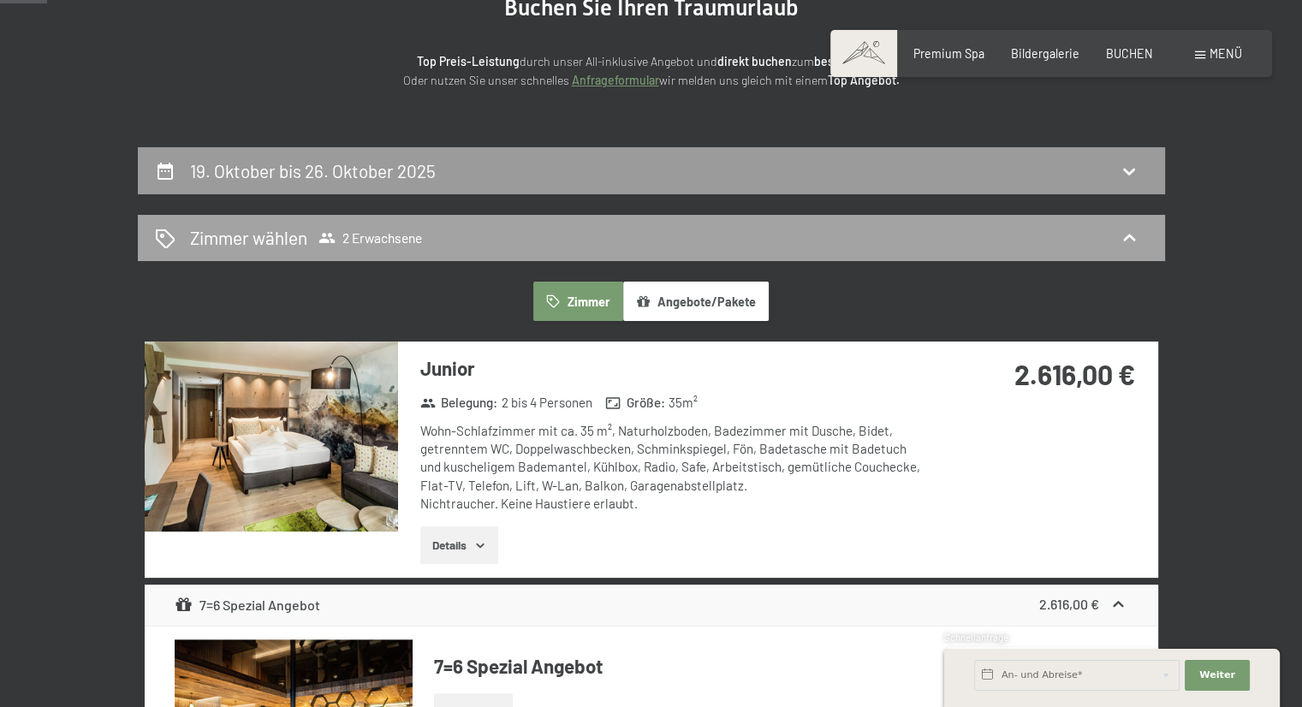
click at [443, 241] on div "Zimmer wählen 2 Erwachsene" at bounding box center [651, 237] width 993 height 25
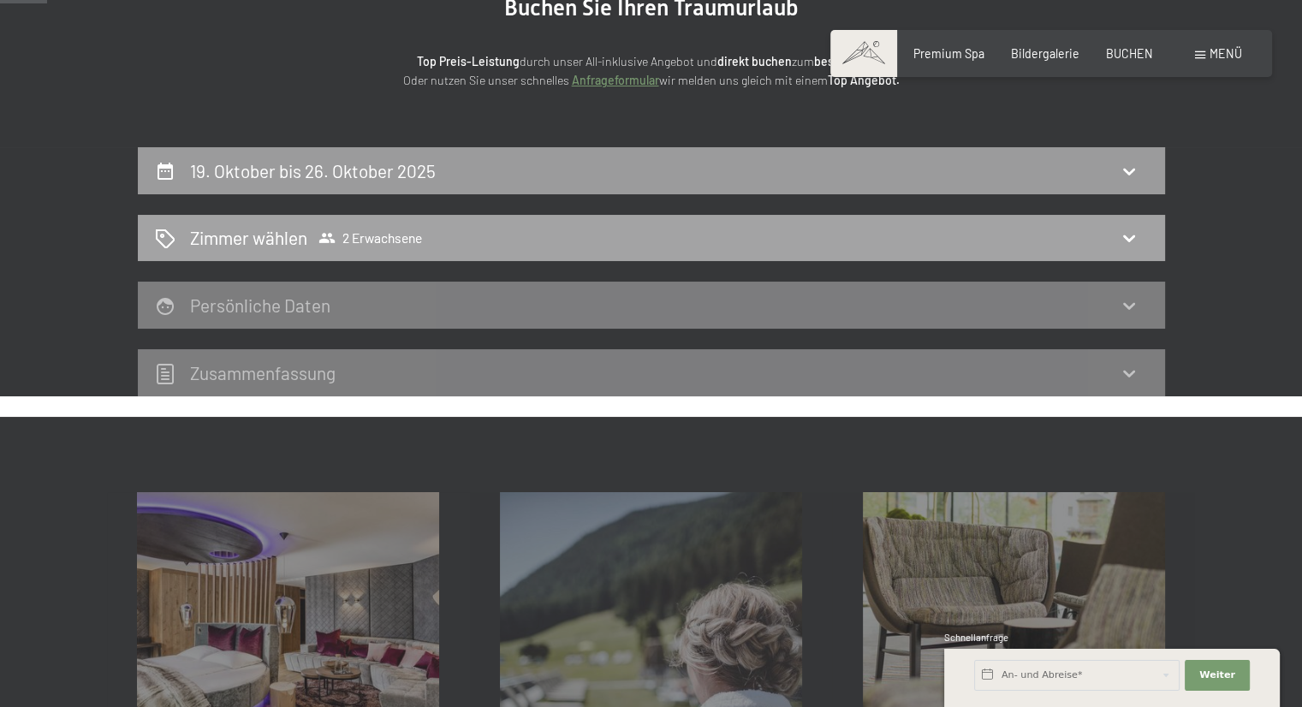
click at [379, 246] on span "Zimmer wählen 2 Erwachsene" at bounding box center [306, 237] width 232 height 25
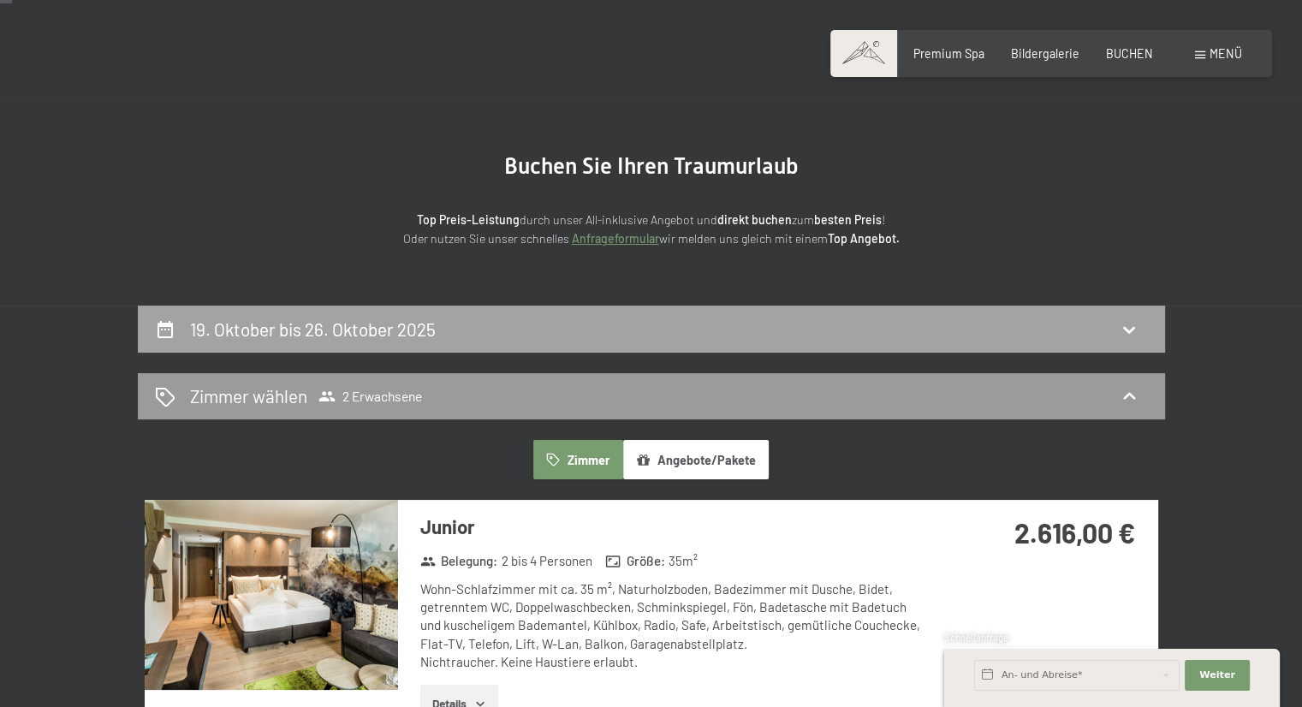
click at [430, 330] on h2 "19. Oktober bis 26. Oktober 2025" at bounding box center [313, 328] width 246 height 21
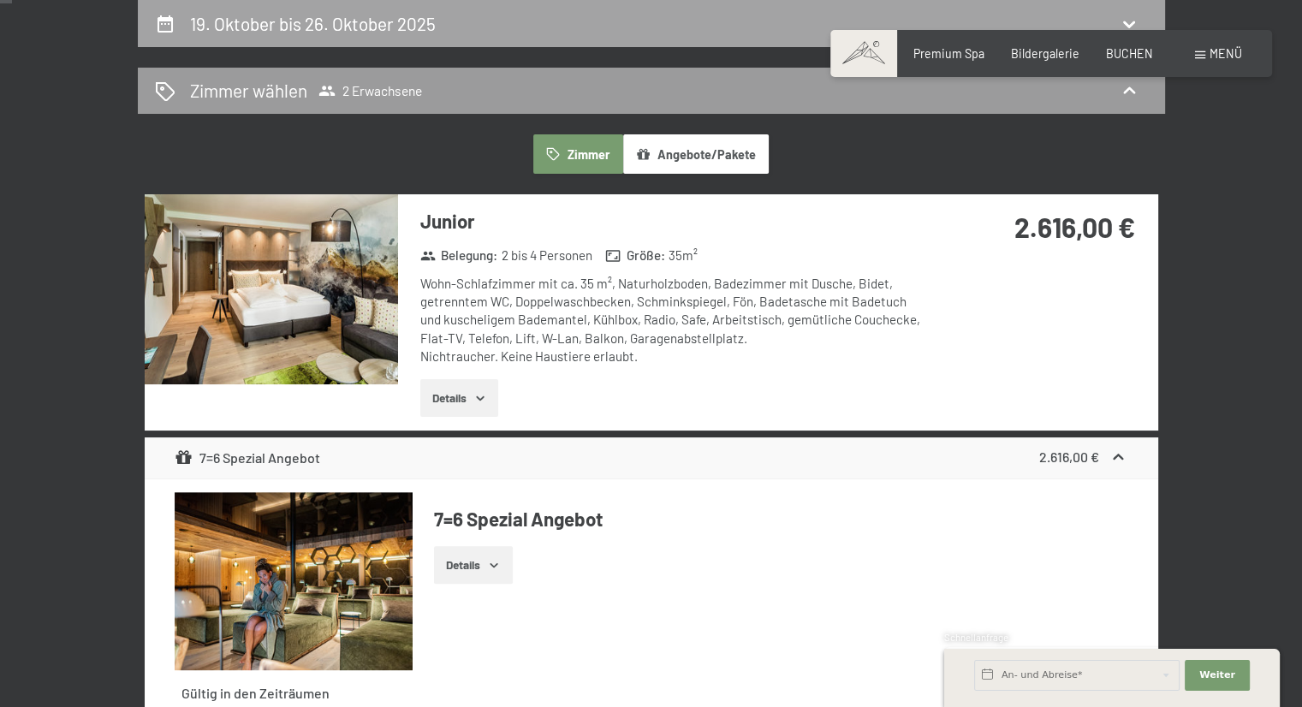
select select "2025-09-01"
select select "2025-10-01"
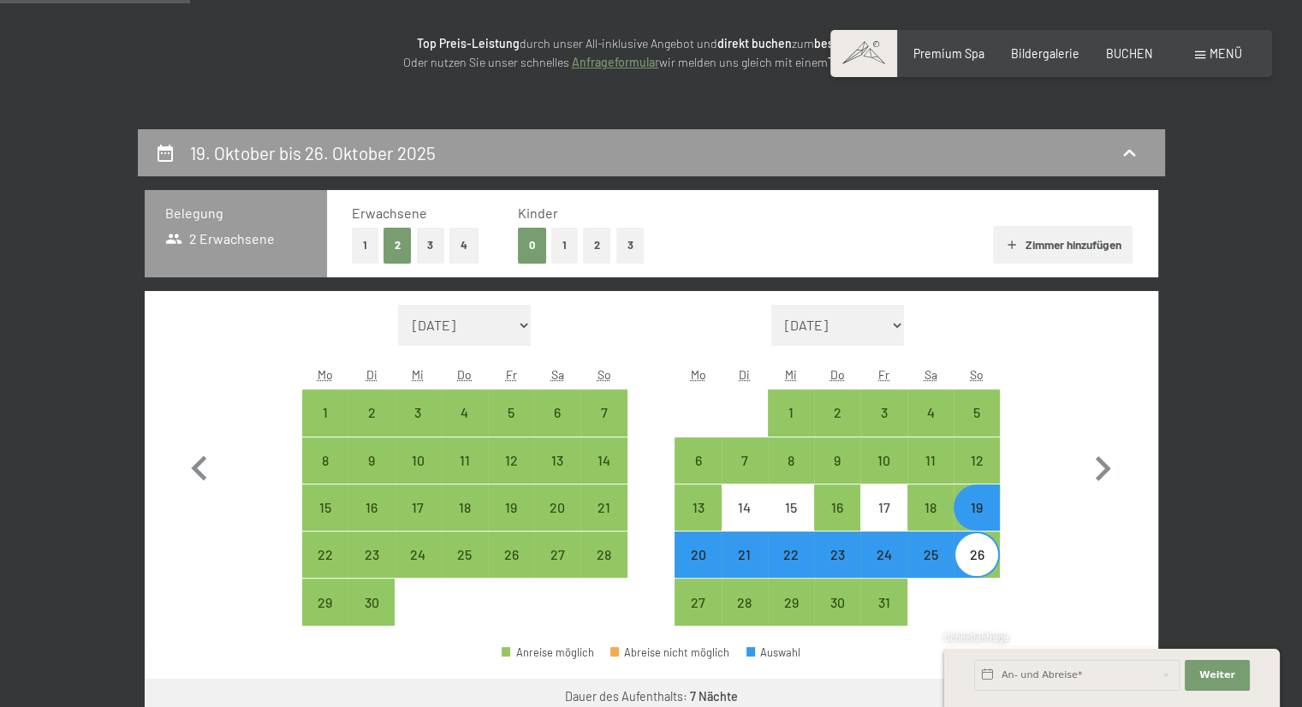
scroll to position [219, 0]
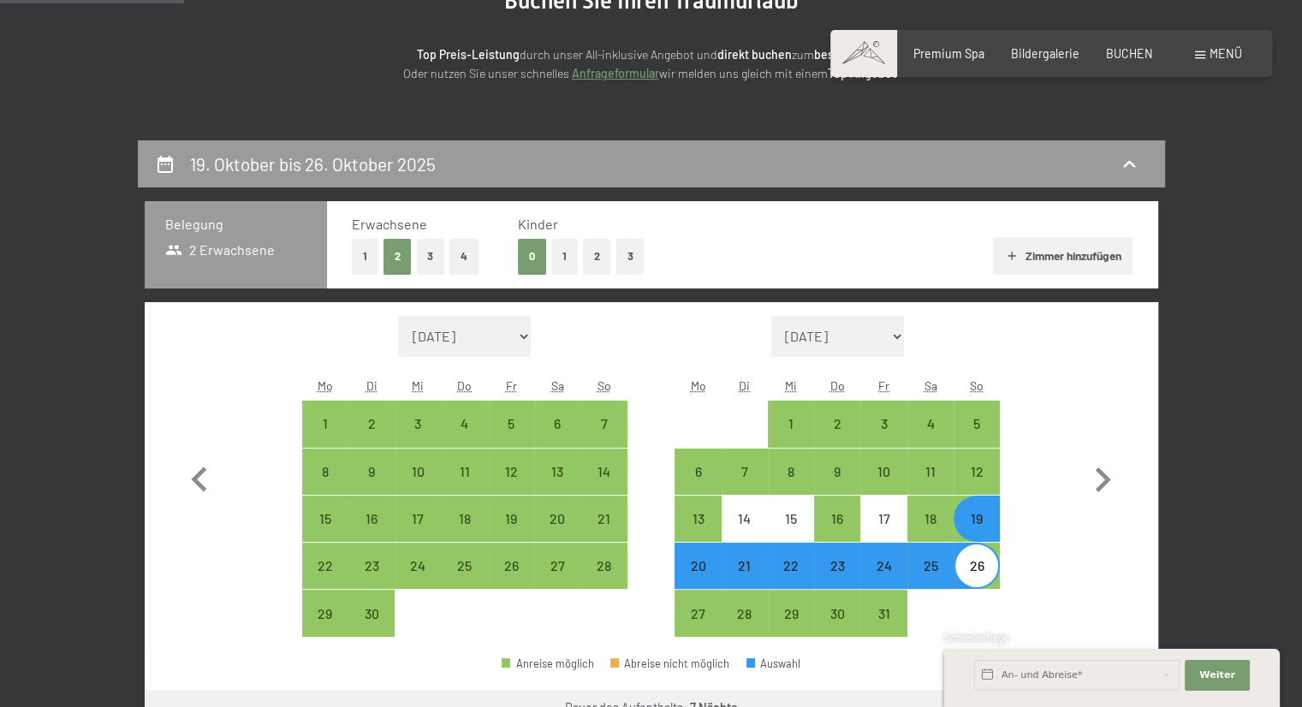
click at [552, 259] on button "1" at bounding box center [564, 256] width 27 height 35
select select "2025-09-01"
select select "2025-10-01"
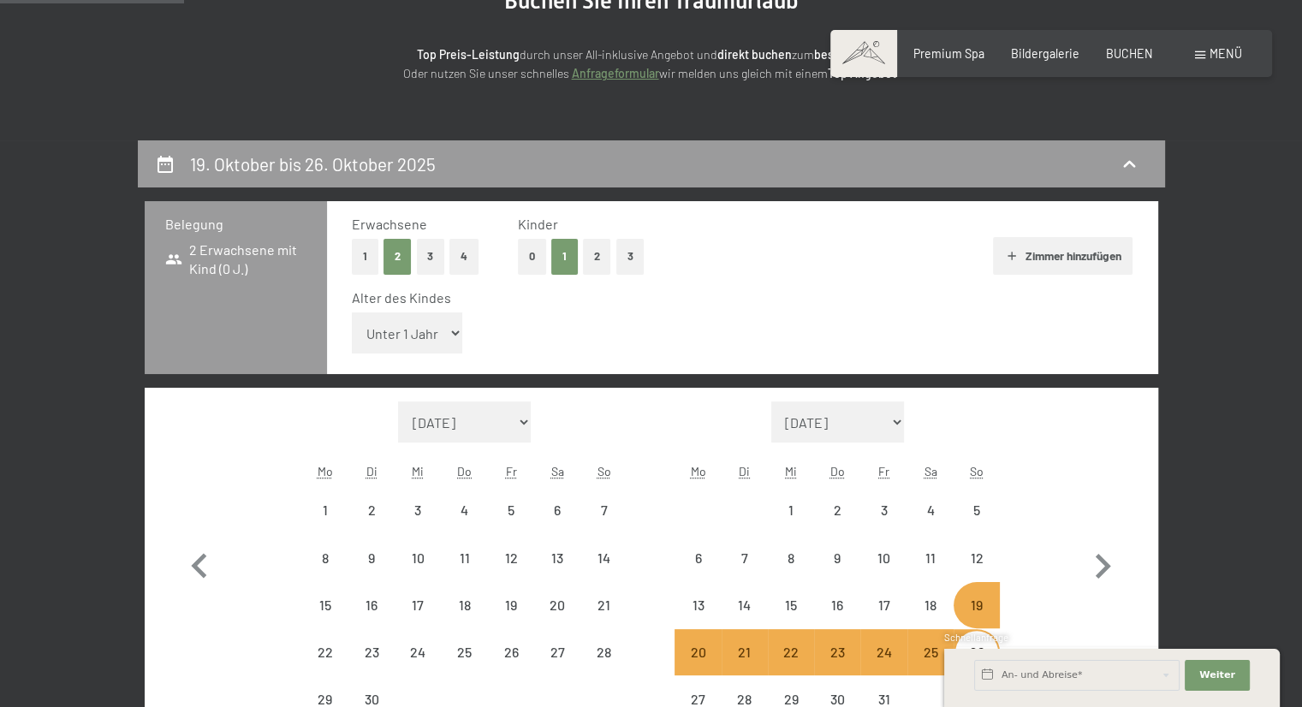
select select "2025-09-01"
select select "2025-10-01"
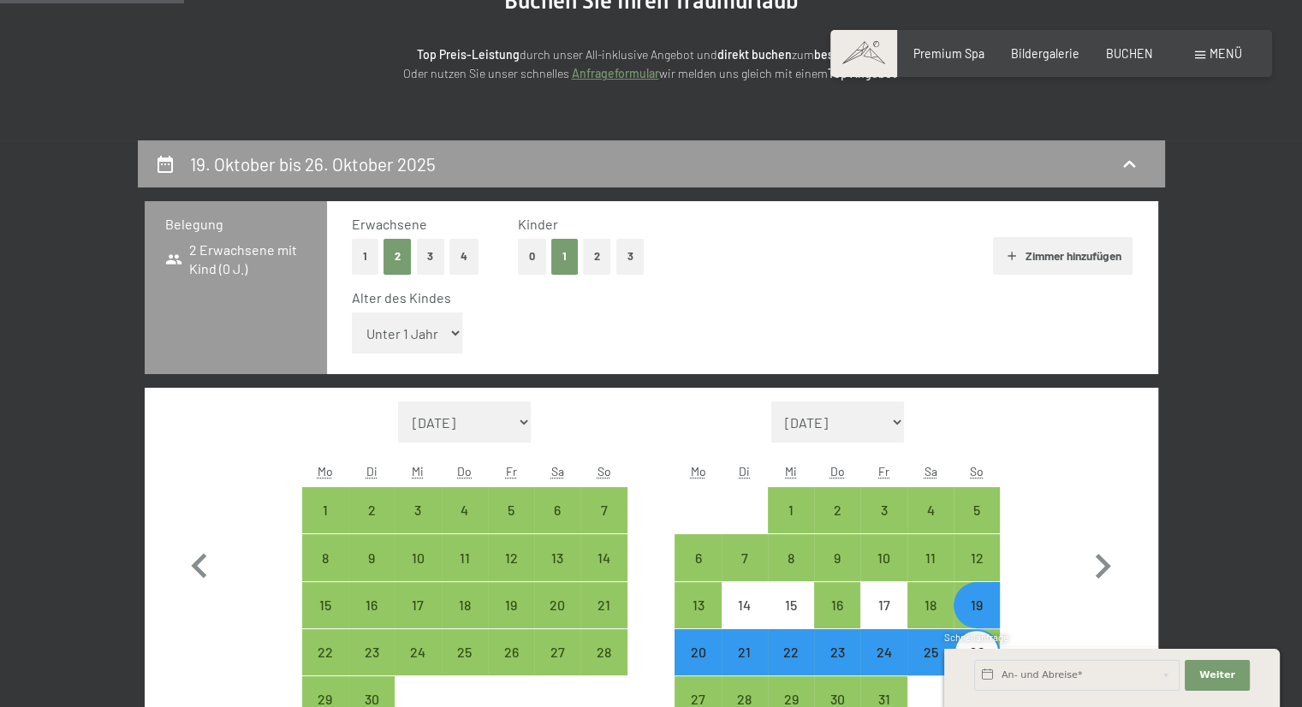
click at [426, 317] on select "Unter 1 Jahr 1 Jahr 2 Jahre 3 Jahre 4 Jahre 5 Jahre 6 Jahre 7 Jahre 8 Jahre 9 J…" at bounding box center [407, 332] width 111 height 41
select select "1"
click at [352, 312] on select "Unter 1 Jahr 1 Jahr 2 Jahre 3 Jahre 4 Jahre 5 Jahre 6 Jahre 7 Jahre 8 Jahre 9 J…" at bounding box center [407, 332] width 111 height 41
select select "2025-09-01"
select select "2025-10-01"
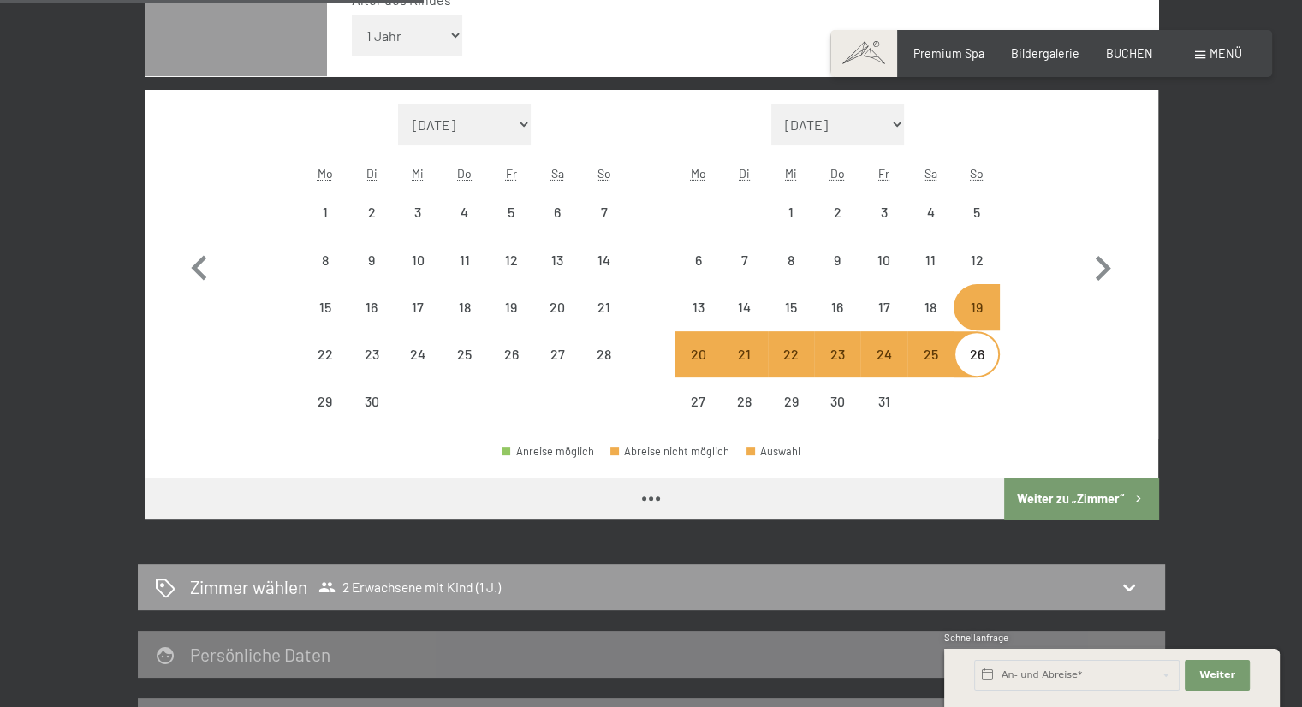
scroll to position [540, 0]
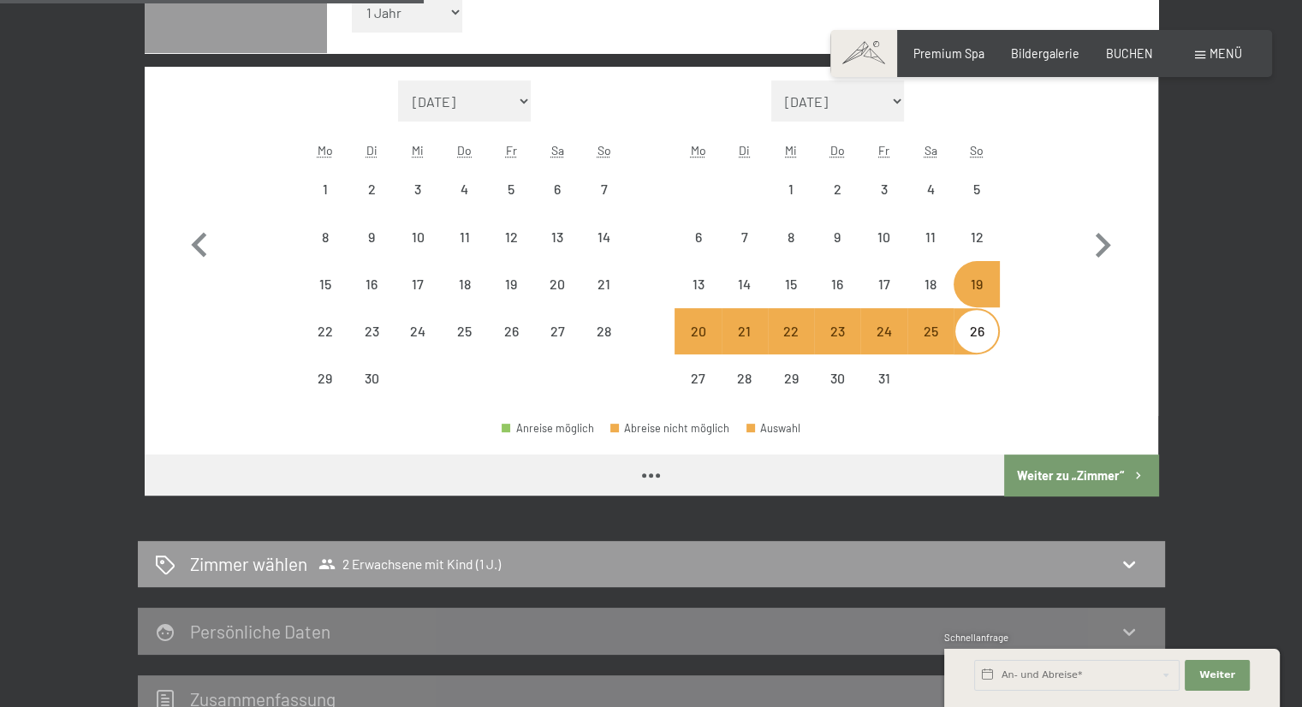
select select "2025-09-01"
select select "2025-10-01"
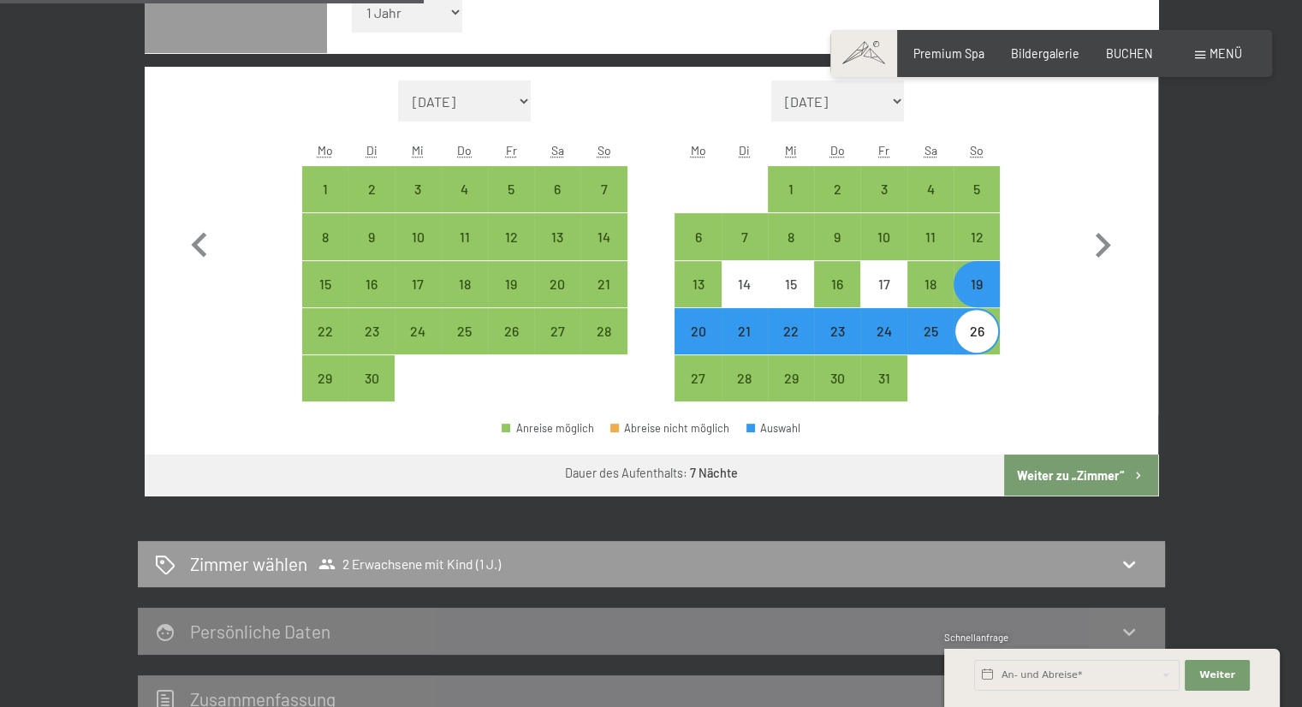
click at [1116, 472] on button "Weiter zu „Zimmer“" at bounding box center [1080, 475] width 153 height 41
select select "2025-09-01"
select select "2025-10-01"
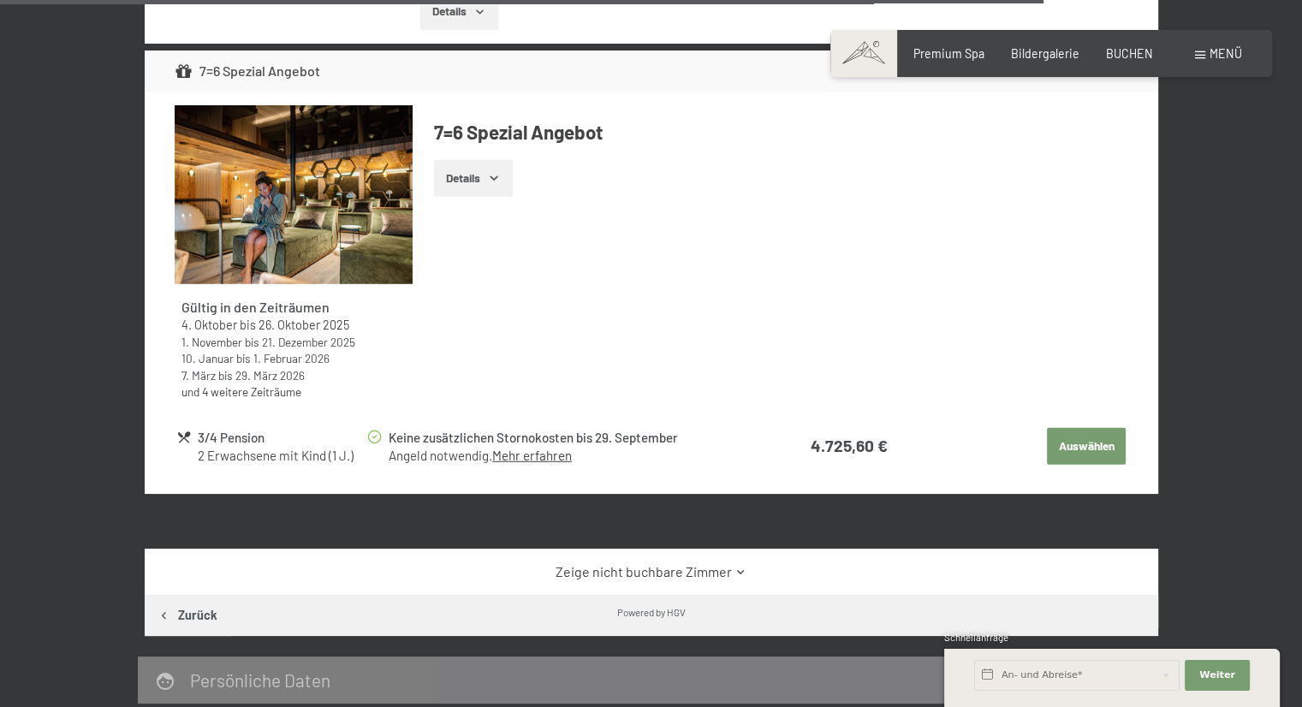
scroll to position [4685, 0]
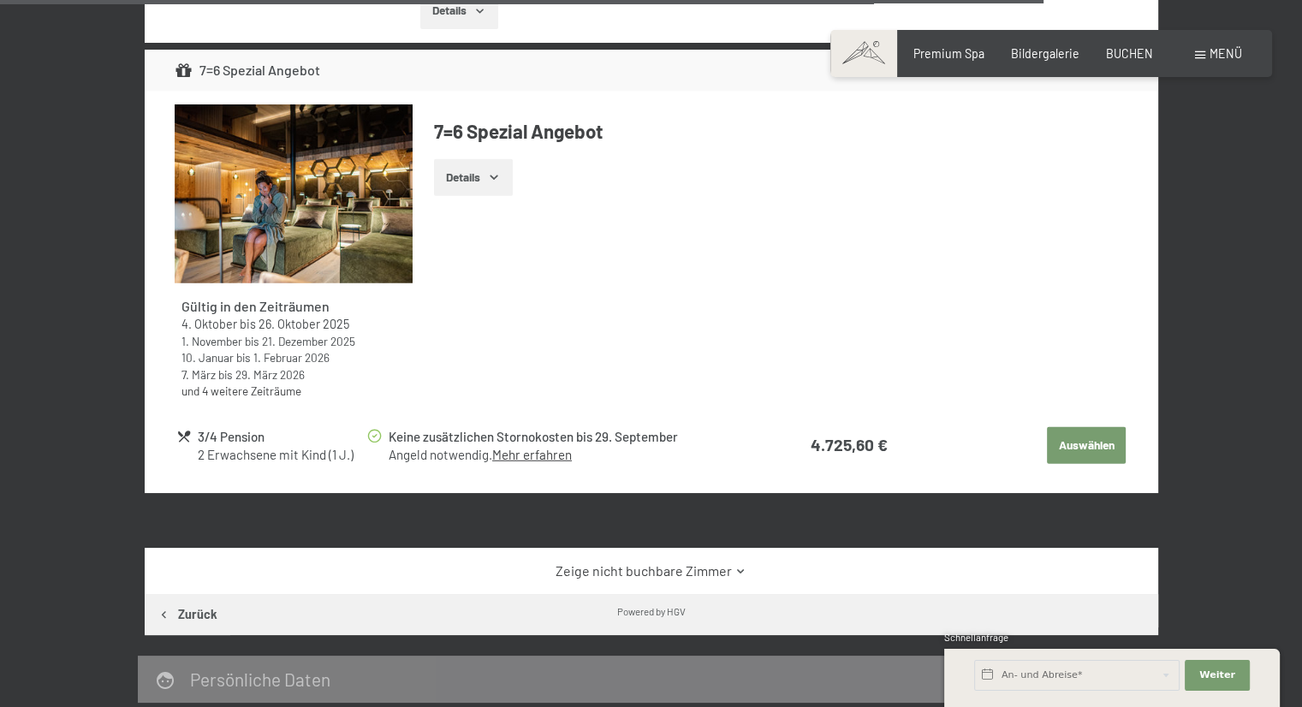
click at [689, 562] on link "Zeige nicht buchbare Zimmer" at bounding box center [651, 571] width 953 height 19
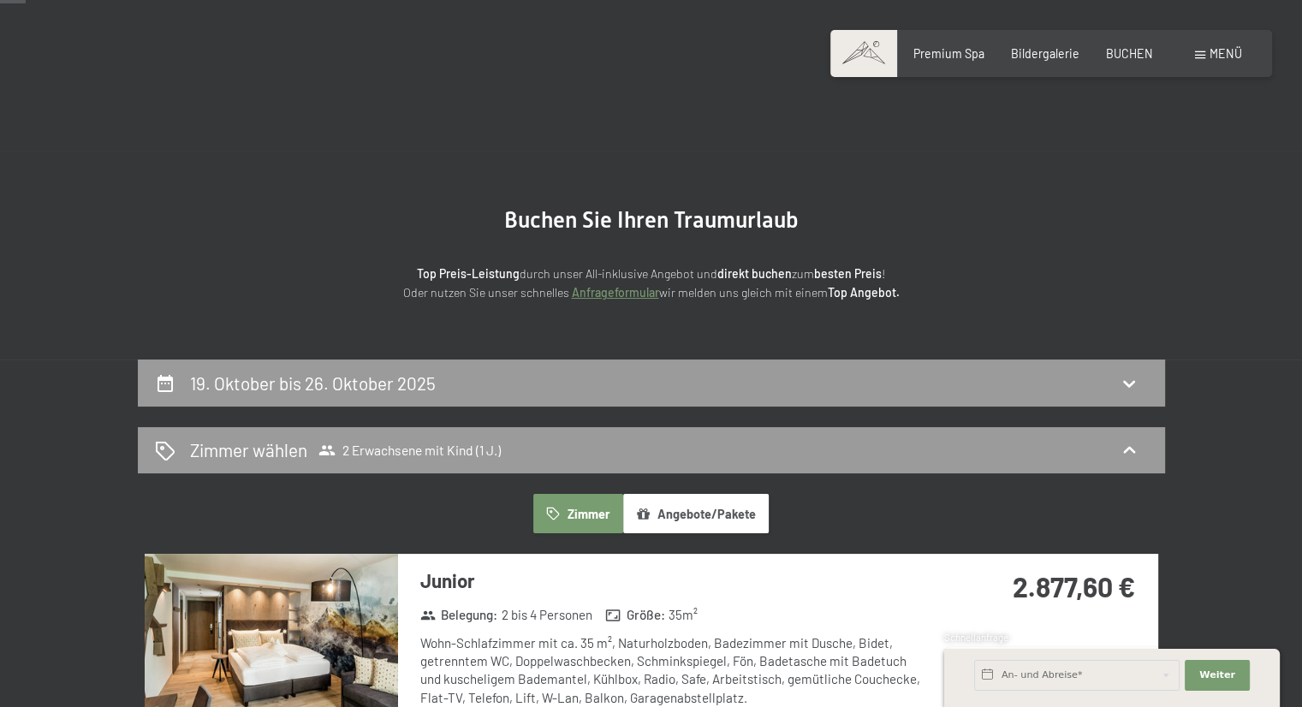
scroll to position [267, 0]
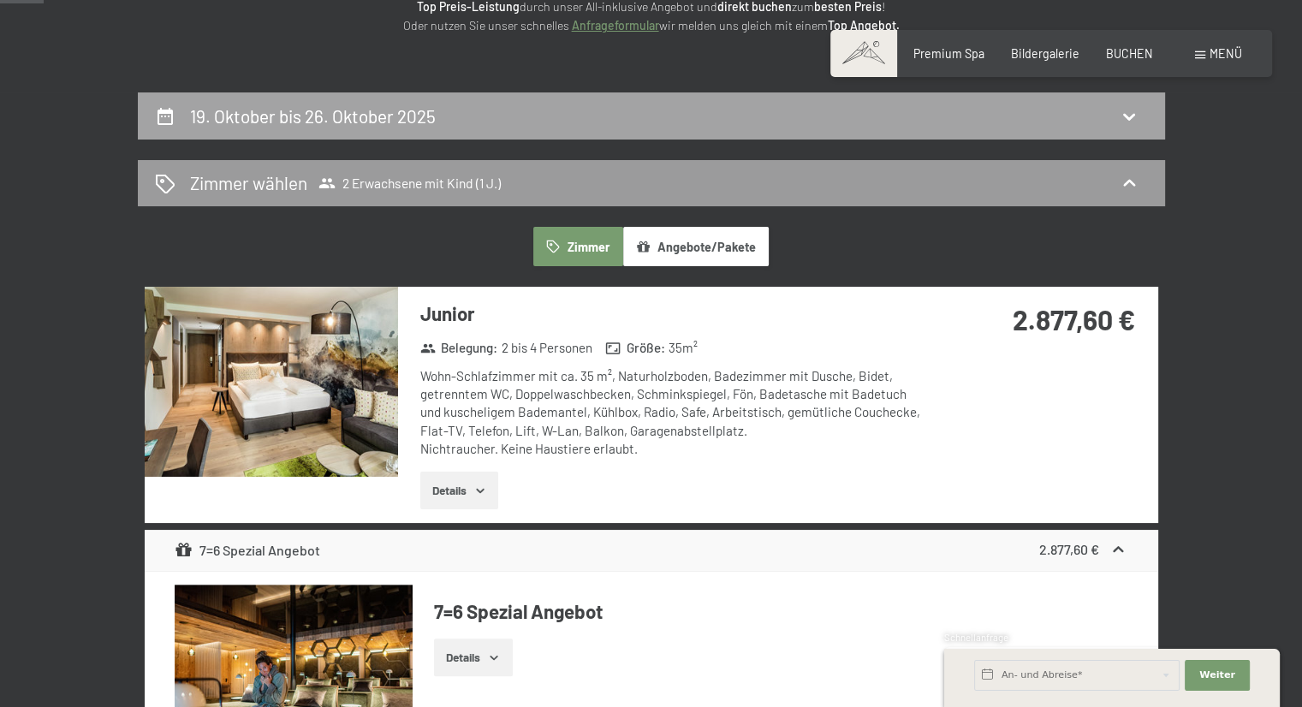
click at [625, 116] on div "19. Oktober bis 26. Oktober 2025" at bounding box center [651, 116] width 993 height 25
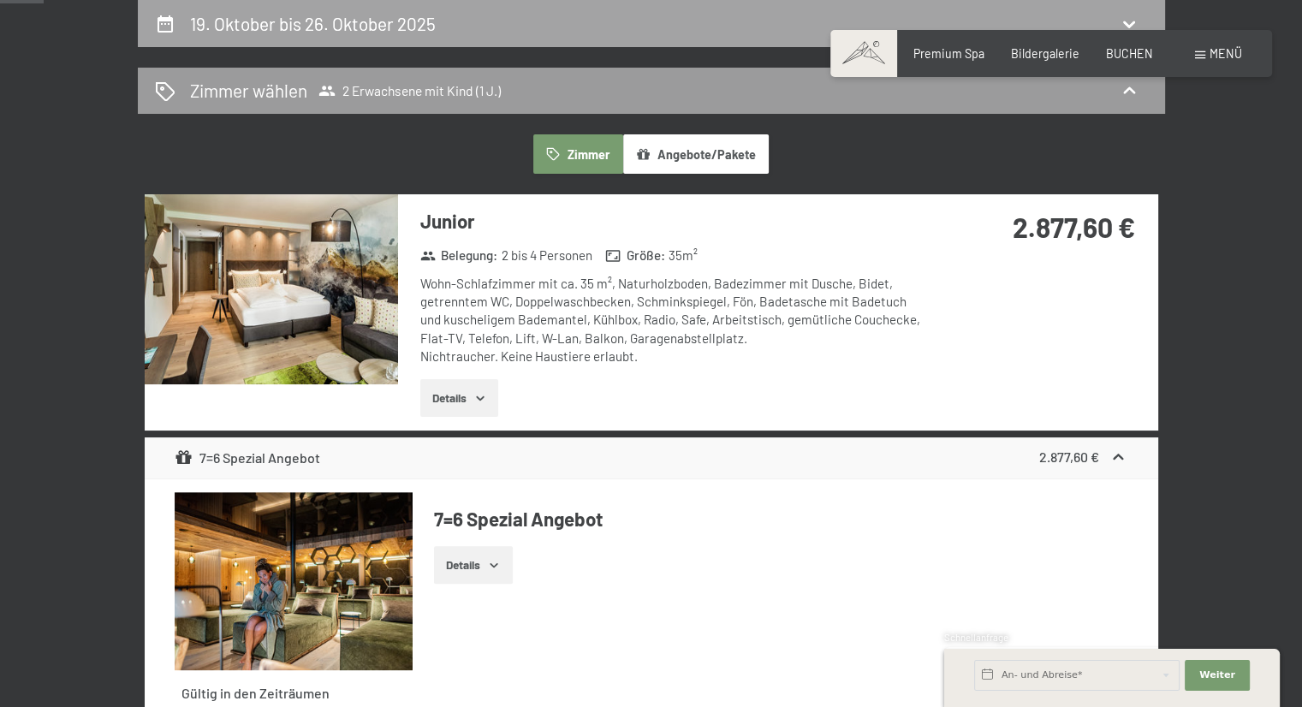
select select "1"
select select "2025-09-01"
select select "2025-10-01"
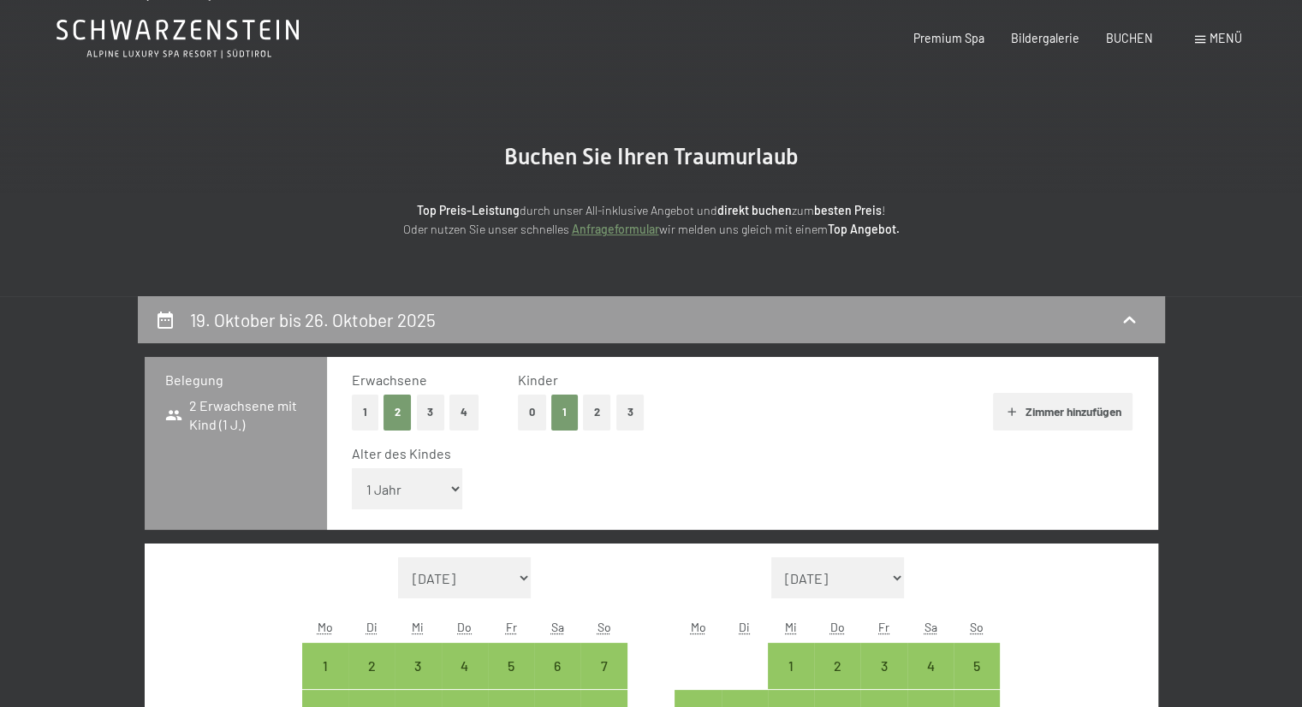
scroll to position [0, 0]
